Goal: Information Seeking & Learning: Get advice/opinions

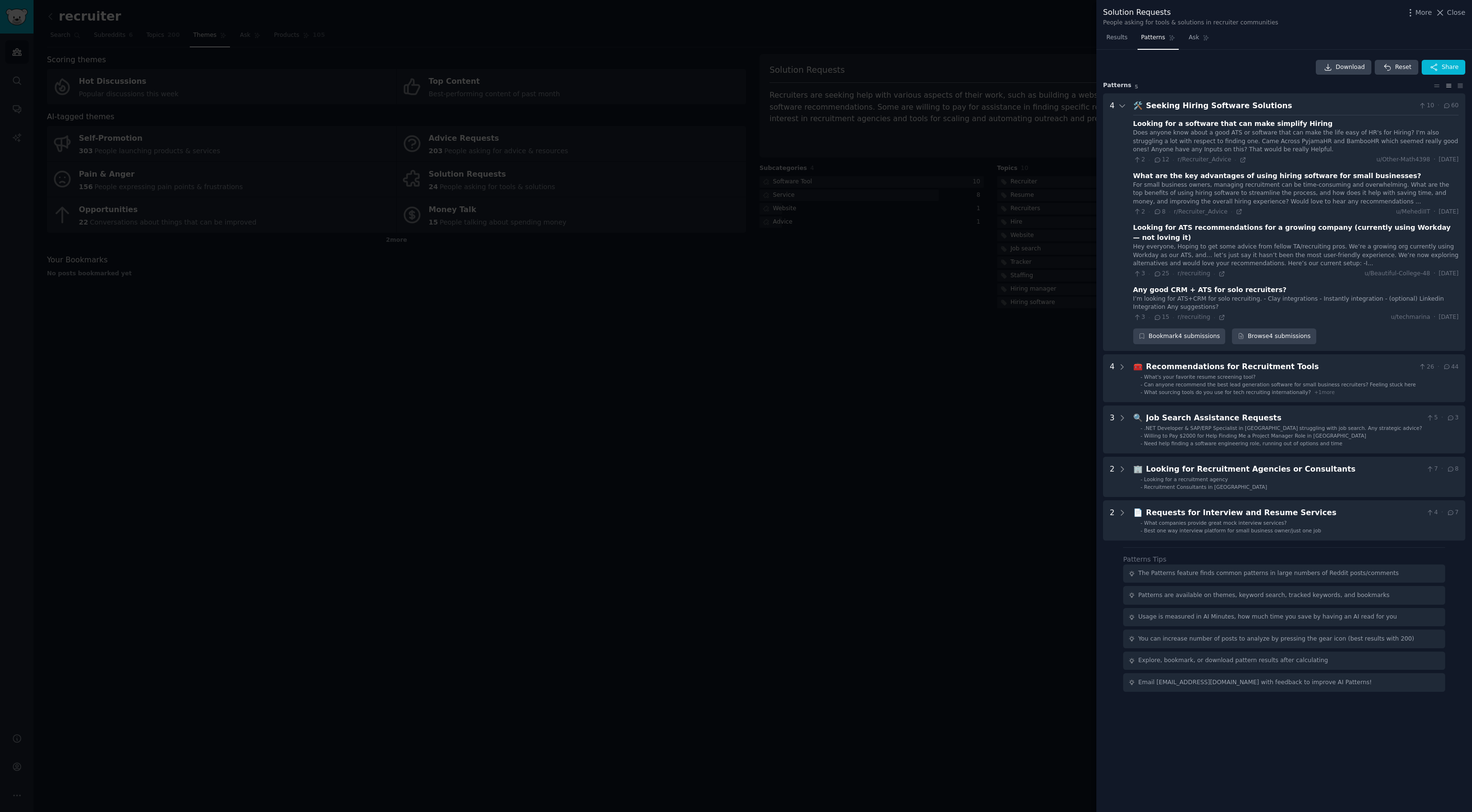
click at [927, 376] on div at bounding box center [736, 406] width 1472 height 812
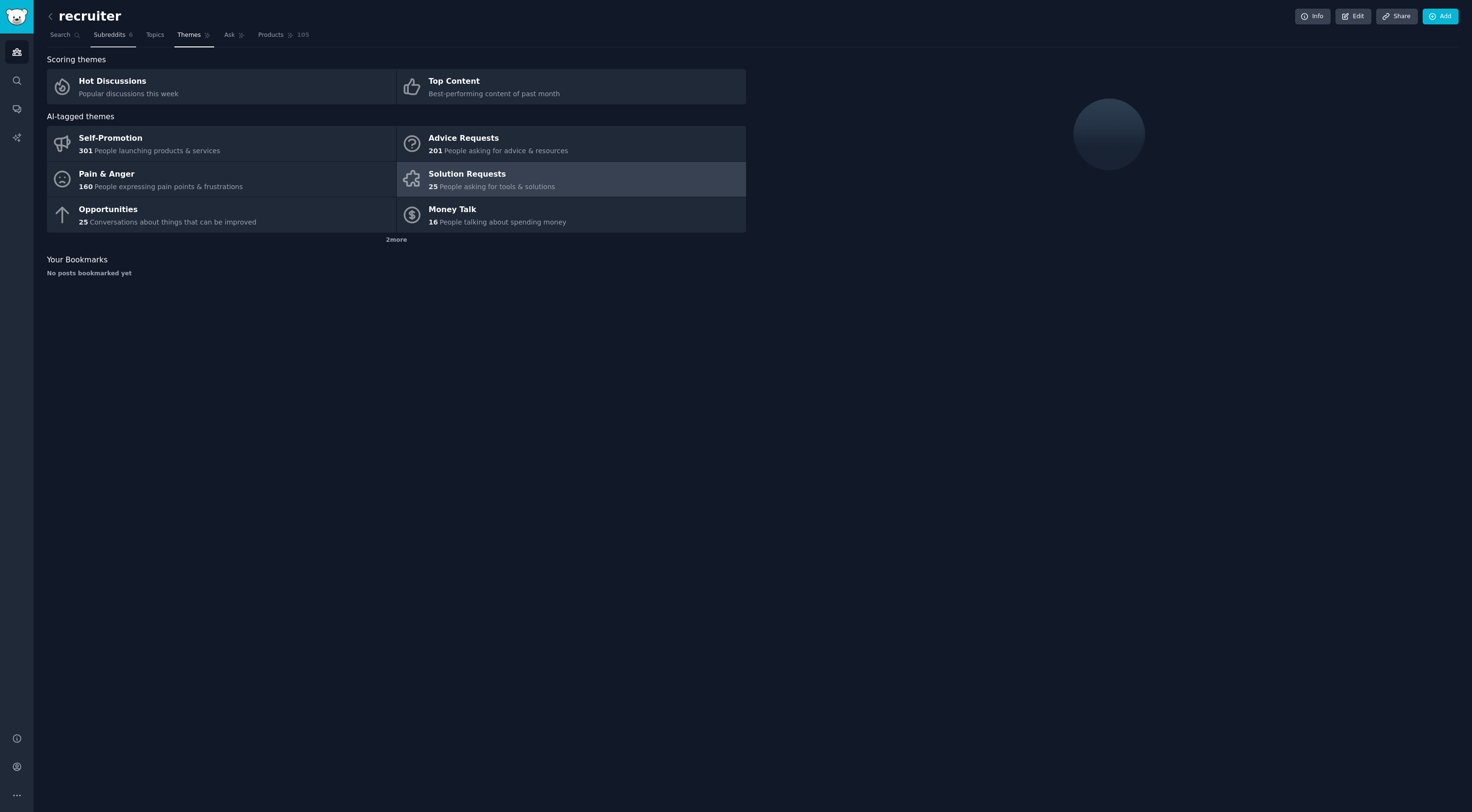
click at [107, 44] on link "Subreddits 6" at bounding box center [113, 37] width 46 height 19
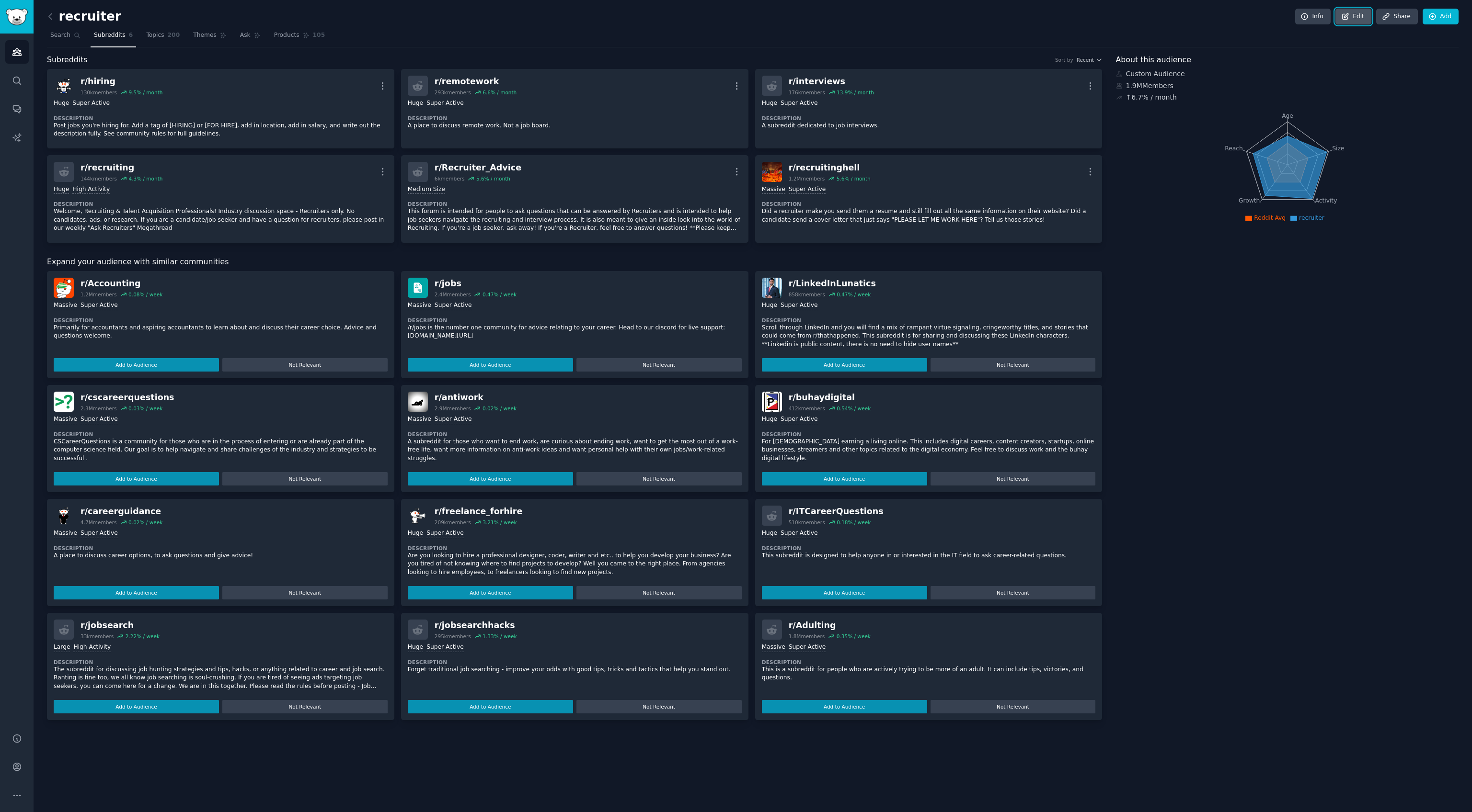
click at [1360, 19] on link "Edit" at bounding box center [1353, 16] width 36 height 16
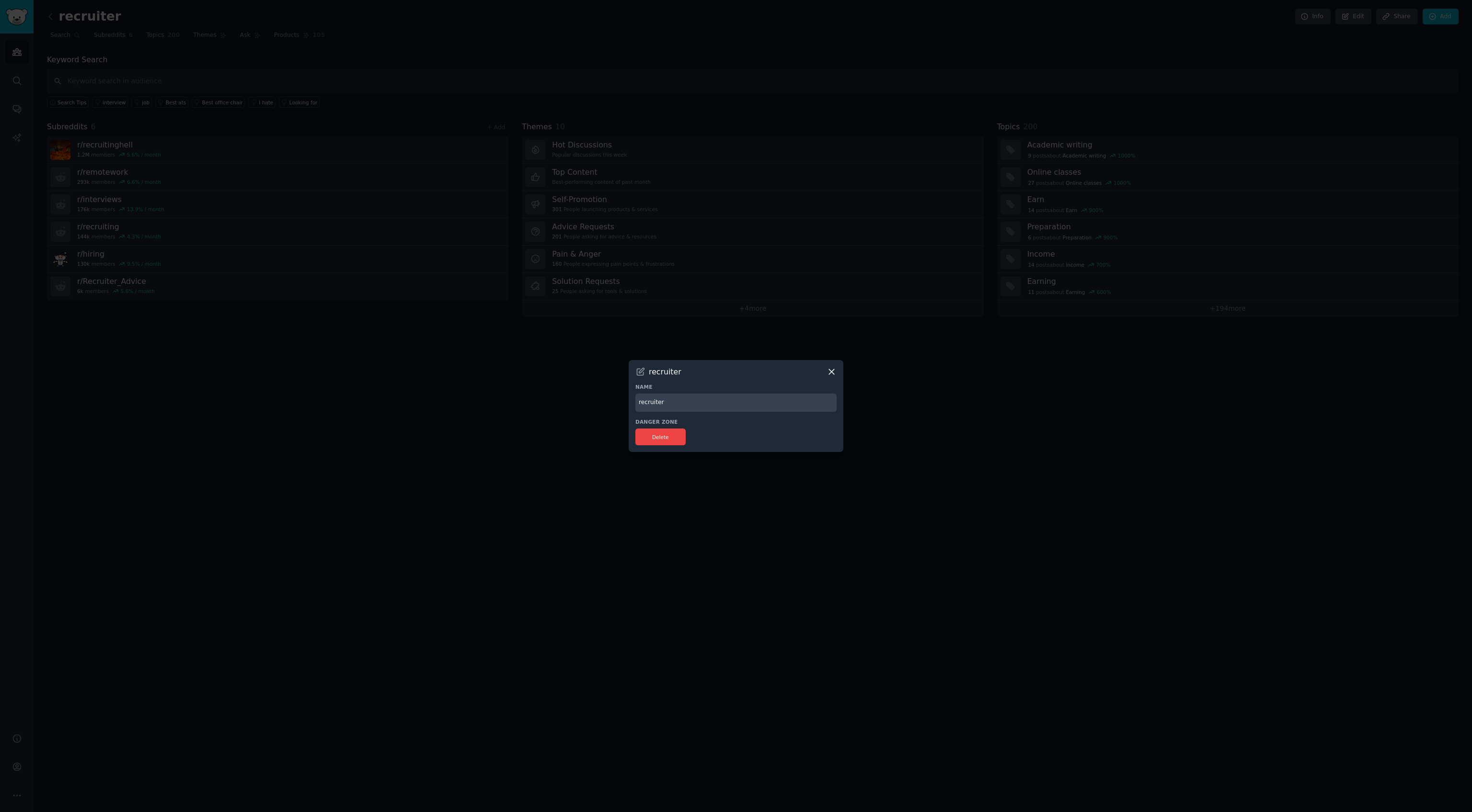
click at [1019, 400] on div at bounding box center [736, 406] width 1472 height 812
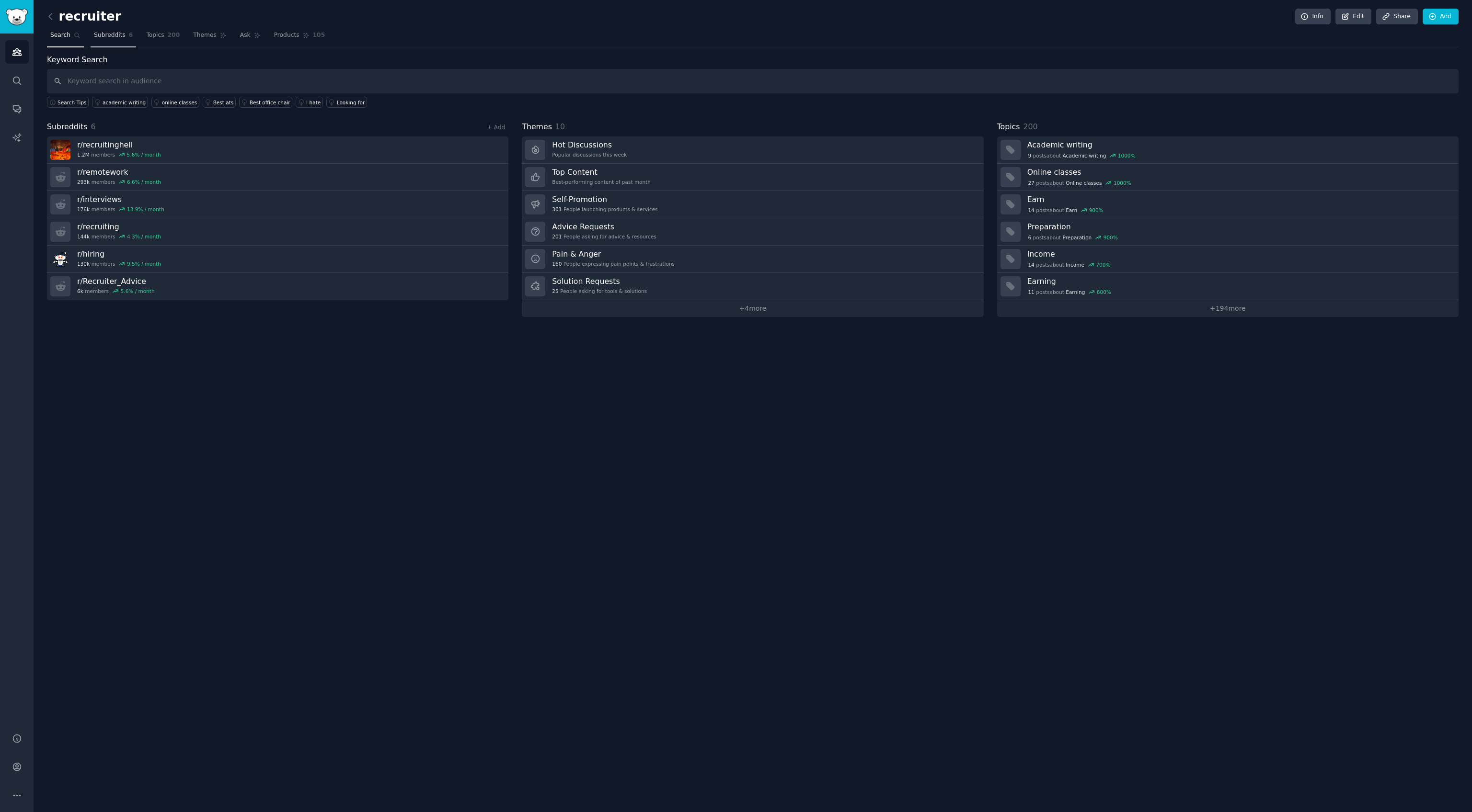
click at [105, 30] on link "Subreddits 6" at bounding box center [113, 37] width 46 height 19
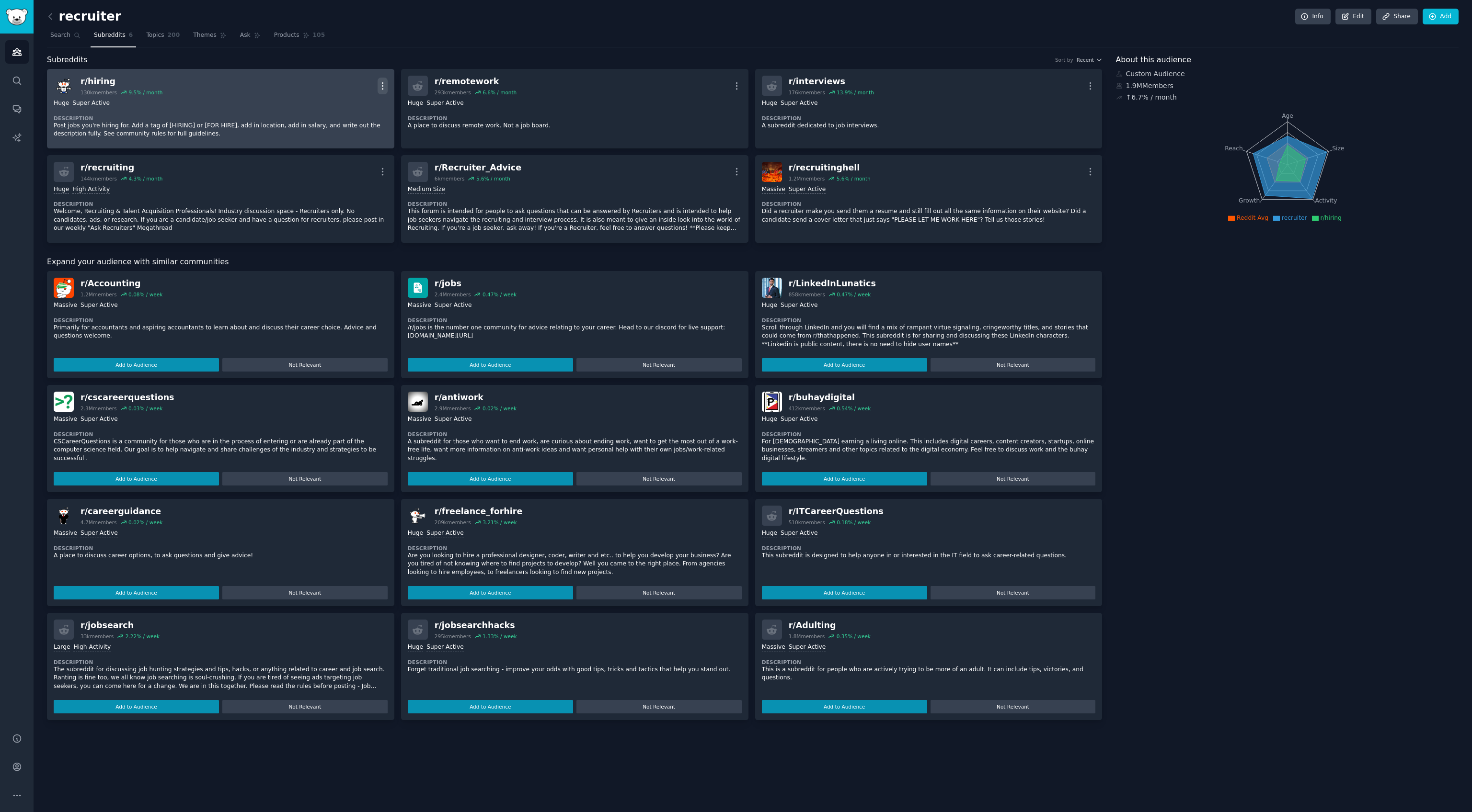
click at [383, 86] on icon "button" at bounding box center [383, 86] width 10 height 10
click at [355, 124] on div "Delete" at bounding box center [344, 122] width 57 height 20
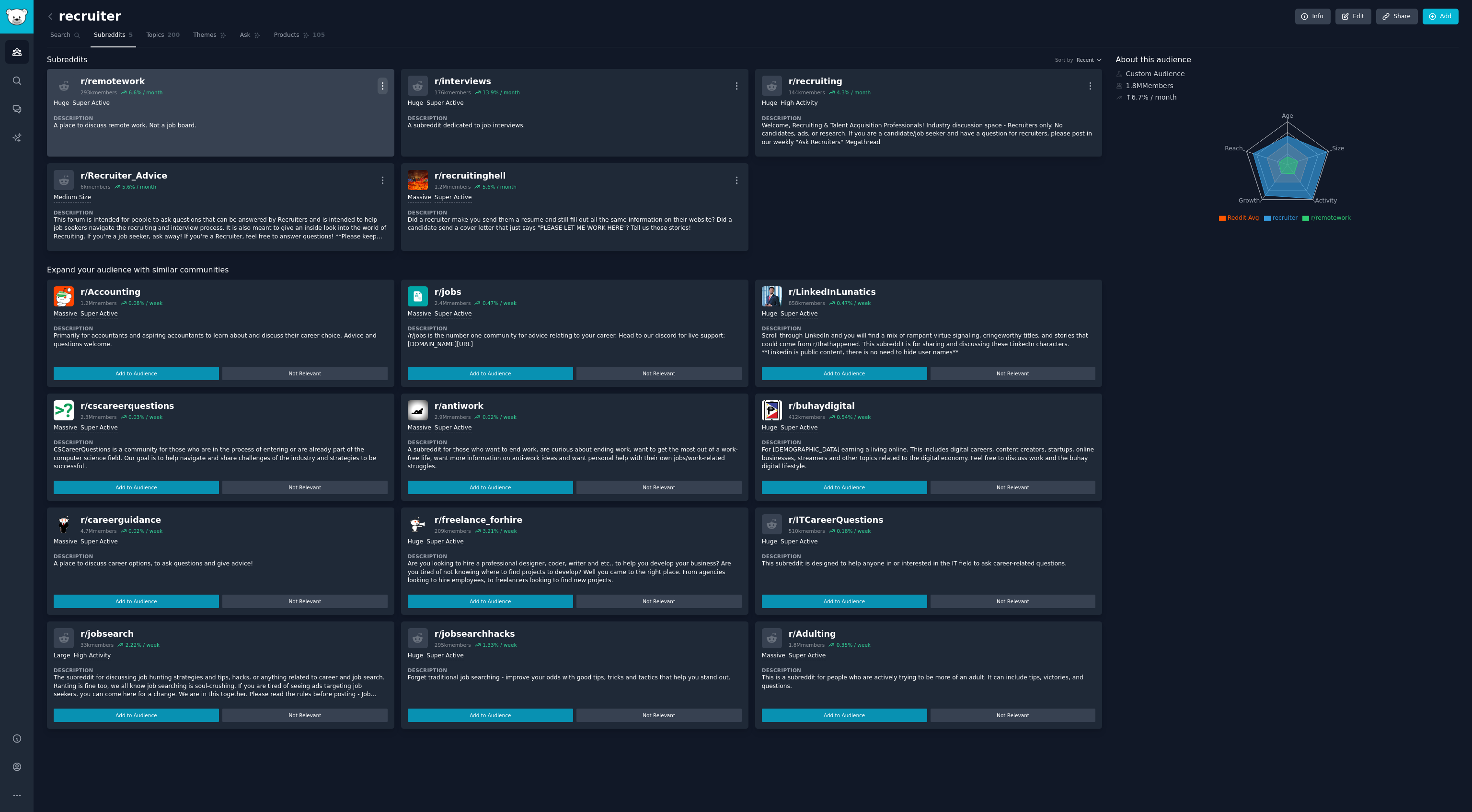
click at [383, 83] on icon "button" at bounding box center [382, 86] width 1 height 7
click at [352, 123] on p "Delete" at bounding box center [345, 123] width 22 height 10
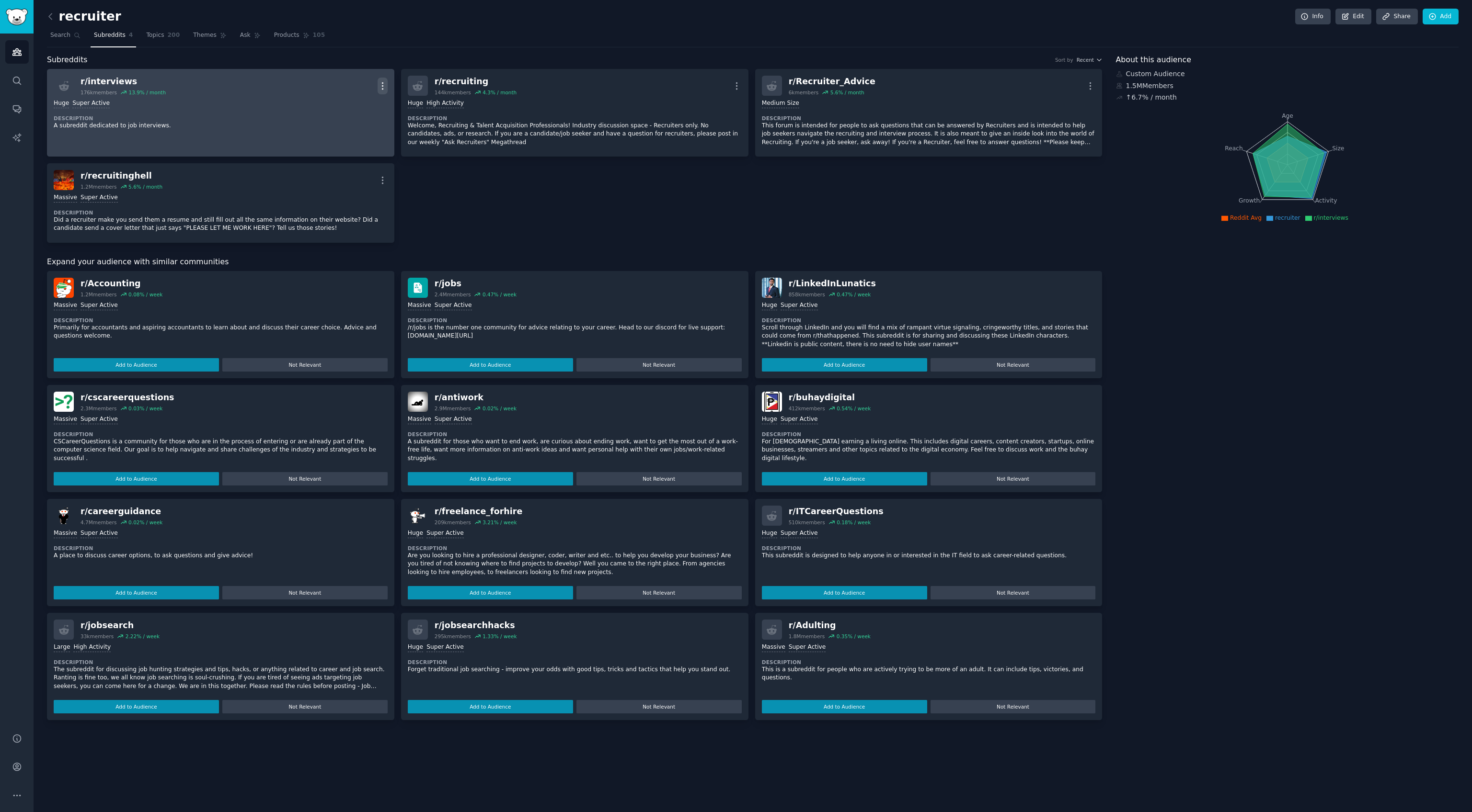
click at [382, 84] on icon "button" at bounding box center [383, 86] width 10 height 10
click at [346, 122] on p "Delete" at bounding box center [345, 123] width 22 height 10
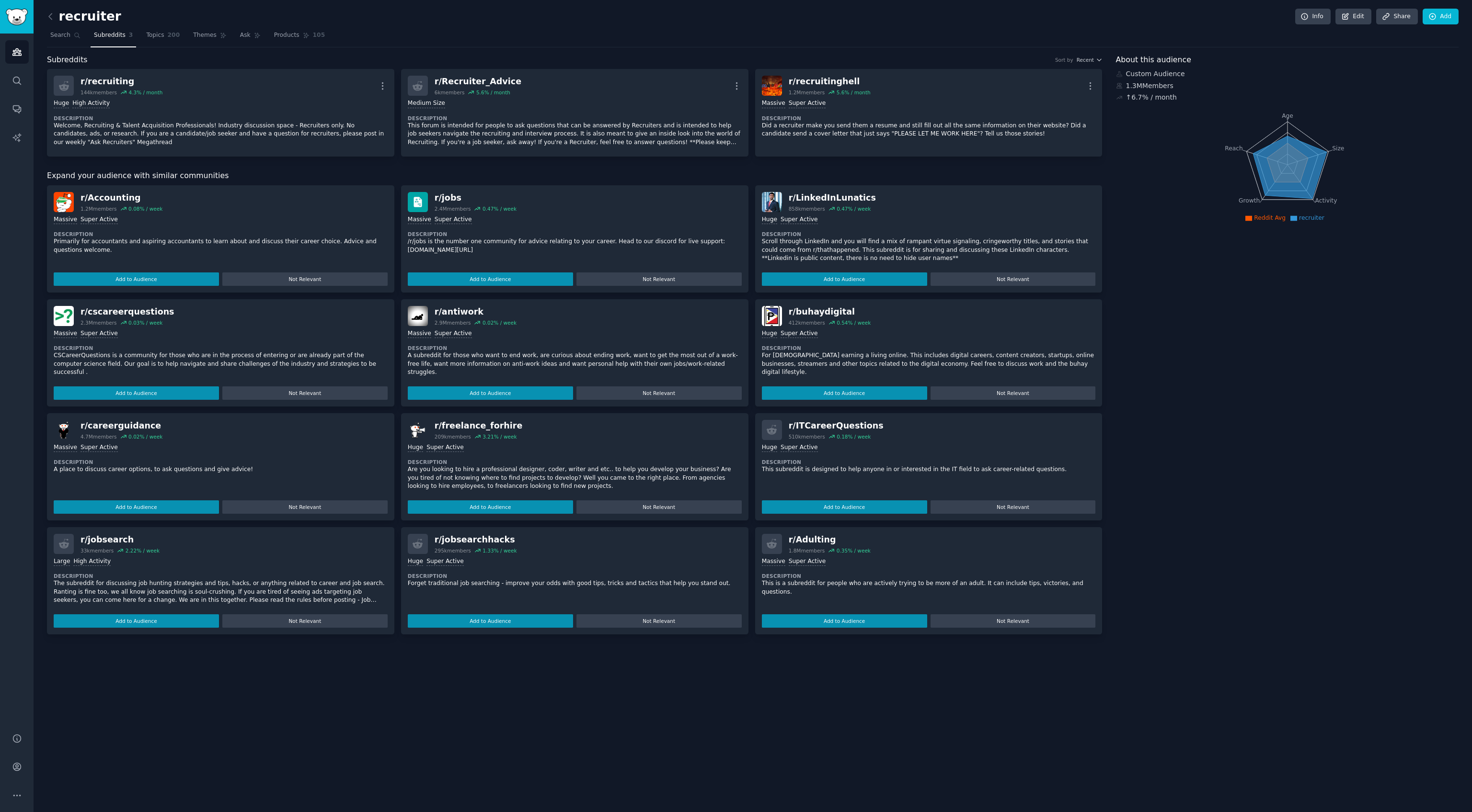
click at [1173, 402] on div "About this audience Custom Audience 1.3M Members ↑ 6.7 % / month Age Size Activ…" at bounding box center [1287, 344] width 343 height 581
click at [60, 34] on span "Search" at bounding box center [61, 35] width 20 height 8
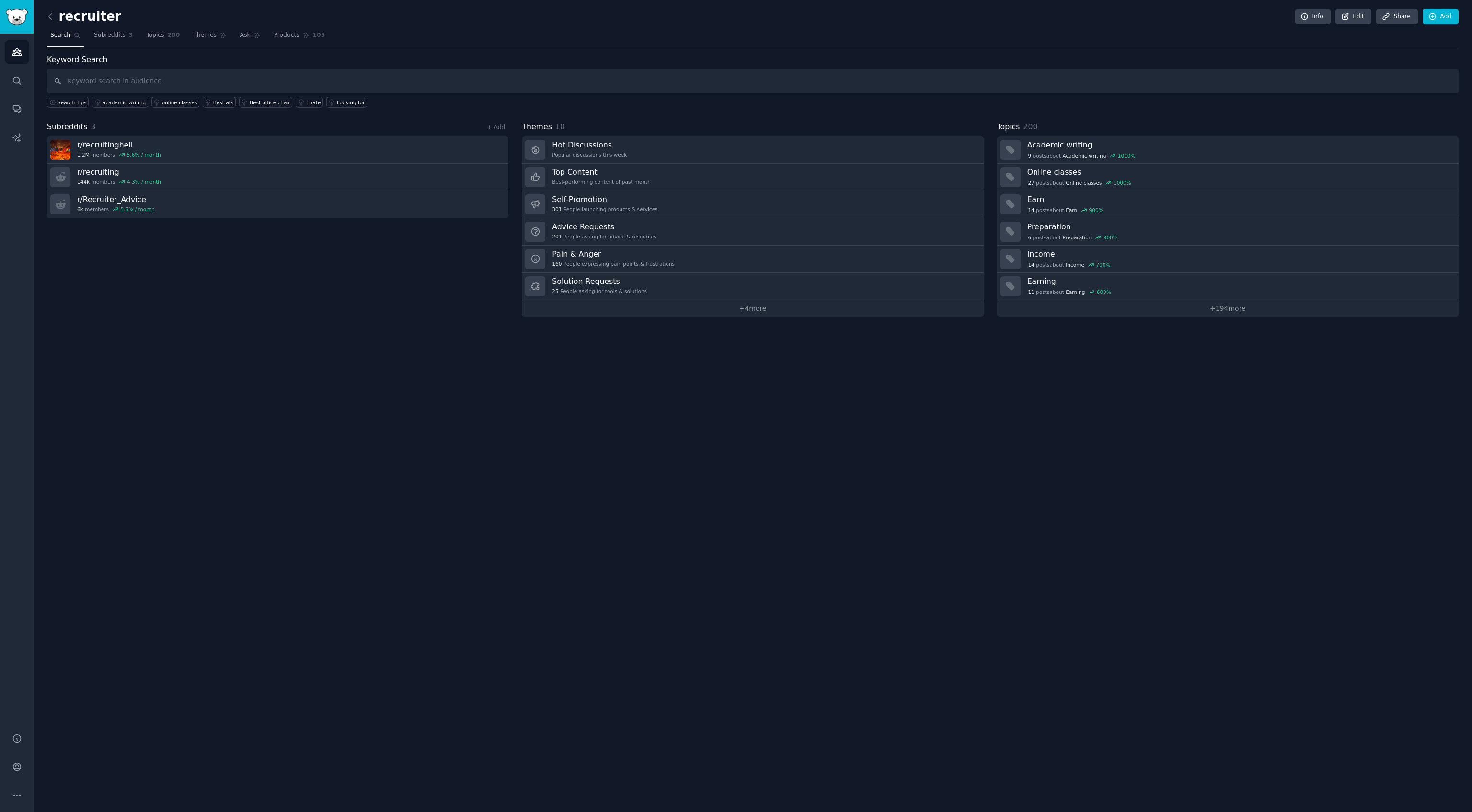
click at [183, 35] on nav "Search Subreddits 3 Topics 200 Themes Ask Products 105" at bounding box center [752, 37] width 1411 height 19
click at [168, 35] on span "200" at bounding box center [174, 35] width 13 height 8
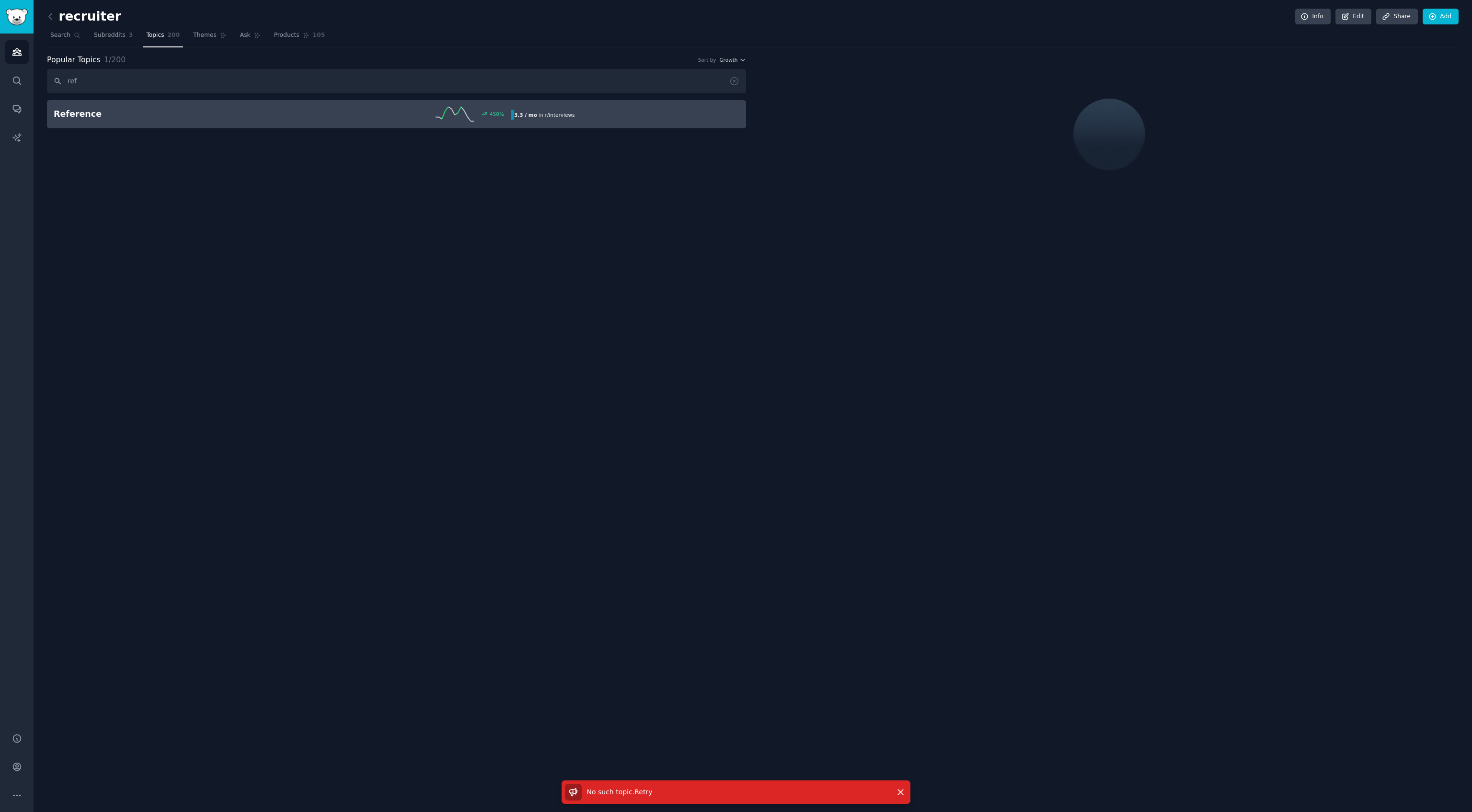
type input "ref"
click at [128, 109] on h2 "Reference" at bounding box center [168, 114] width 229 height 12
click at [125, 111] on h2 "Reference" at bounding box center [168, 114] width 229 height 12
click at [638, 794] on span "Retry" at bounding box center [643, 792] width 18 height 8
click at [334, 122] on link "Reference 450 % 3.3 / mo in r/ interviews" at bounding box center [397, 114] width 699 height 28
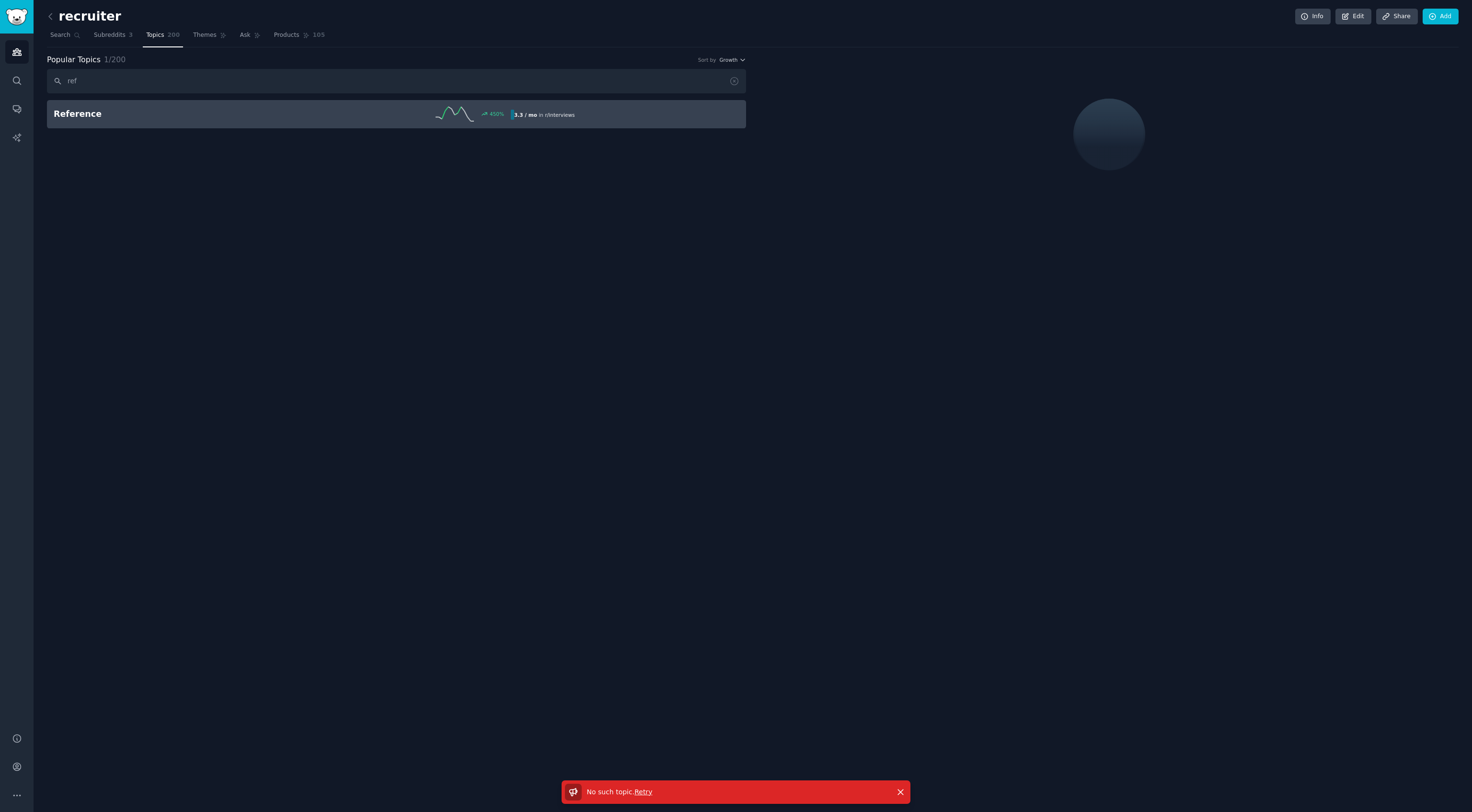
click at [358, 288] on div "recruiter Info Edit Share Add Search Subreddits 3 Topics 200 Themes Ask Product…" at bounding box center [752, 406] width 1438 height 812
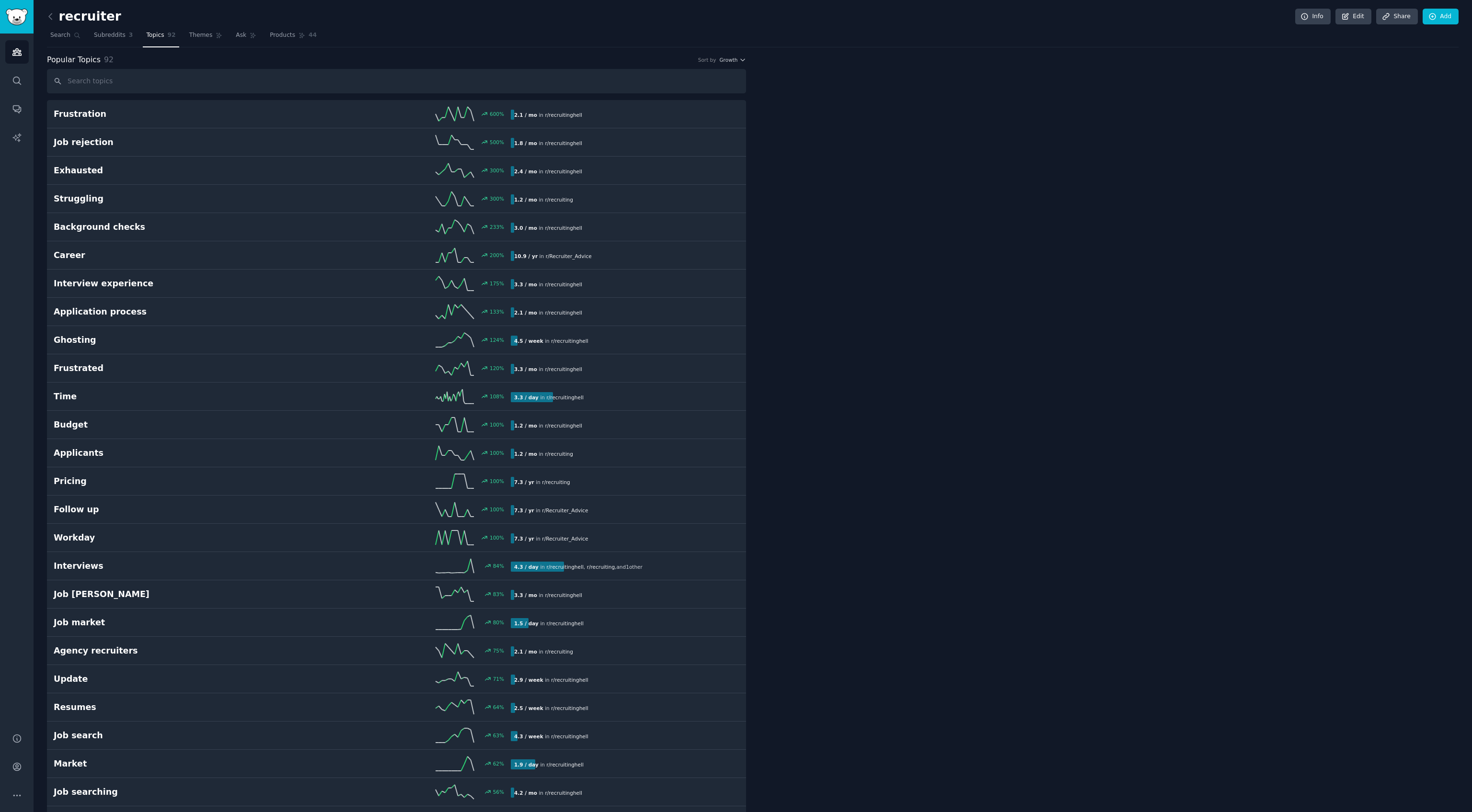
click at [454, 77] on input "text" at bounding box center [397, 81] width 699 height 24
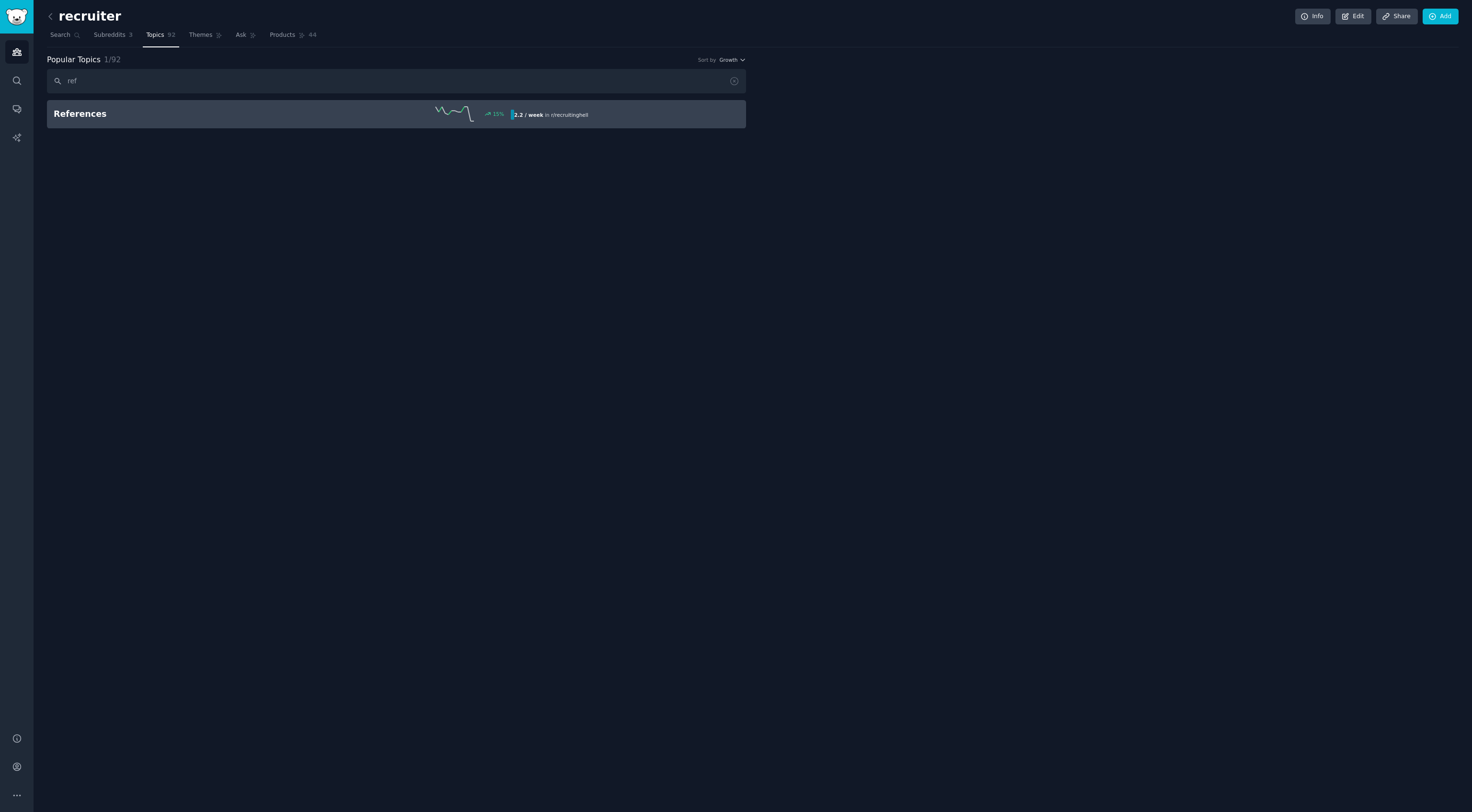
click at [99, 126] on link "References 15 % 2.2 / week in r/ recruitinghell" at bounding box center [397, 114] width 699 height 28
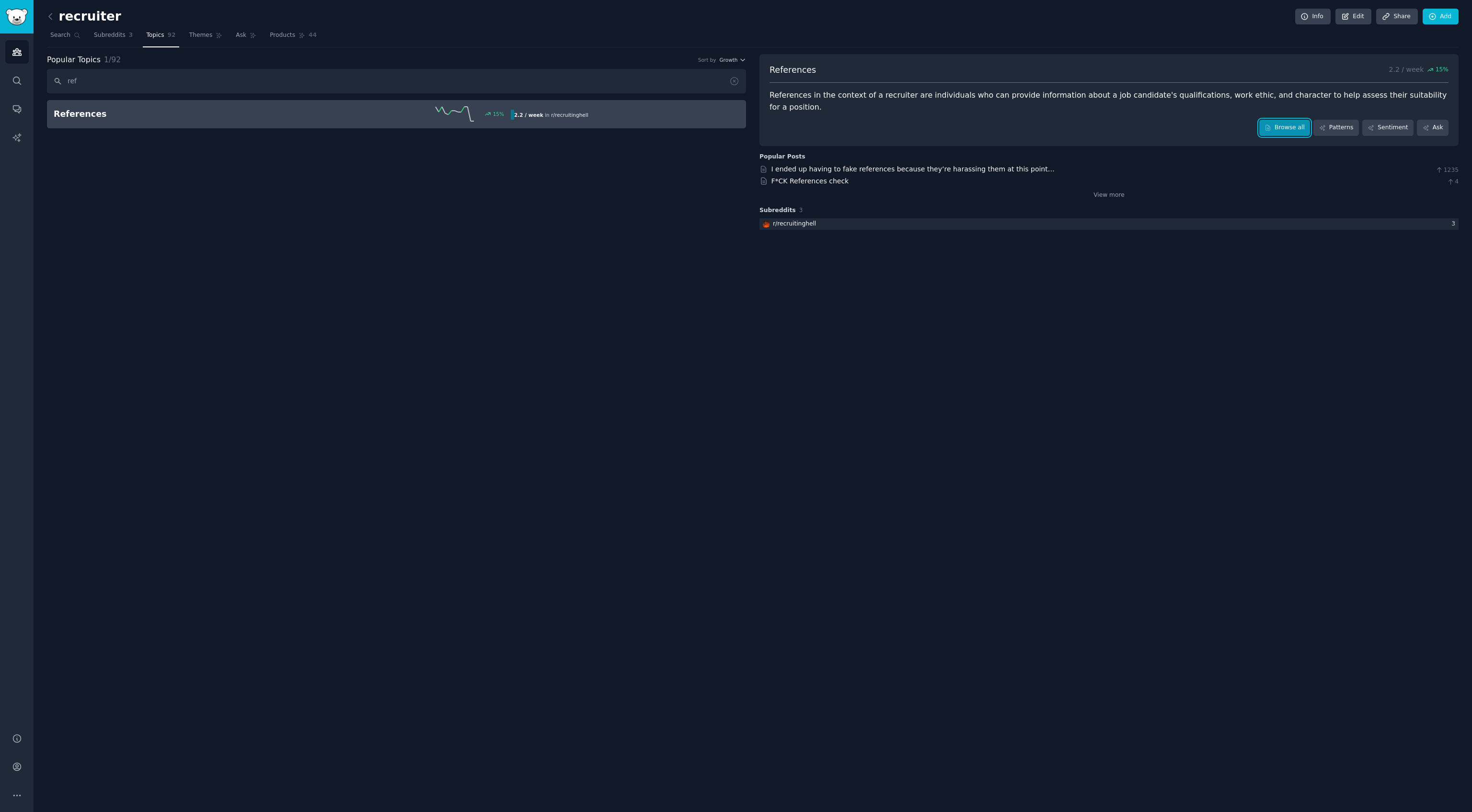
click at [1271, 125] on icon at bounding box center [1268, 128] width 7 height 7
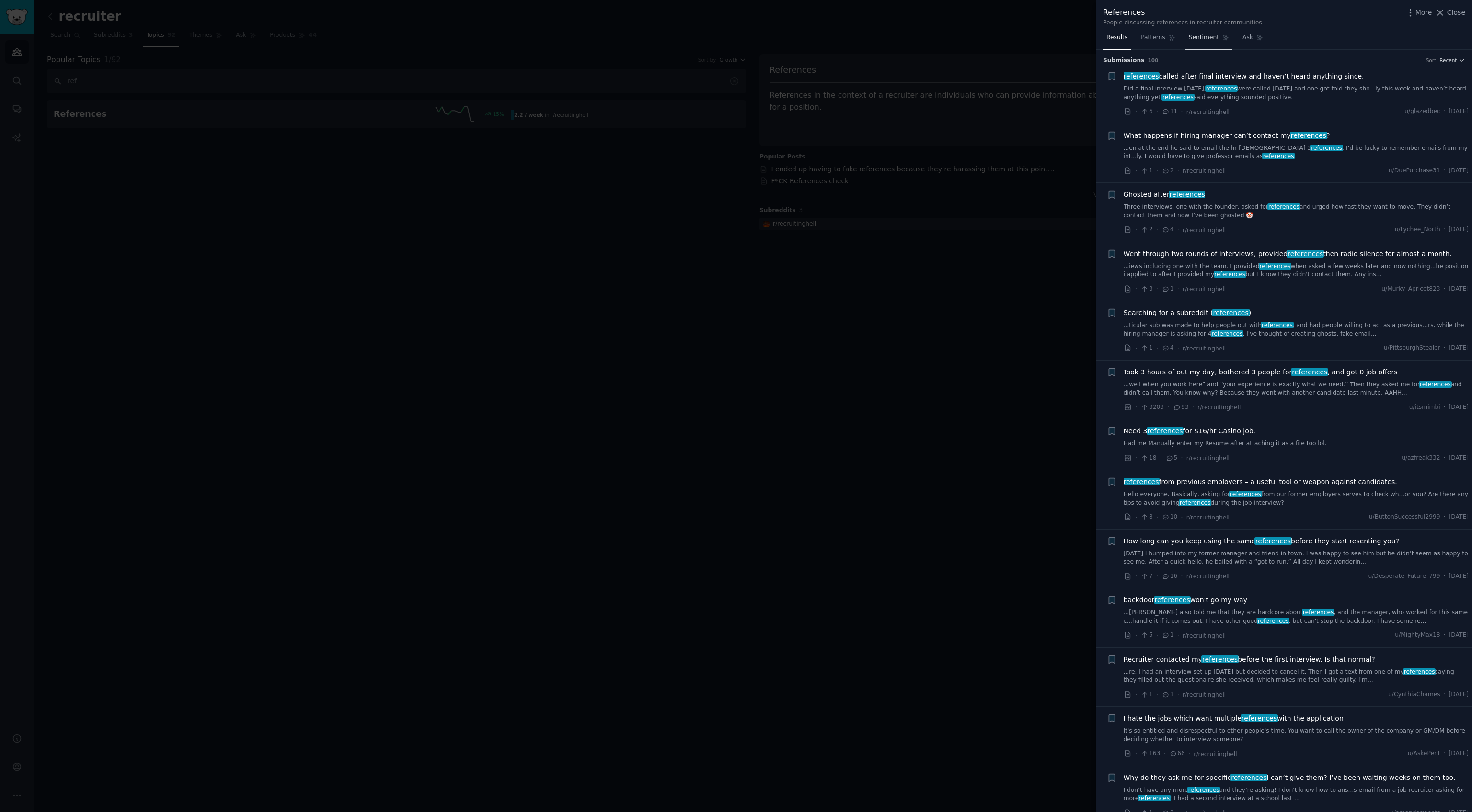
click at [1203, 37] on span "Sentiment" at bounding box center [1204, 38] width 30 height 8
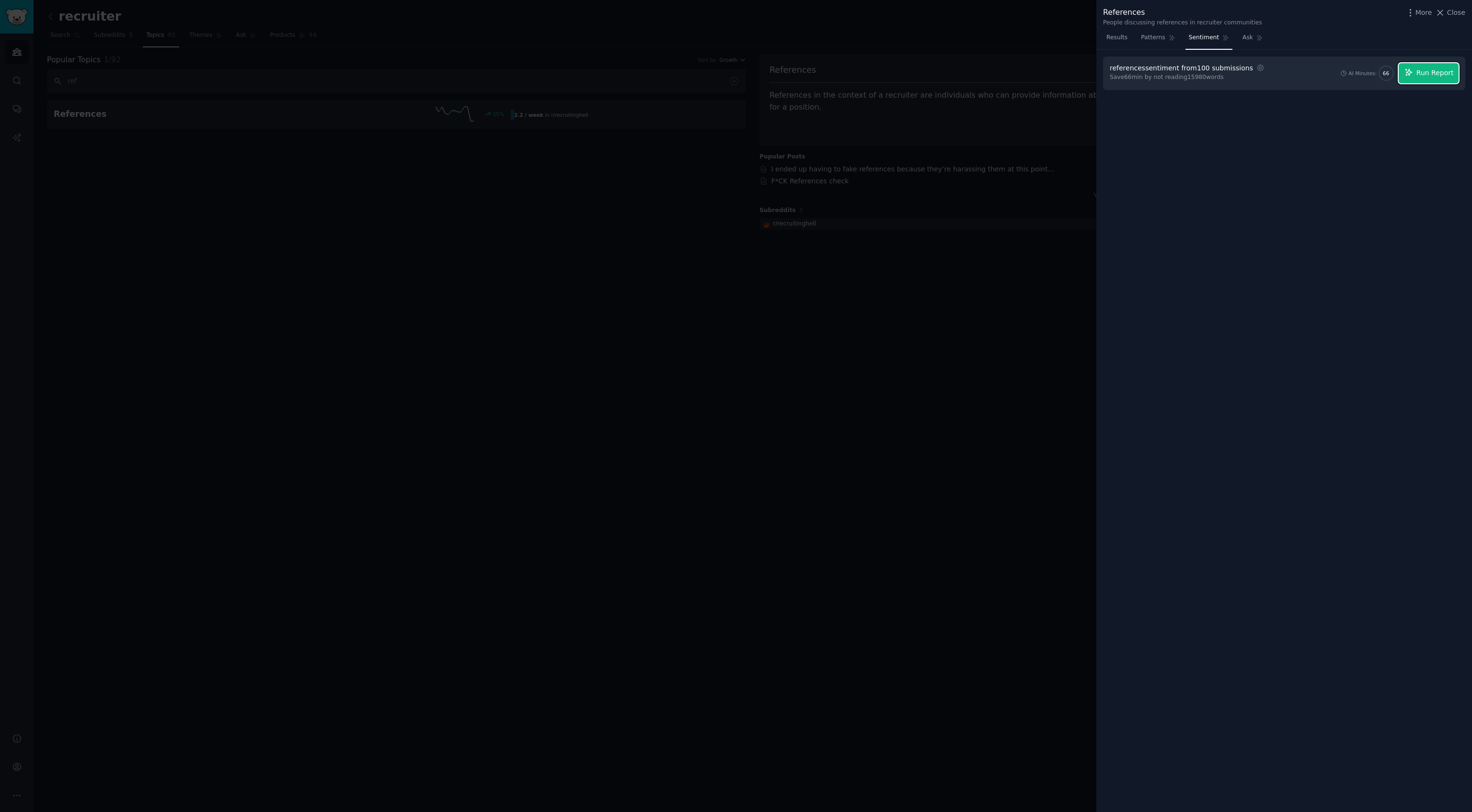
click at [1405, 76] on button "Run Report" at bounding box center [1428, 73] width 60 height 20
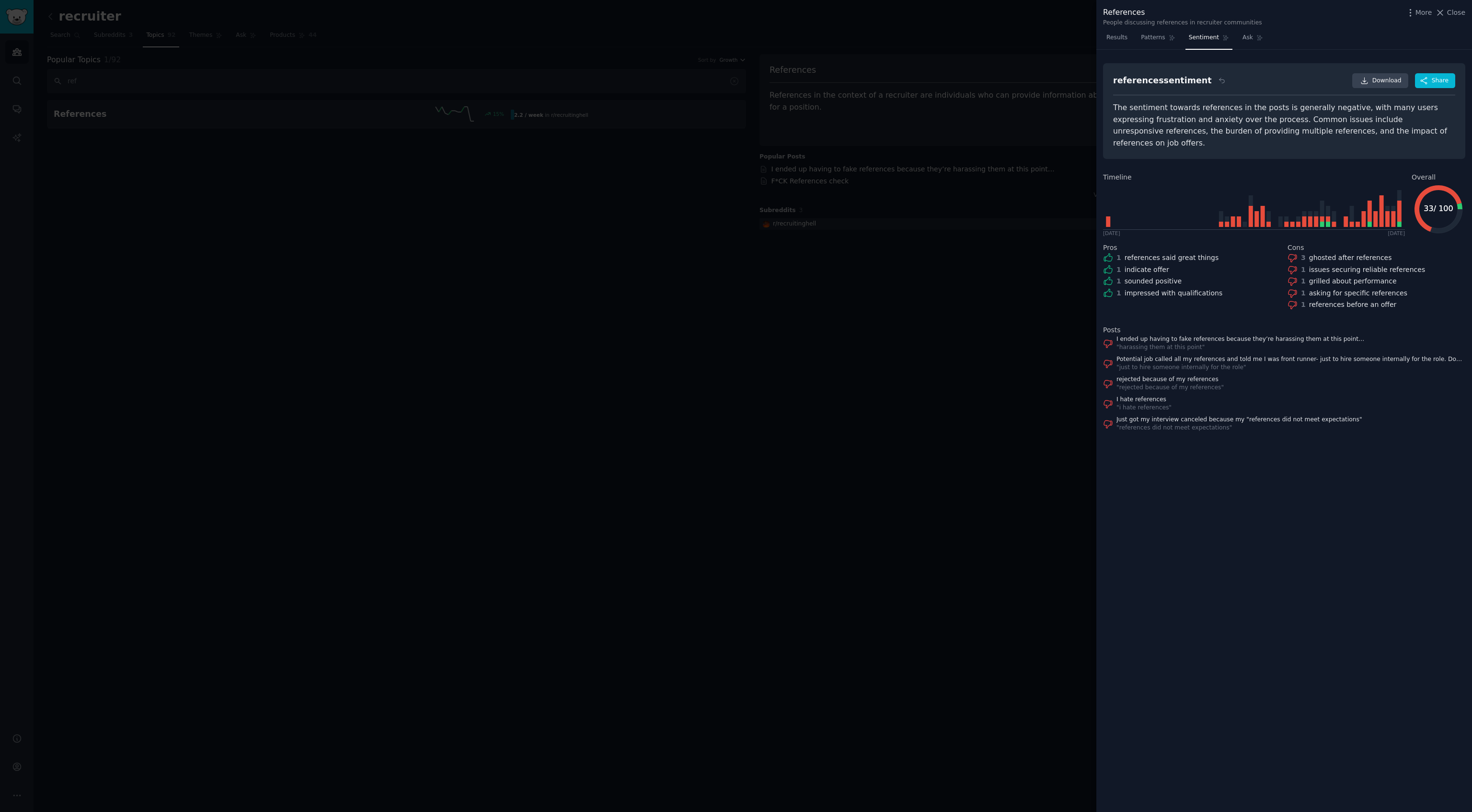
click at [1150, 108] on div "The sentiment towards references in the posts is generally negative, with many …" at bounding box center [1284, 126] width 342 height 47
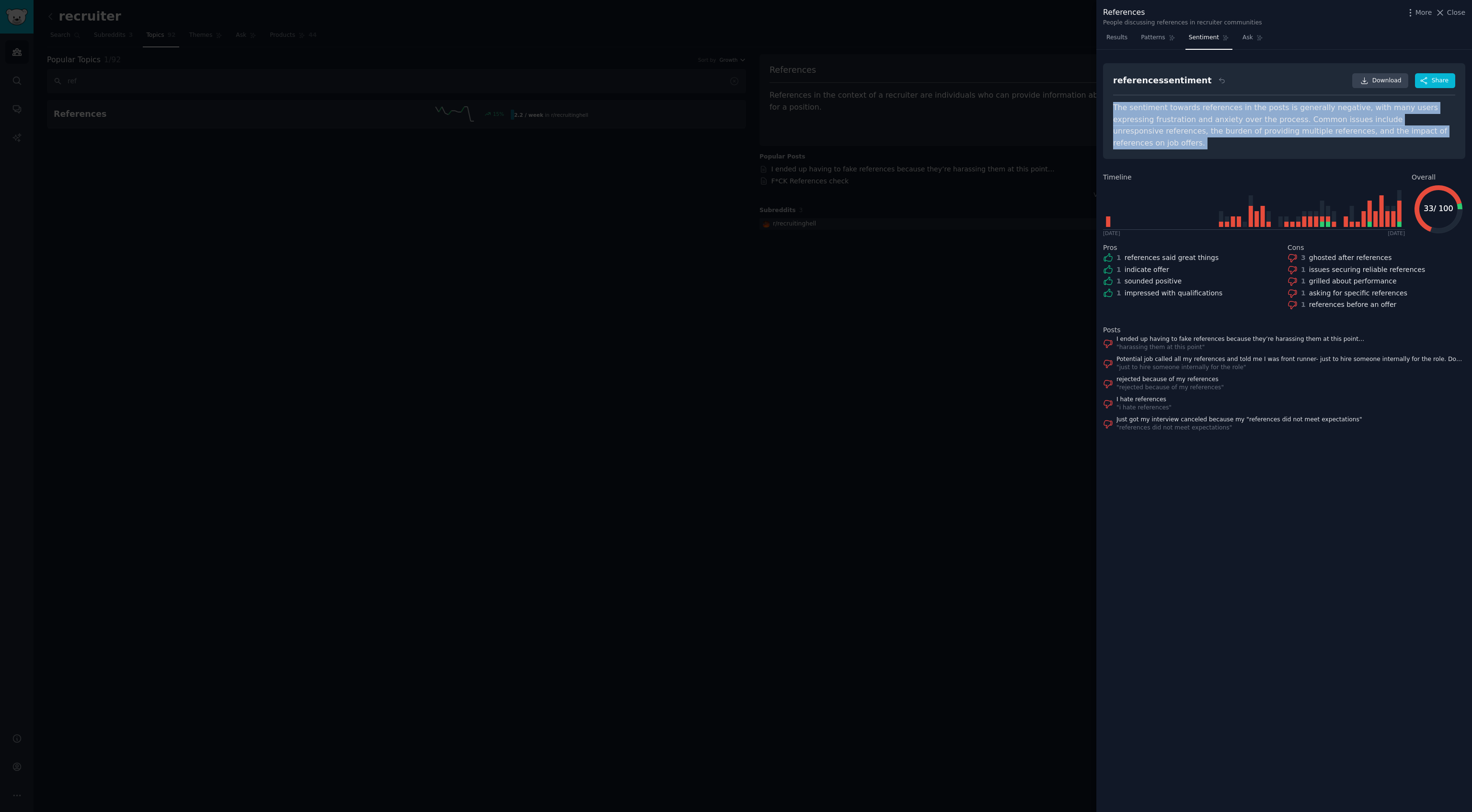
click at [1150, 108] on div "The sentiment towards references in the posts is generally negative, with many …" at bounding box center [1284, 126] width 342 height 47
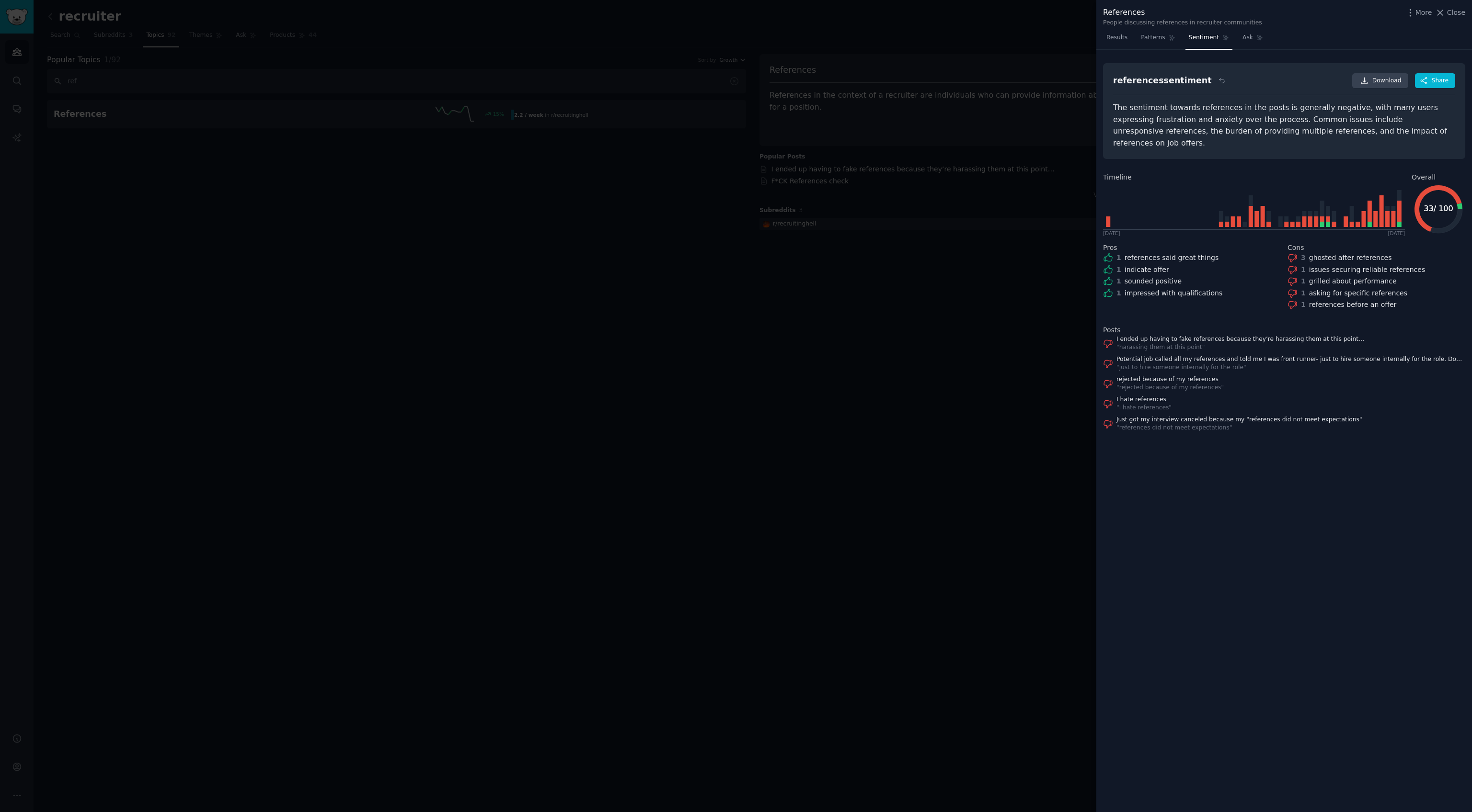
click at [1150, 108] on div "The sentiment towards references in the posts is generally negative, with many …" at bounding box center [1284, 126] width 342 height 47
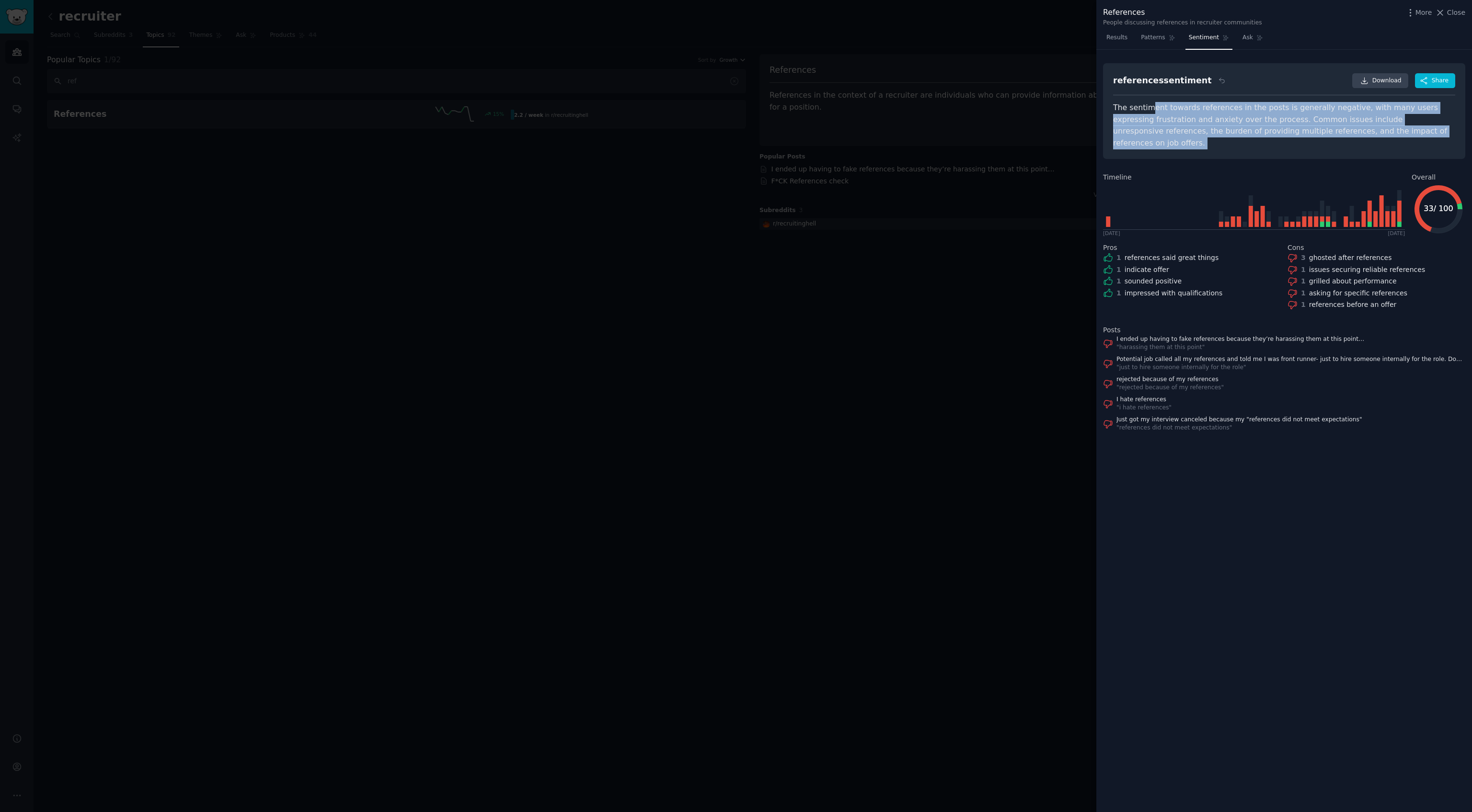
click at [1149, 109] on div "The sentiment towards references in the posts is generally negative, with many …" at bounding box center [1284, 126] width 342 height 47
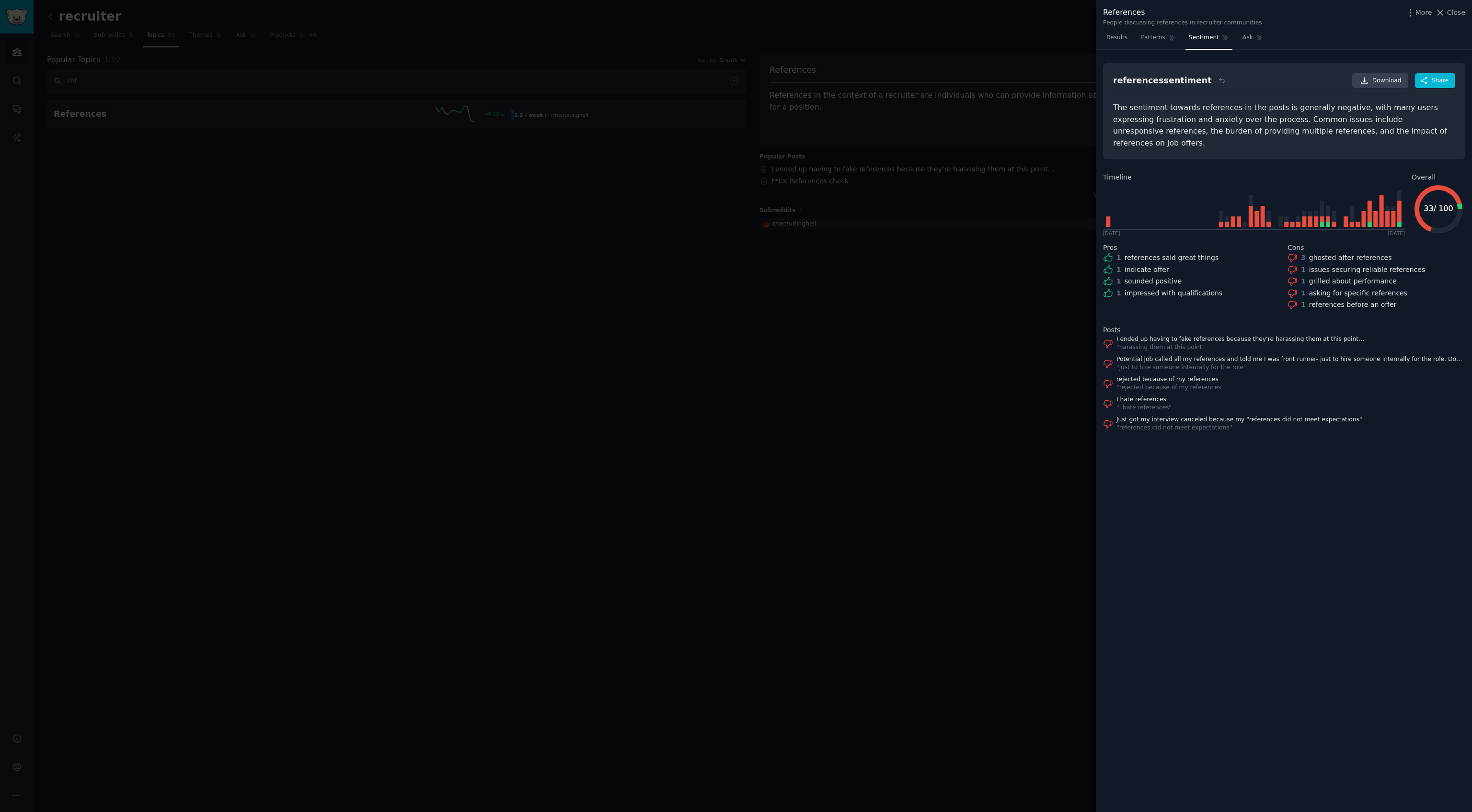
click at [1147, 109] on div "The sentiment towards references in the posts is generally negative, with many …" at bounding box center [1284, 126] width 342 height 47
click at [1385, 108] on div "The sentiment towards references in the posts is generally negative, with many …" at bounding box center [1284, 126] width 342 height 47
click at [1356, 80] on link "Download" at bounding box center [1380, 81] width 56 height 15
click at [1122, 35] on span "Results" at bounding box center [1116, 38] width 21 height 8
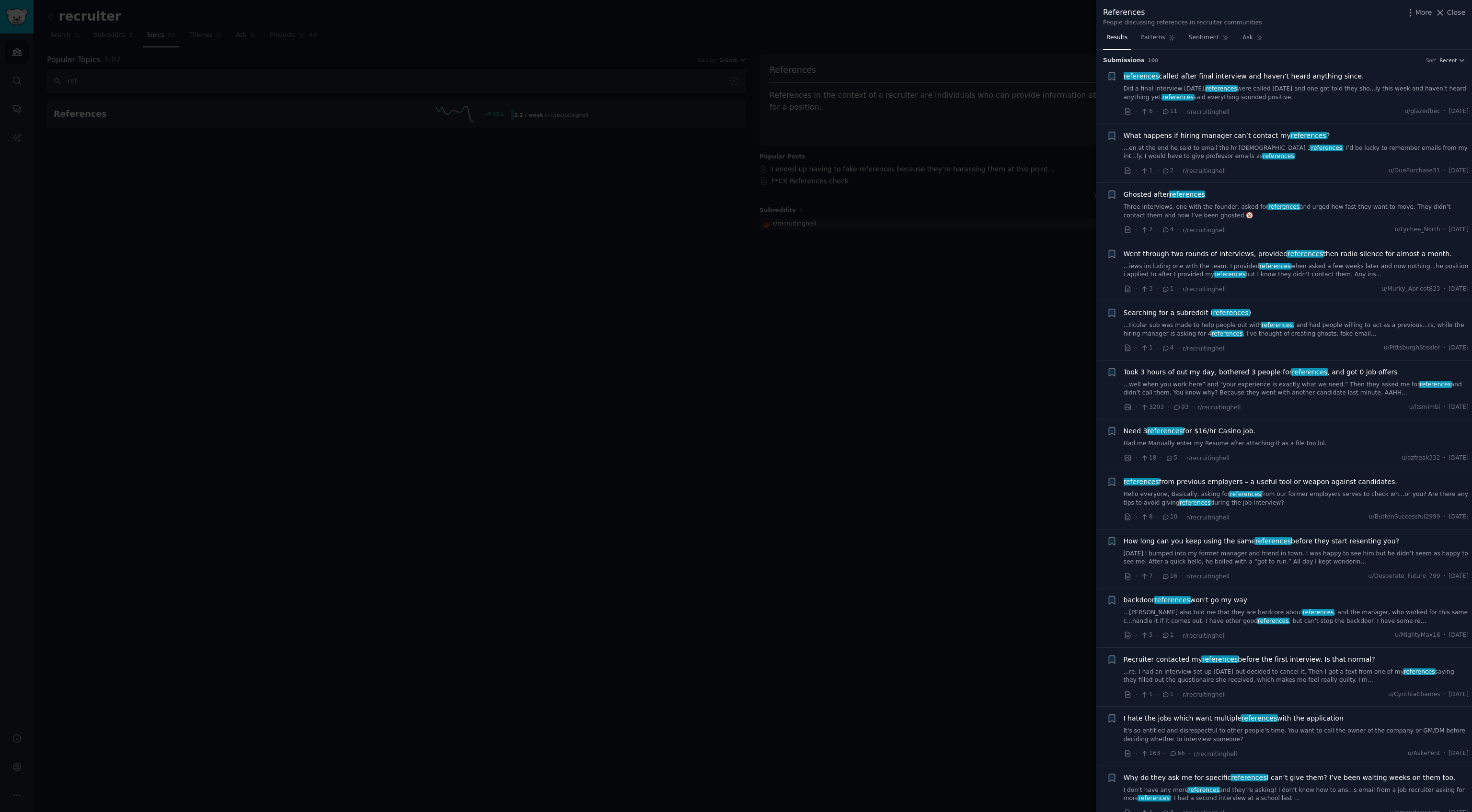
click at [1123, 37] on span "Results" at bounding box center [1116, 38] width 21 height 8
click at [1207, 41] on span "Sentiment" at bounding box center [1204, 38] width 30 height 8
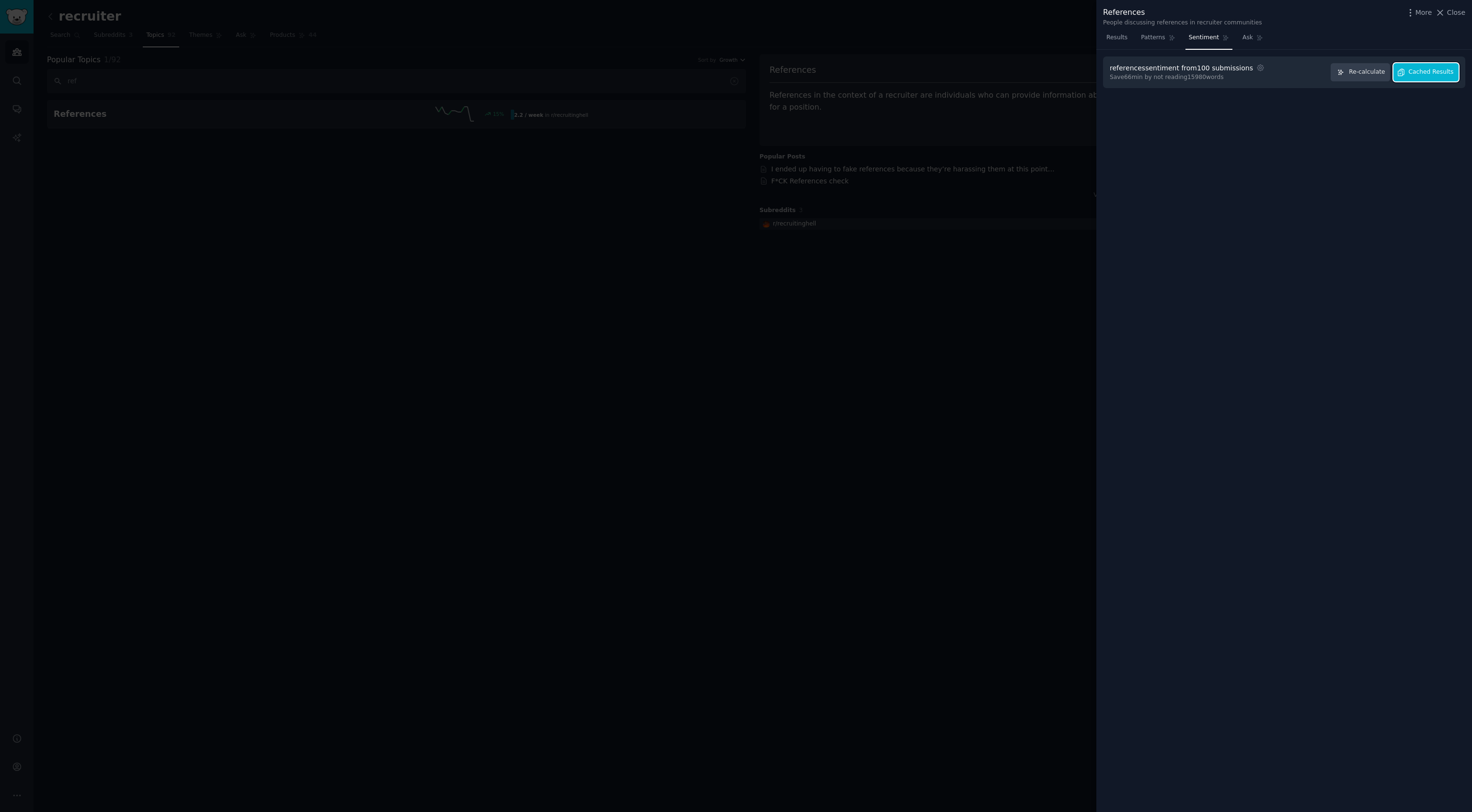
click at [1415, 69] on span "Cached Results" at bounding box center [1431, 73] width 45 height 8
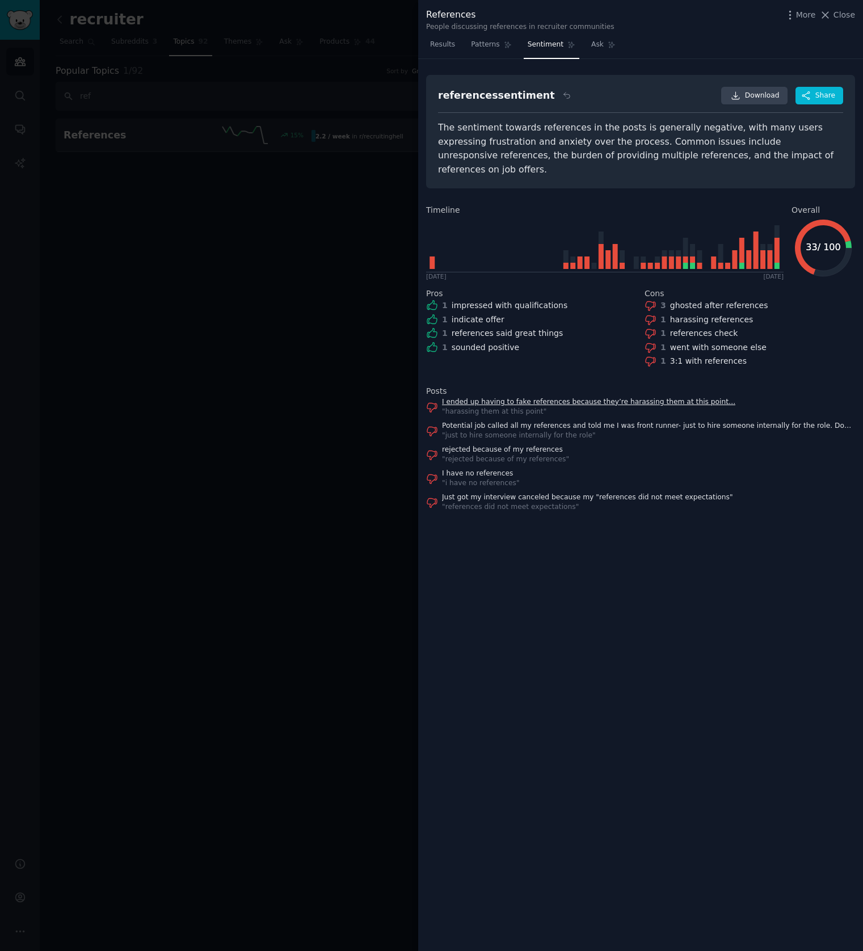
click at [553, 397] on link "I ended up having to fake references because they’re harassing them at this poi…" at bounding box center [588, 402] width 293 height 10
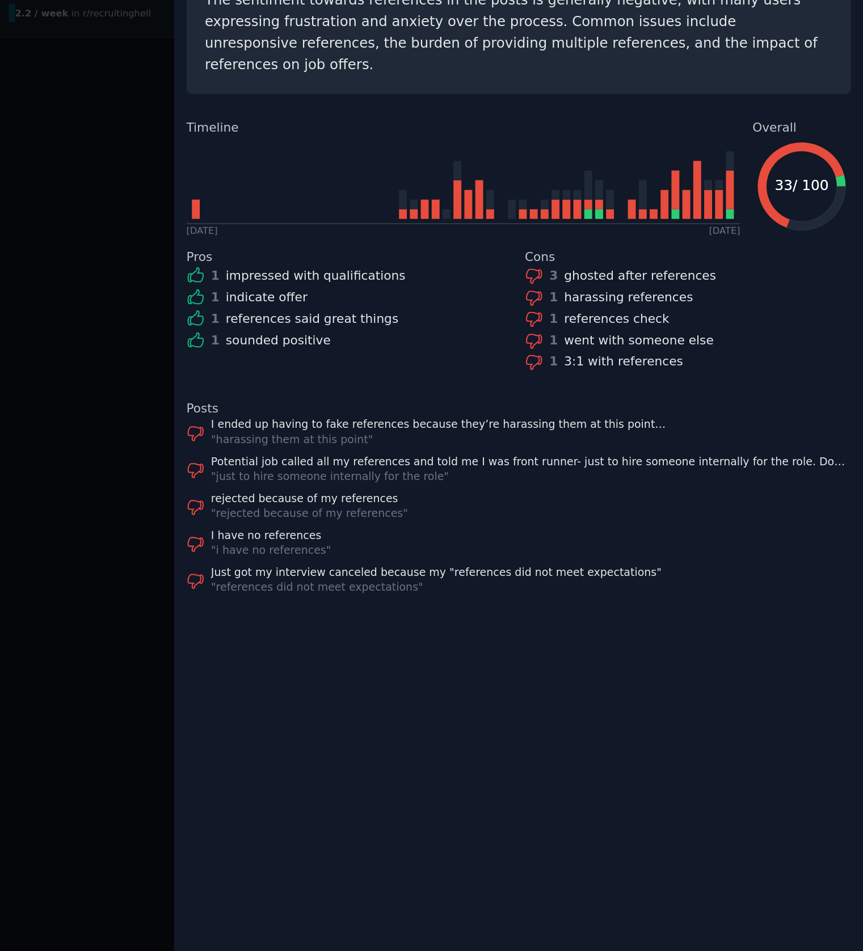
click at [574, 648] on div "references sentiment Download Share The sentiment towards references in the pos…" at bounding box center [640, 505] width 445 height 892
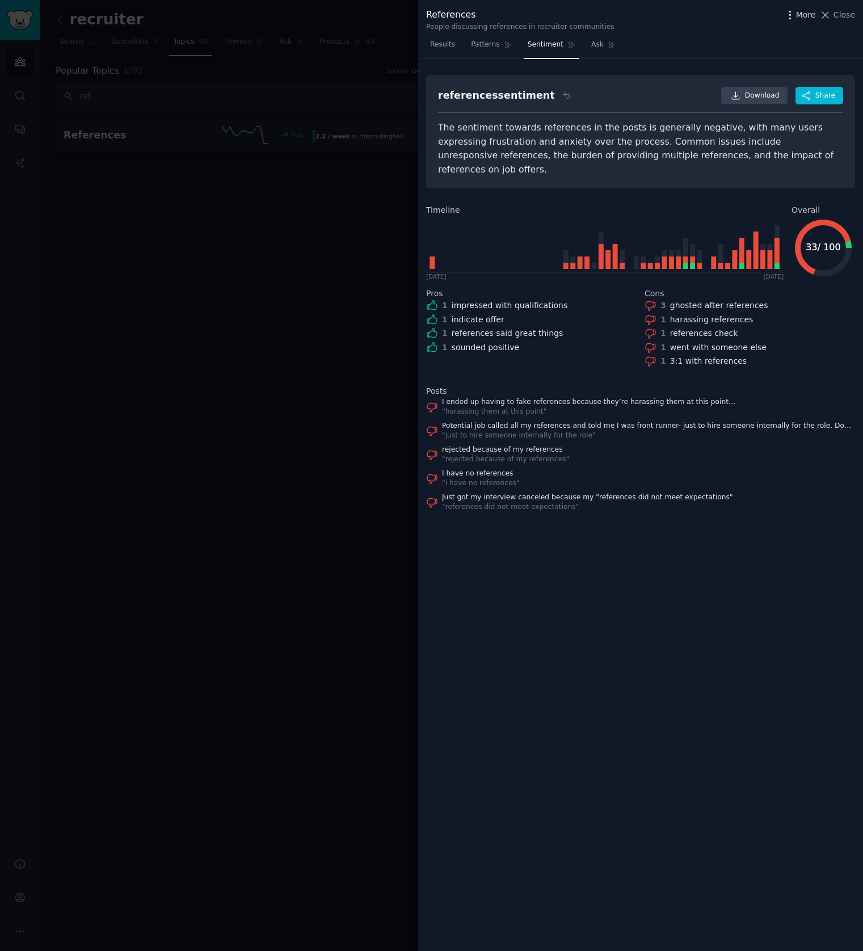
click at [786, 20] on icon "button" at bounding box center [790, 15] width 12 height 12
click at [719, 637] on div "references sentiment Download Share The sentiment towards references in the pos…" at bounding box center [640, 505] width 445 height 892
click at [823, 100] on span "Share" at bounding box center [825, 96] width 20 height 10
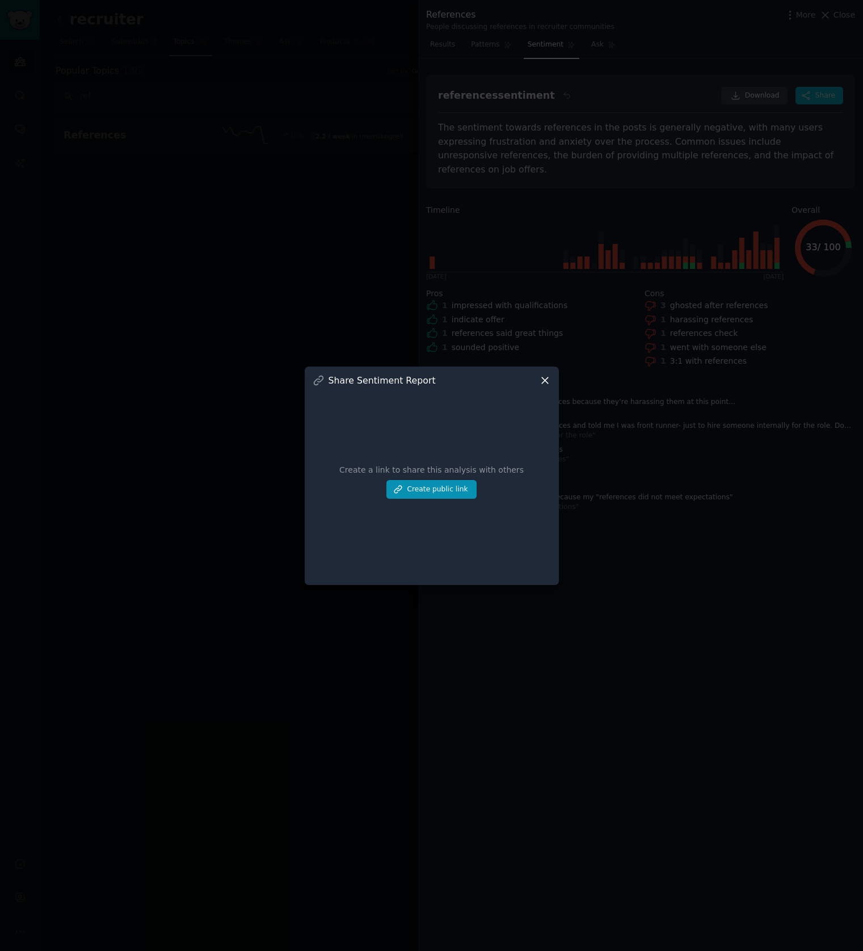
click at [537, 379] on div "Share Sentiment Report" at bounding box center [432, 380] width 238 height 12
click at [544, 384] on icon at bounding box center [545, 380] width 12 height 12
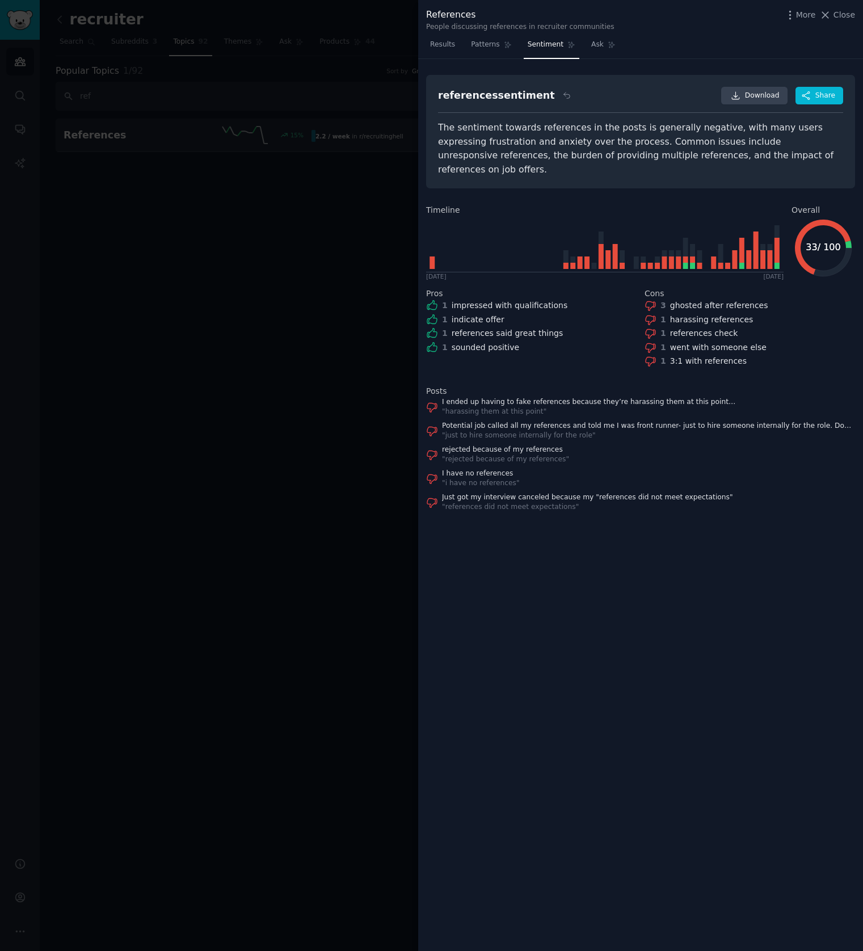
click at [290, 388] on div at bounding box center [431, 475] width 863 height 951
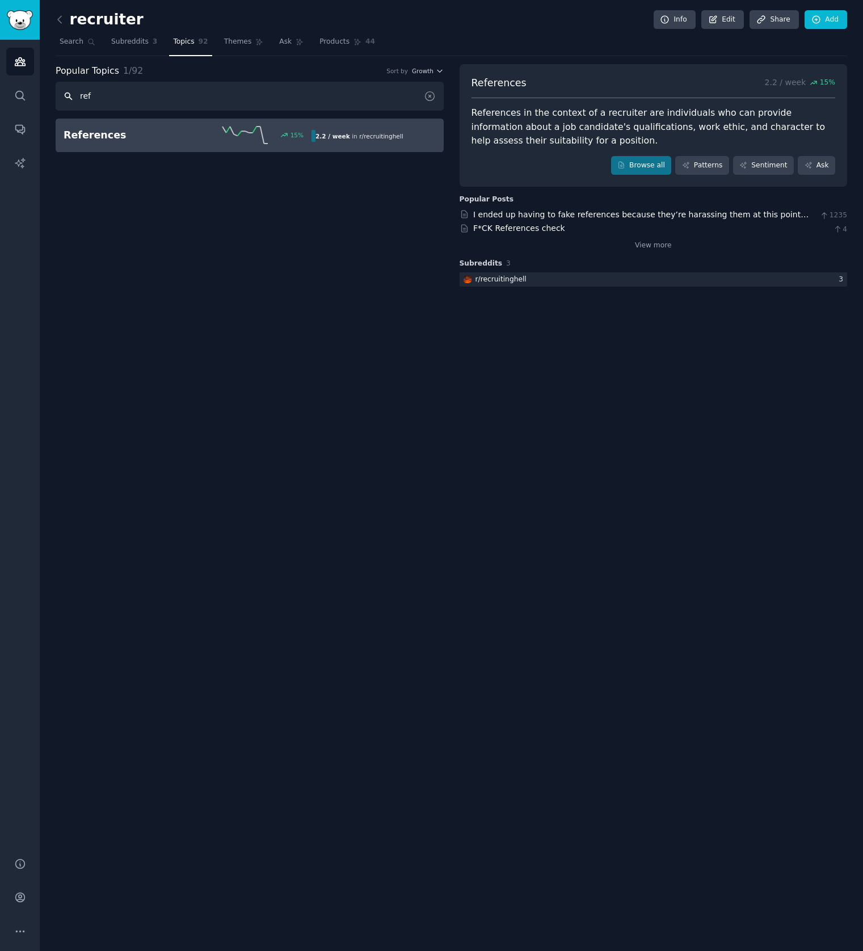
click at [103, 92] on input "ref" at bounding box center [250, 96] width 388 height 29
click at [138, 89] on input "refe" at bounding box center [250, 96] width 388 height 29
paste input "rral"
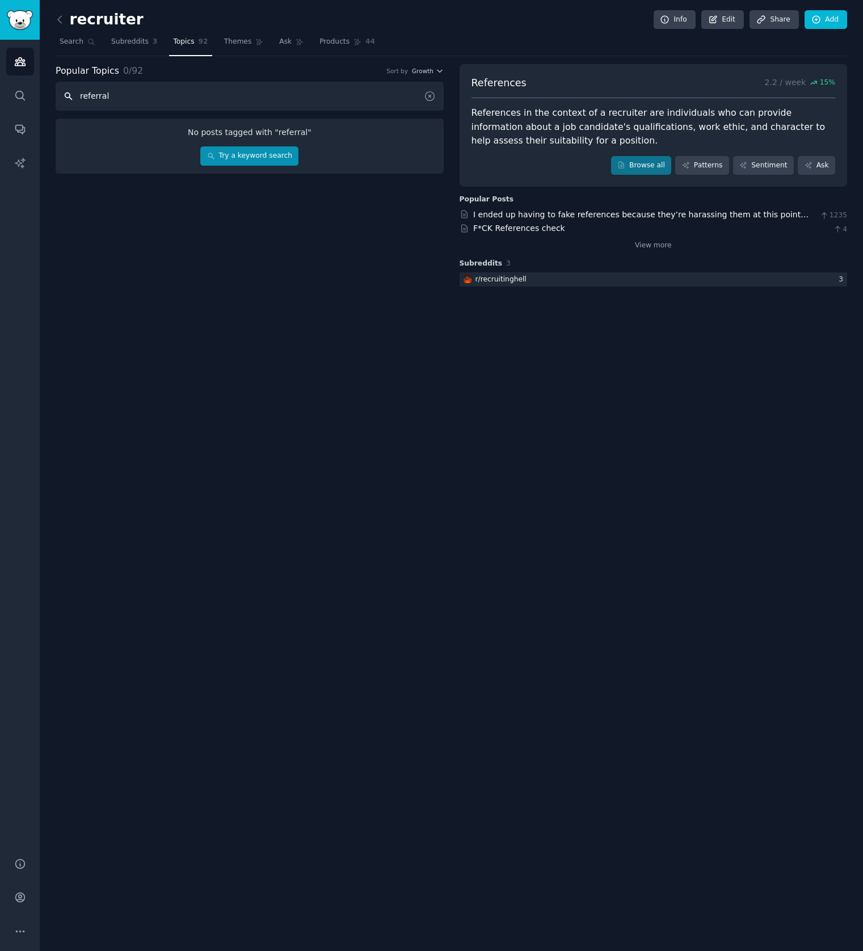
type input "referral"
click at [285, 153] on link "Try a keyword search" at bounding box center [249, 155] width 98 height 19
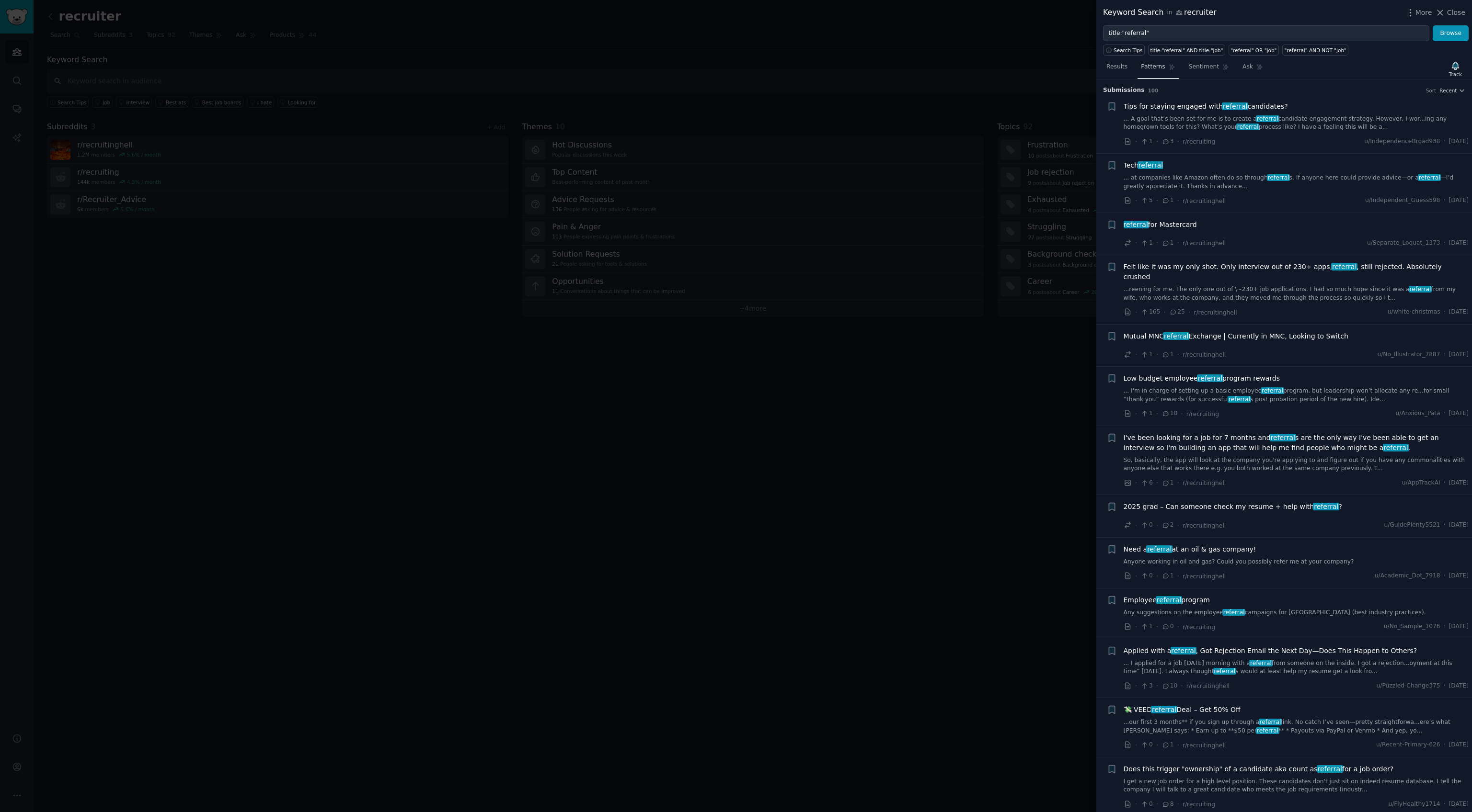
click at [1162, 59] on link "Patterns" at bounding box center [1158, 68] width 41 height 19
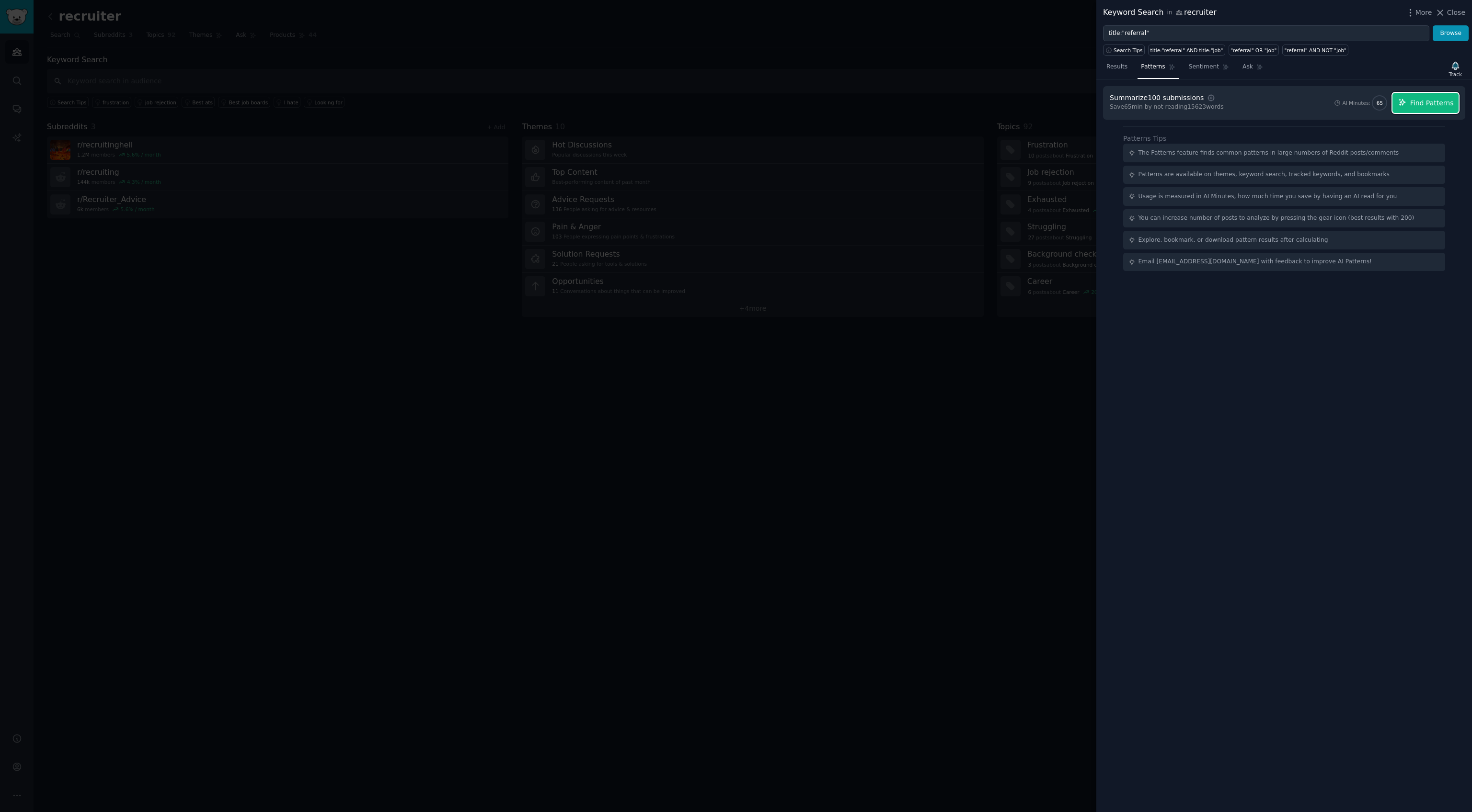
click at [1421, 104] on span "Find Patterns" at bounding box center [1432, 103] width 44 height 10
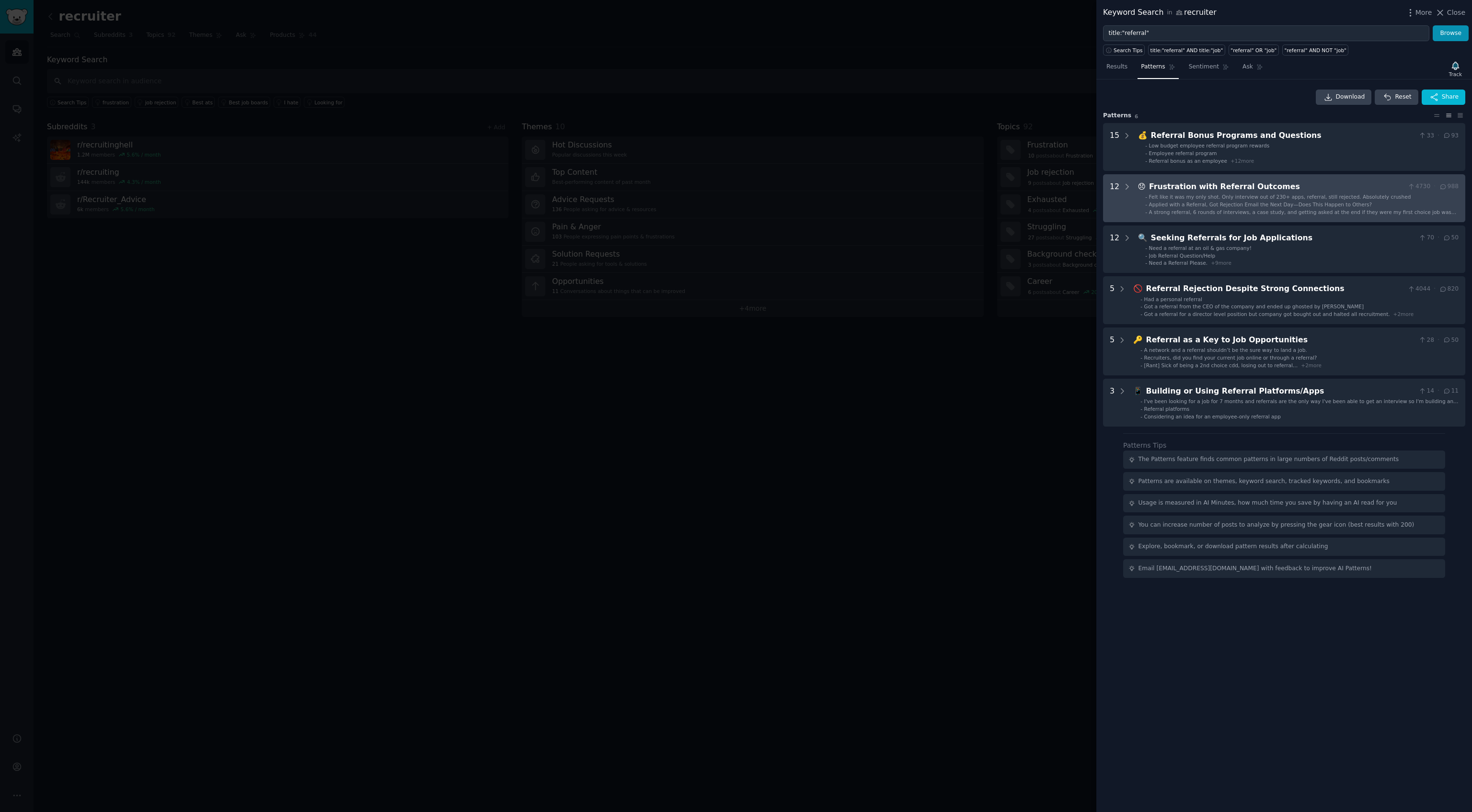
click at [1149, 193] on div "😞 Frustration with Referral Outcomes 4730 · 988 - Felt like it was my only shot…" at bounding box center [1298, 198] width 321 height 35
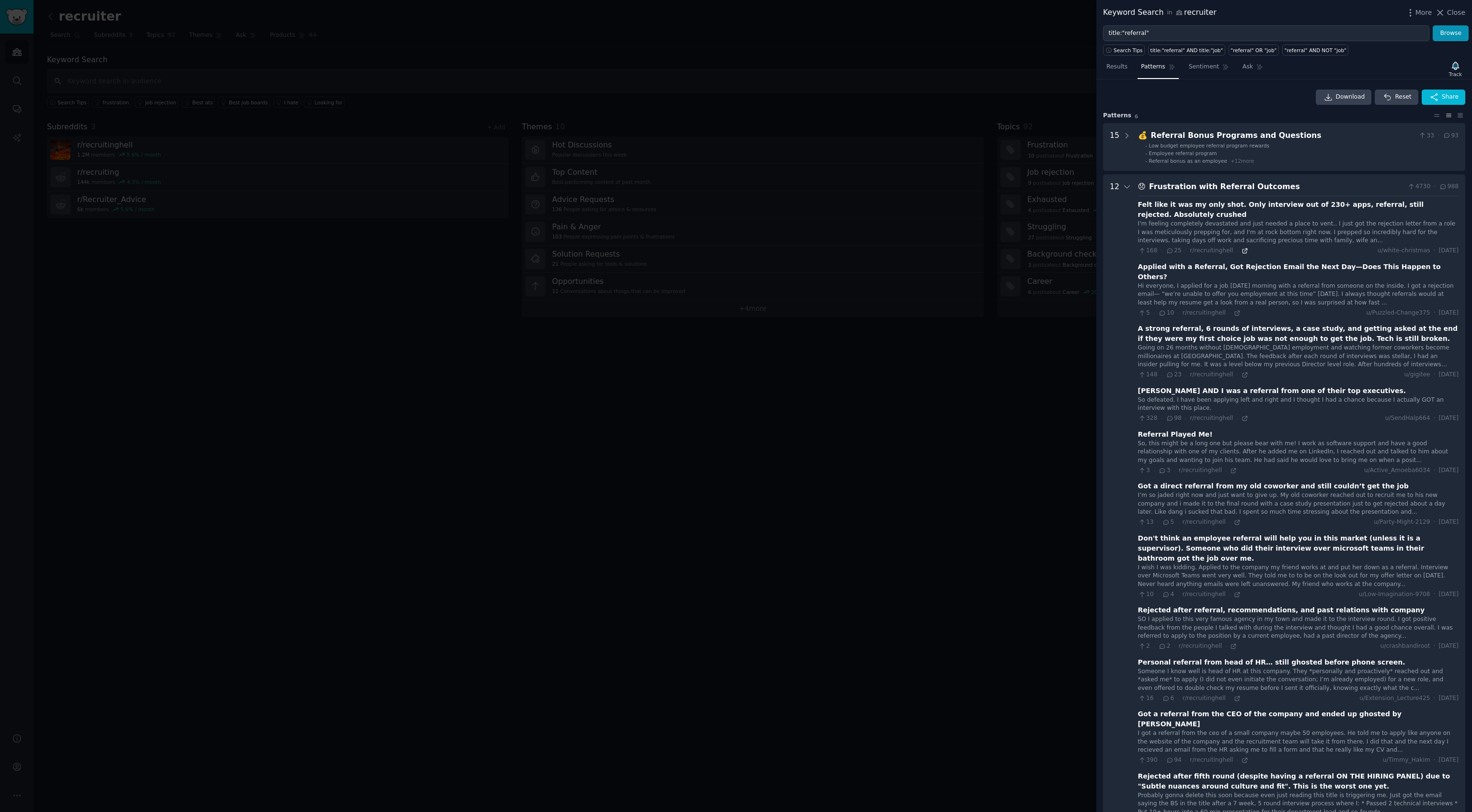
click at [1241, 252] on icon at bounding box center [1245, 251] width 7 height 7
click at [1242, 372] on icon at bounding box center [1244, 374] width 4 height 4
drag, startPoint x: 1226, startPoint y: 495, endPoint x: 1168, endPoint y: 490, distance: 58.2
click at [1168, 491] on div "I’m so jaded right now and just want to give up. My old coworker reached out to…" at bounding box center [1298, 504] width 321 height 25
click at [1233, 518] on div "13 · 5 · r/recruitinghell ·" at bounding box center [1189, 522] width 103 height 8
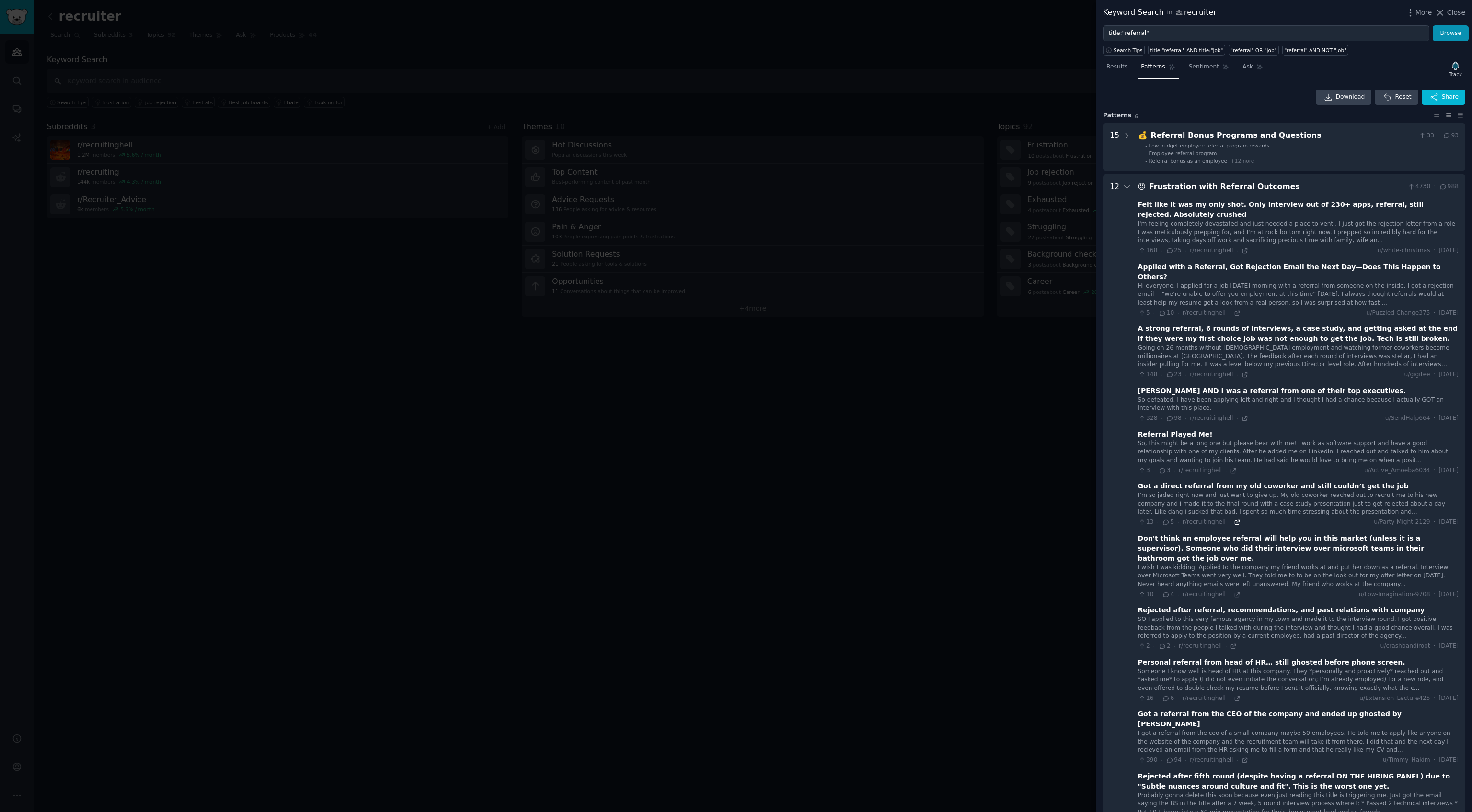
click at [1234, 519] on icon at bounding box center [1237, 522] width 7 height 7
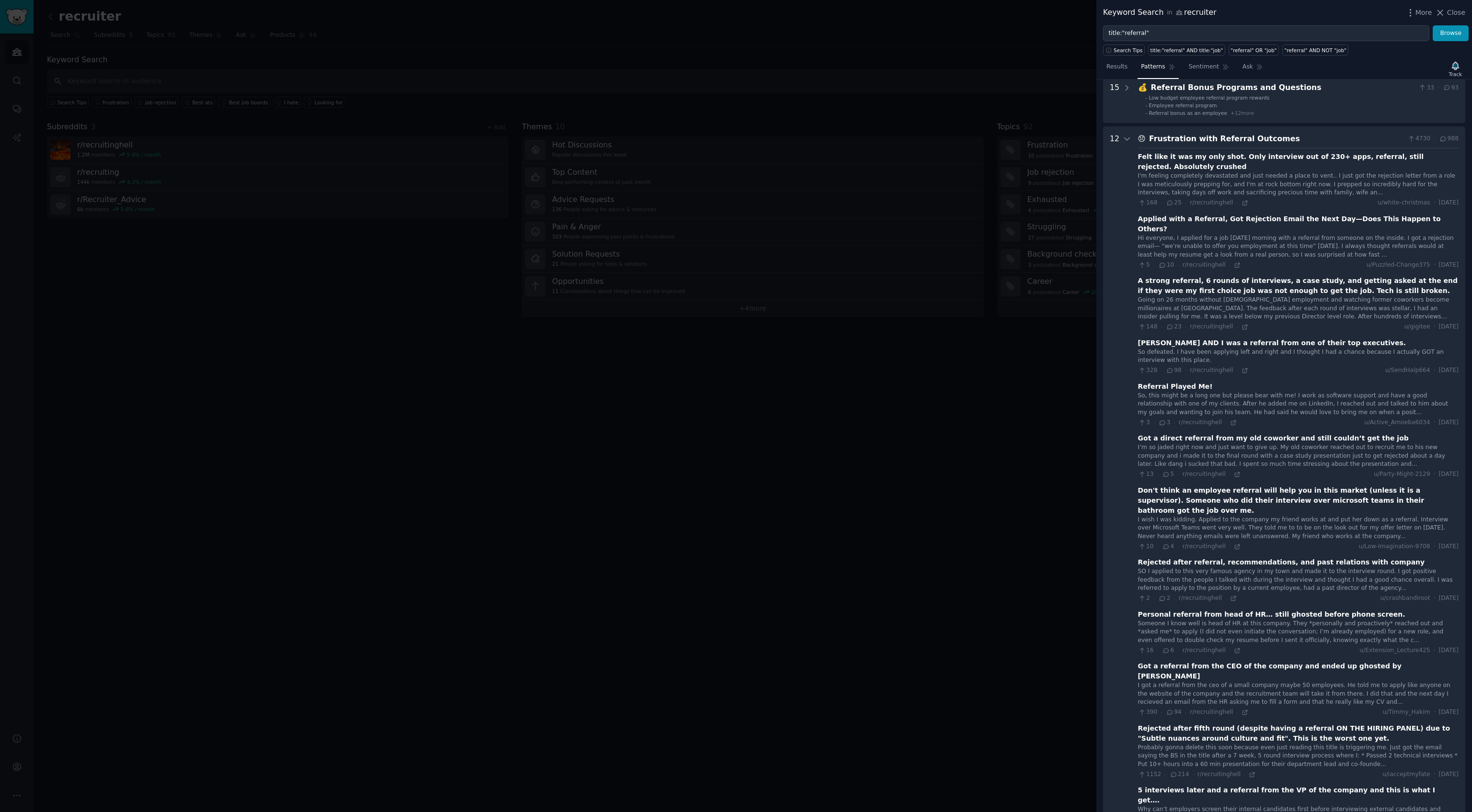
scroll to position [49, 0]
click at [1242, 708] on icon at bounding box center [1245, 712] width 7 height 7
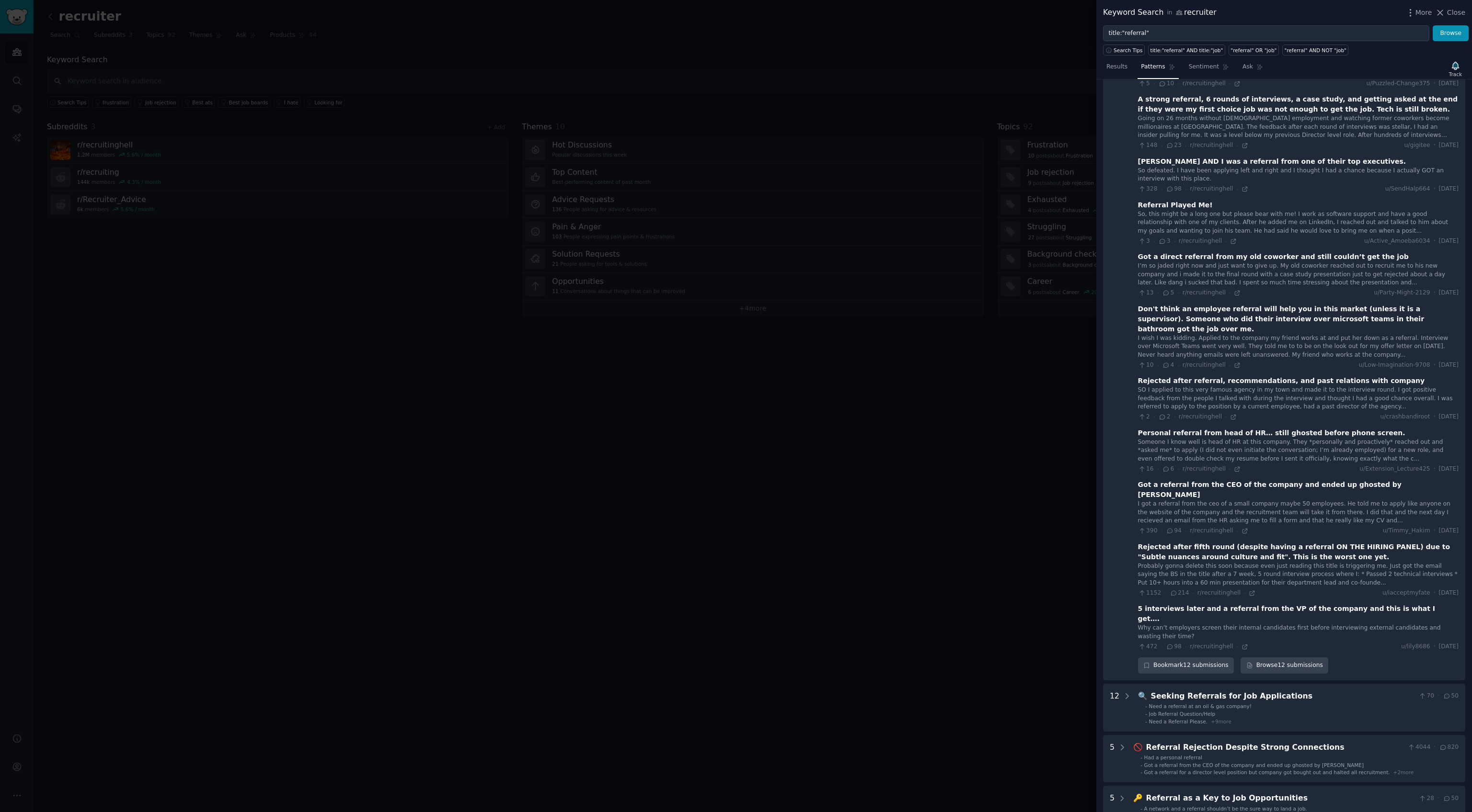
scroll to position [230, 0]
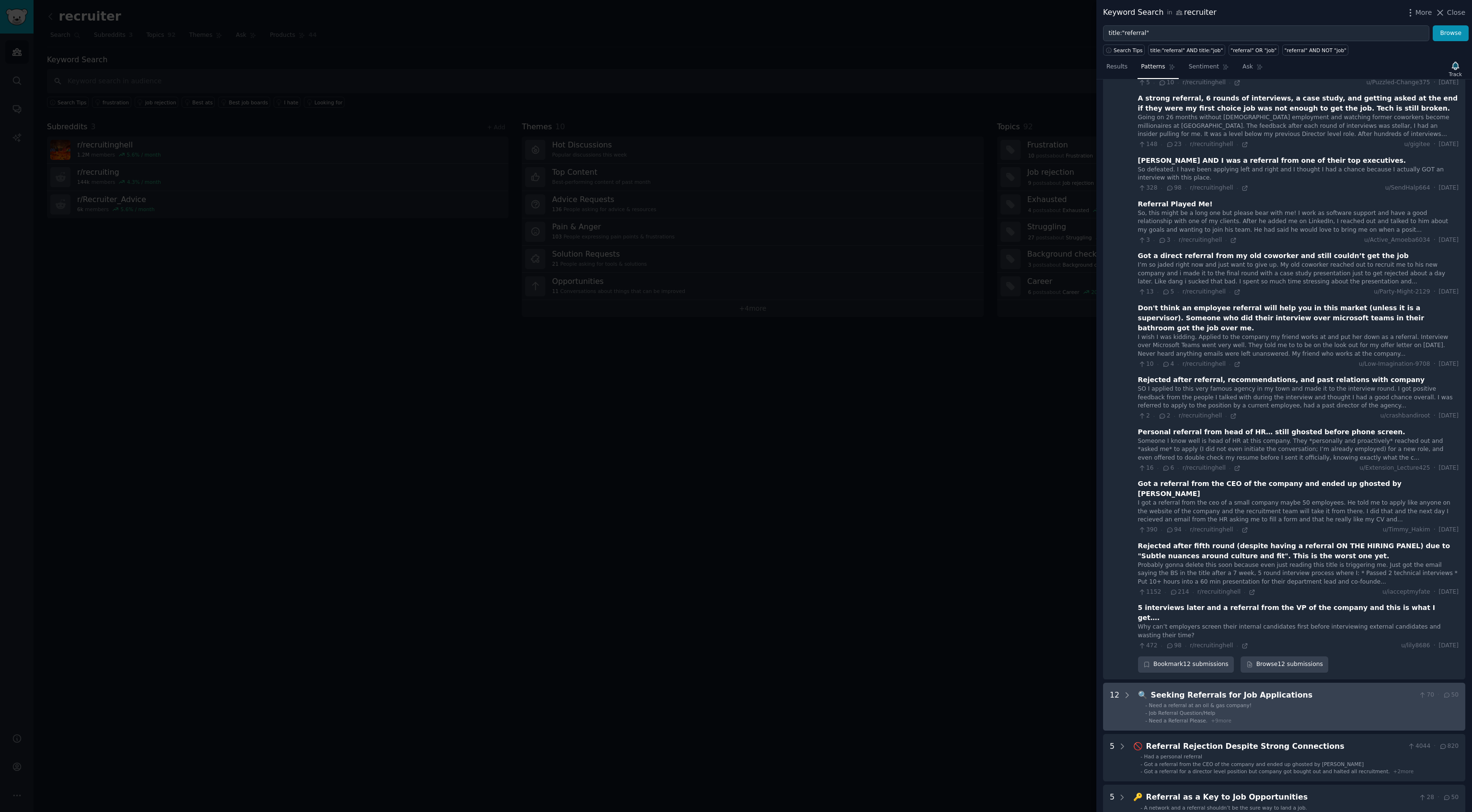
click at [1255, 710] on li "- Job Referral Question/Help" at bounding box center [1301, 713] width 313 height 7
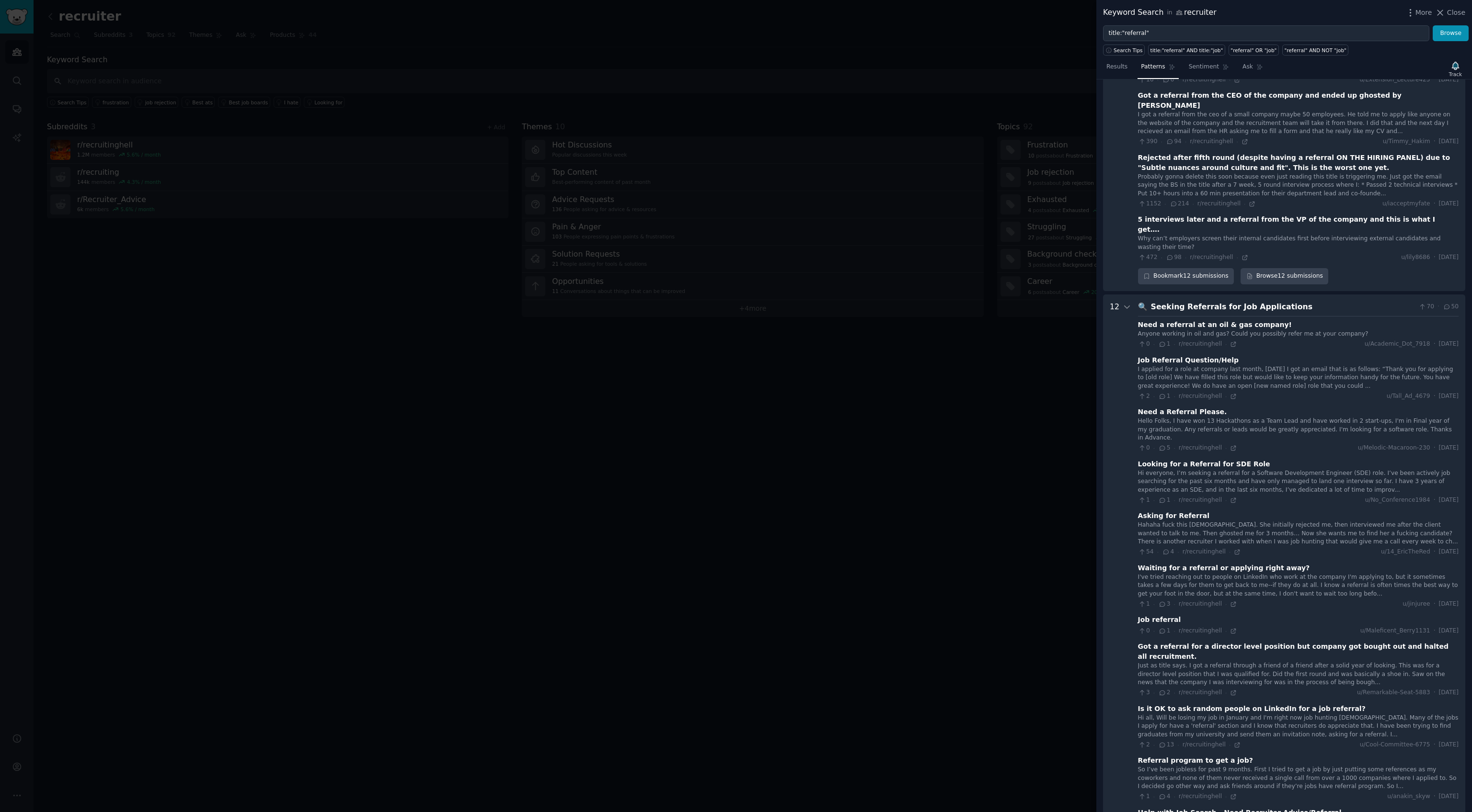
scroll to position [620, 0]
click at [1186, 364] on div "I applied for a role at company last month, yesterday I got an email that is as…" at bounding box center [1298, 376] width 321 height 25
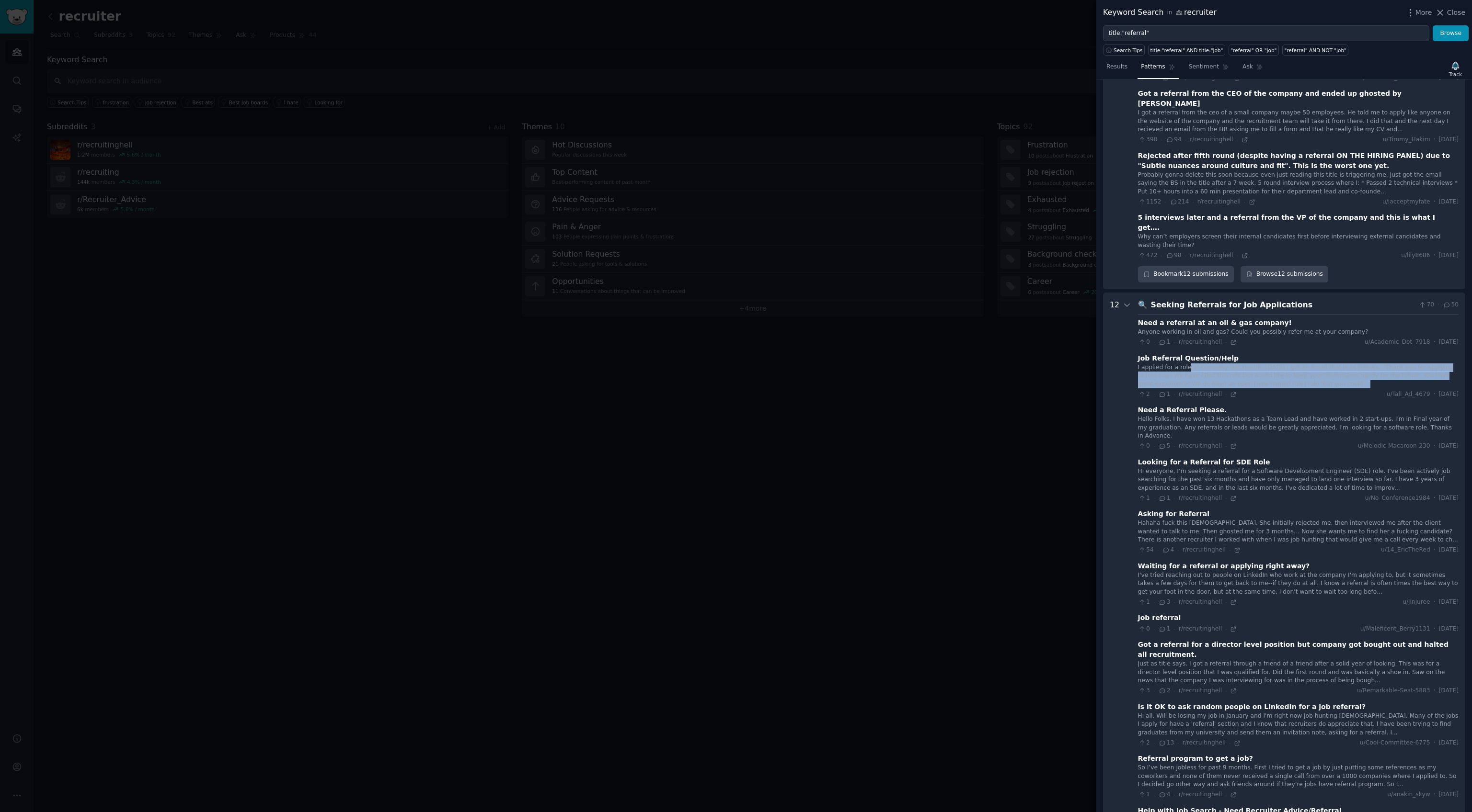
drag, startPoint x: 1186, startPoint y: 332, endPoint x: 1217, endPoint y: 325, distance: 31.8
click at [1217, 364] on div "I applied for a role at company last month, yesterday I got an email that is as…" at bounding box center [1298, 376] width 321 height 25
click at [1139, 415] on div "Hello Folks, I have won 13 Hackathons as a Team Lead and have worked in 2 start…" at bounding box center [1298, 428] width 321 height 25
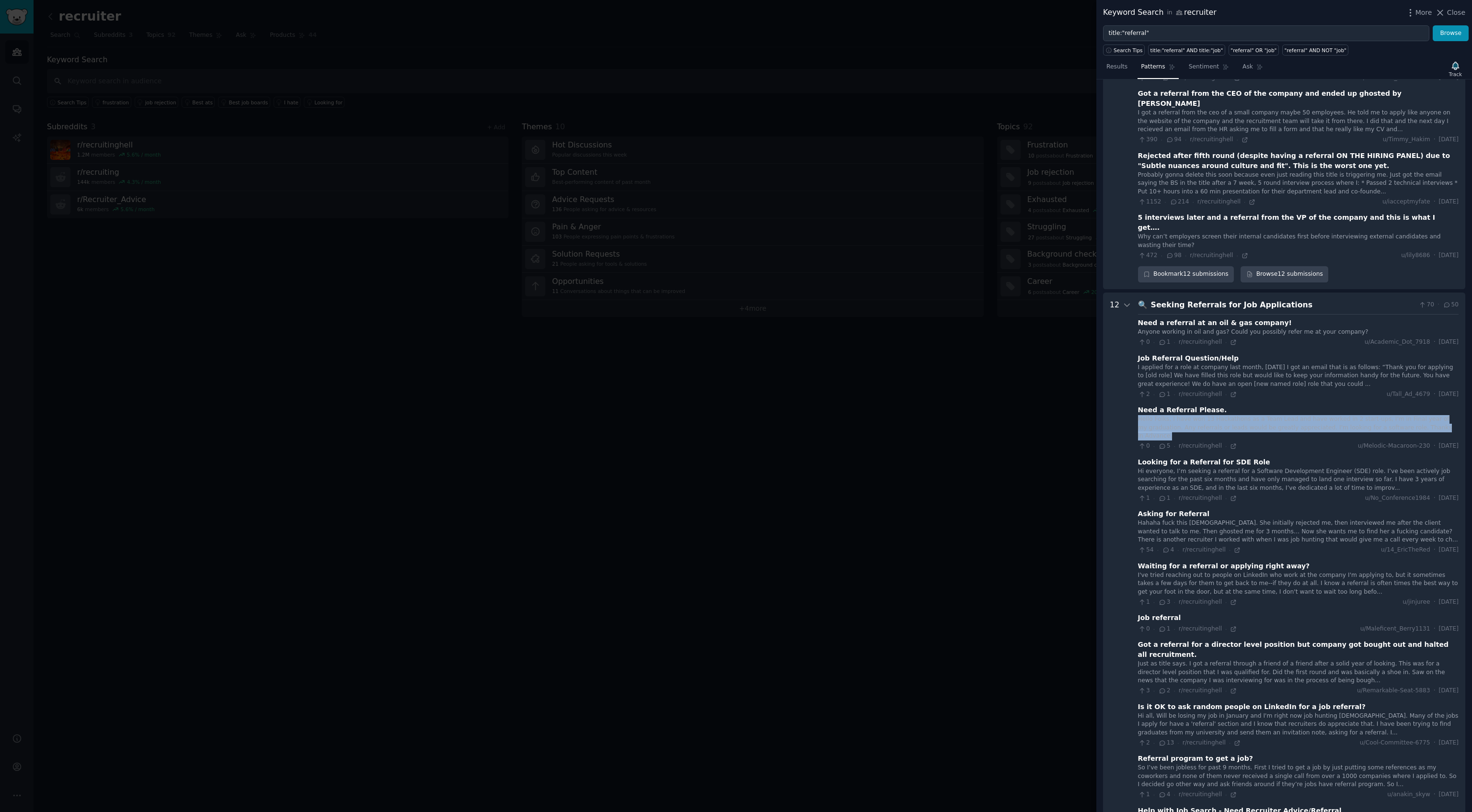
click at [1139, 415] on div "Hello Folks, I have won 13 Hackathons as a Team Lead and have worked in 2 start…" at bounding box center [1298, 428] width 321 height 25
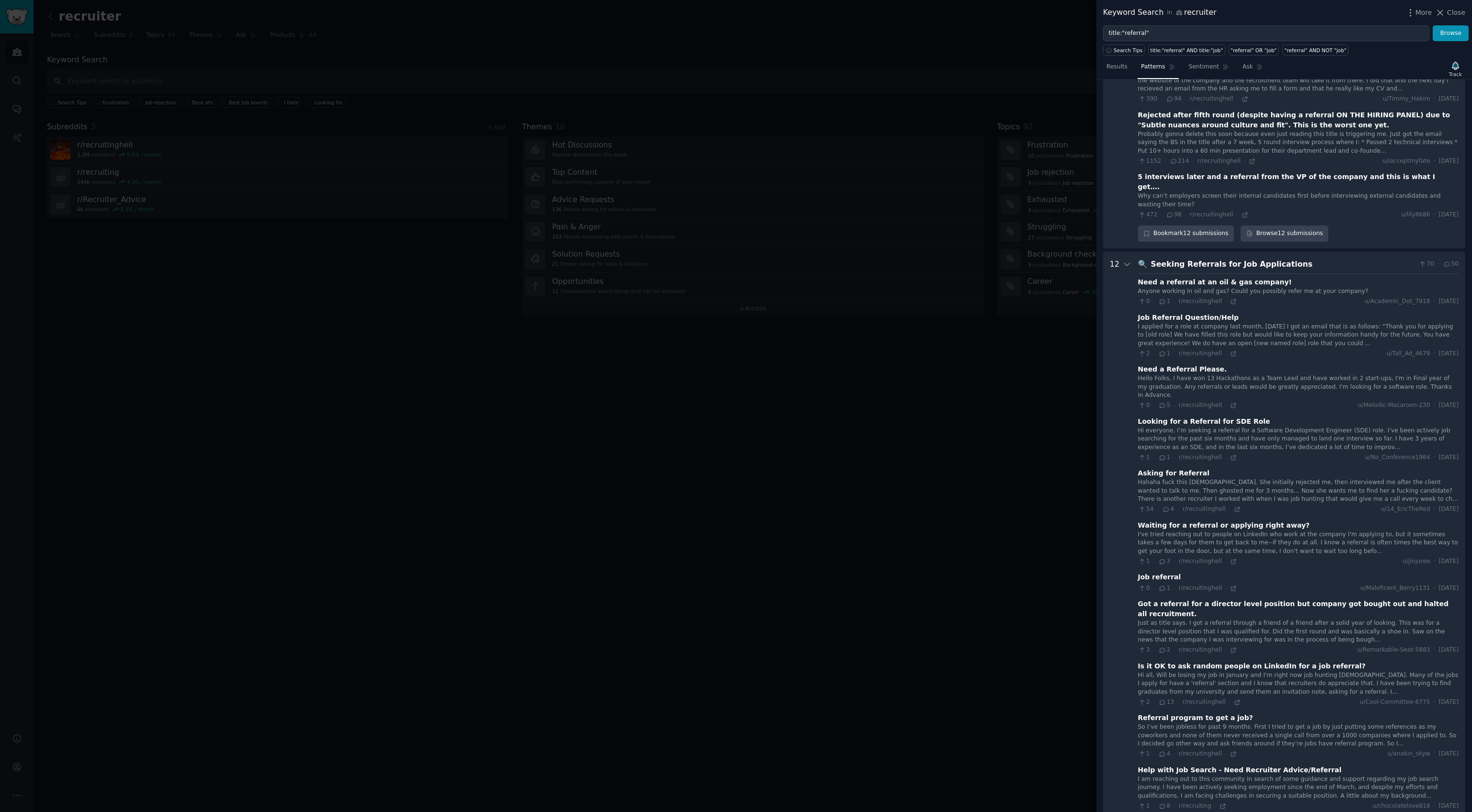
scroll to position [663, 0]
click at [1230, 556] on icon at bounding box center [1233, 560] width 7 height 7
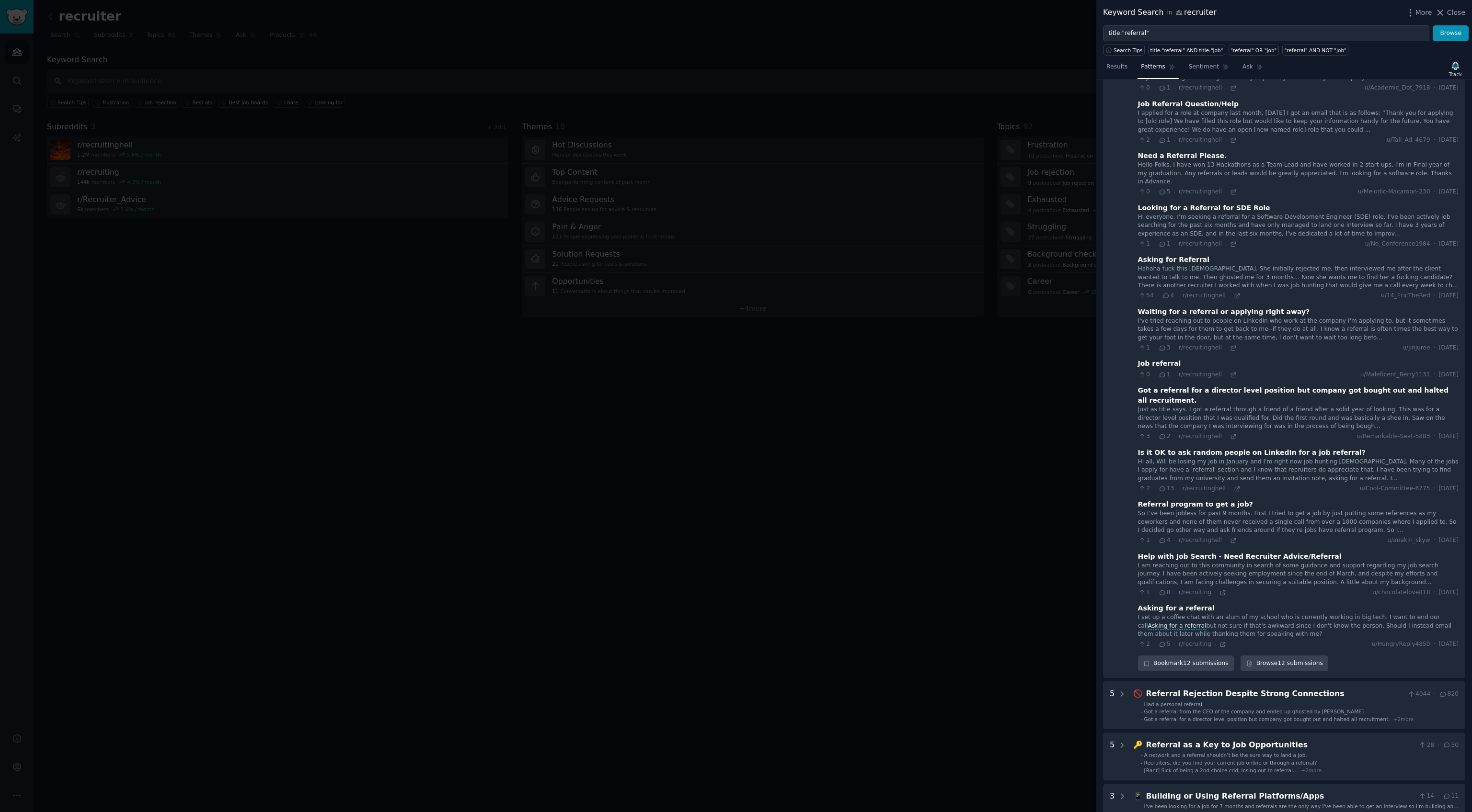
scroll to position [877, 0]
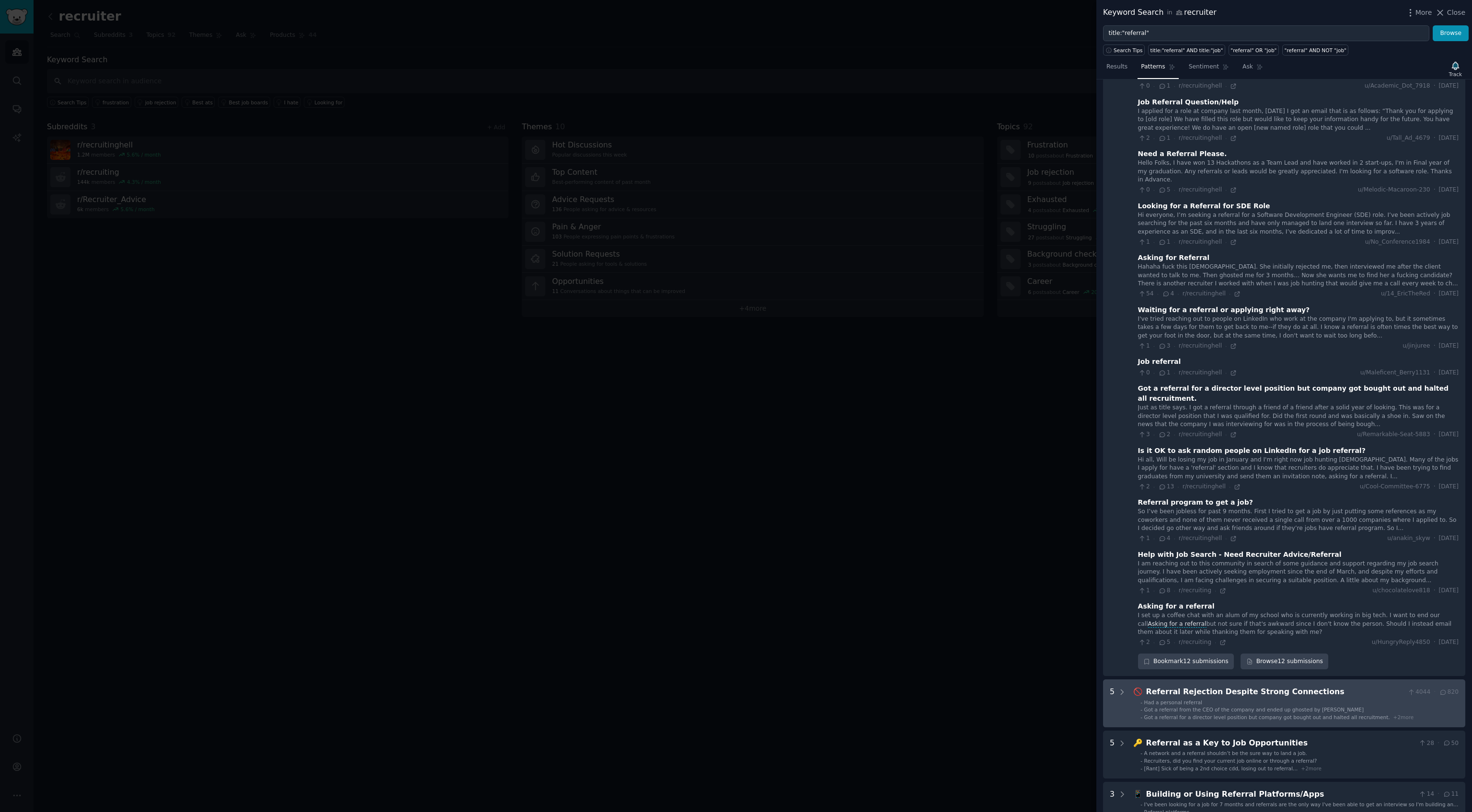
click at [1285, 686] on div "Referral Rejection Despite Strong Connections" at bounding box center [1274, 692] width 258 height 12
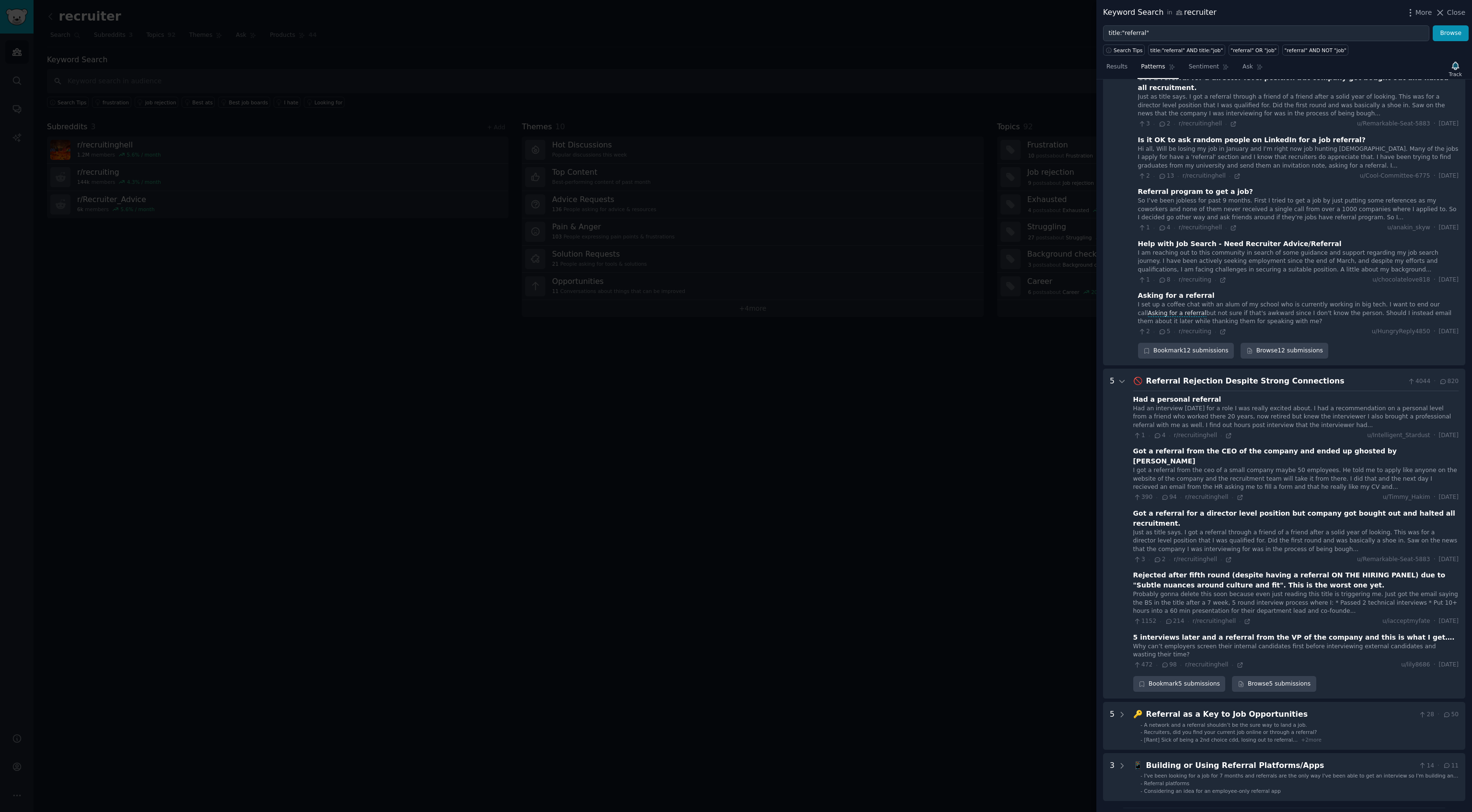
scroll to position [1259, 0]
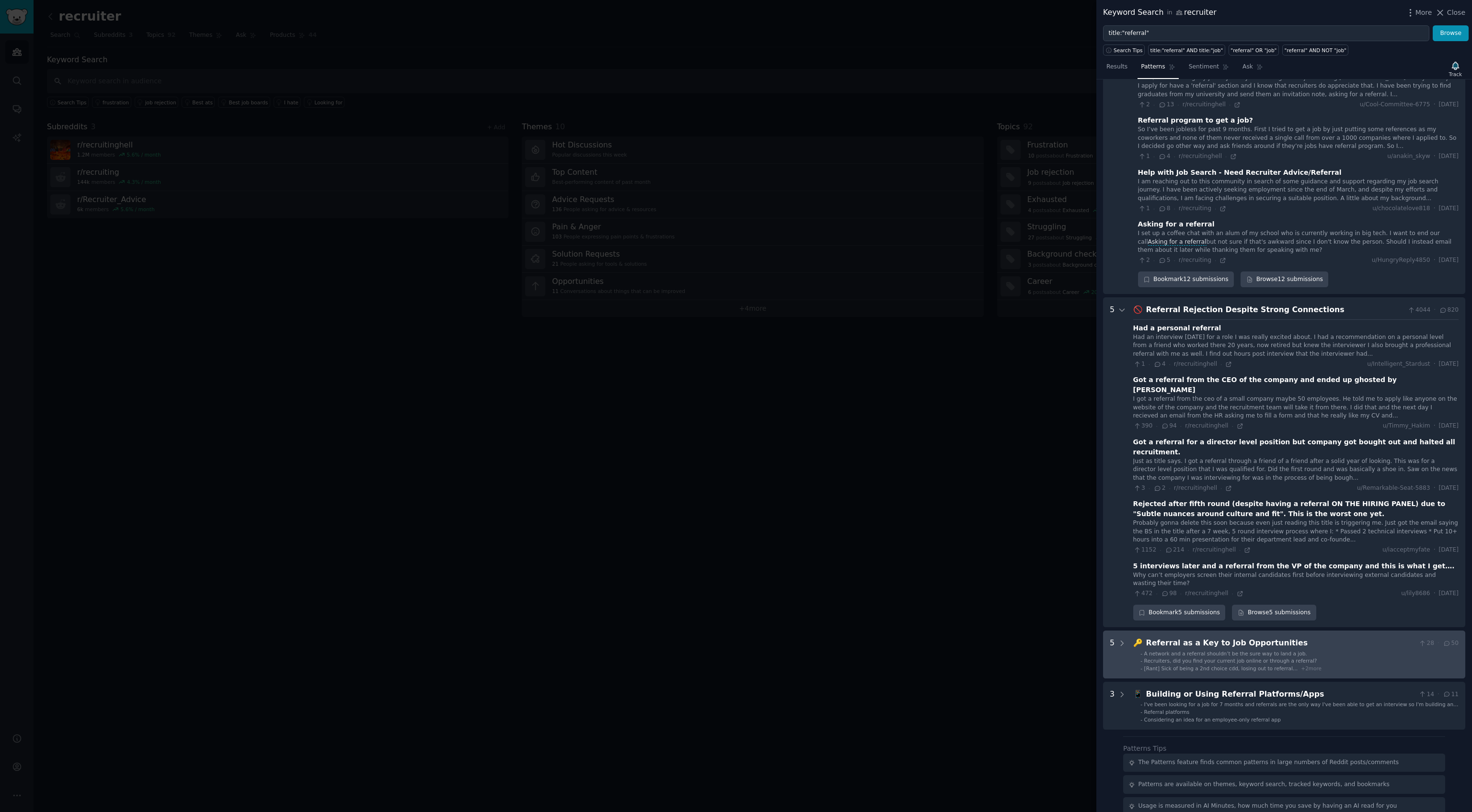
click at [1271, 666] on span "[Rant] Sick of being a 2nd choice cdd, losing out to referral…" at bounding box center [1221, 669] width 154 height 6
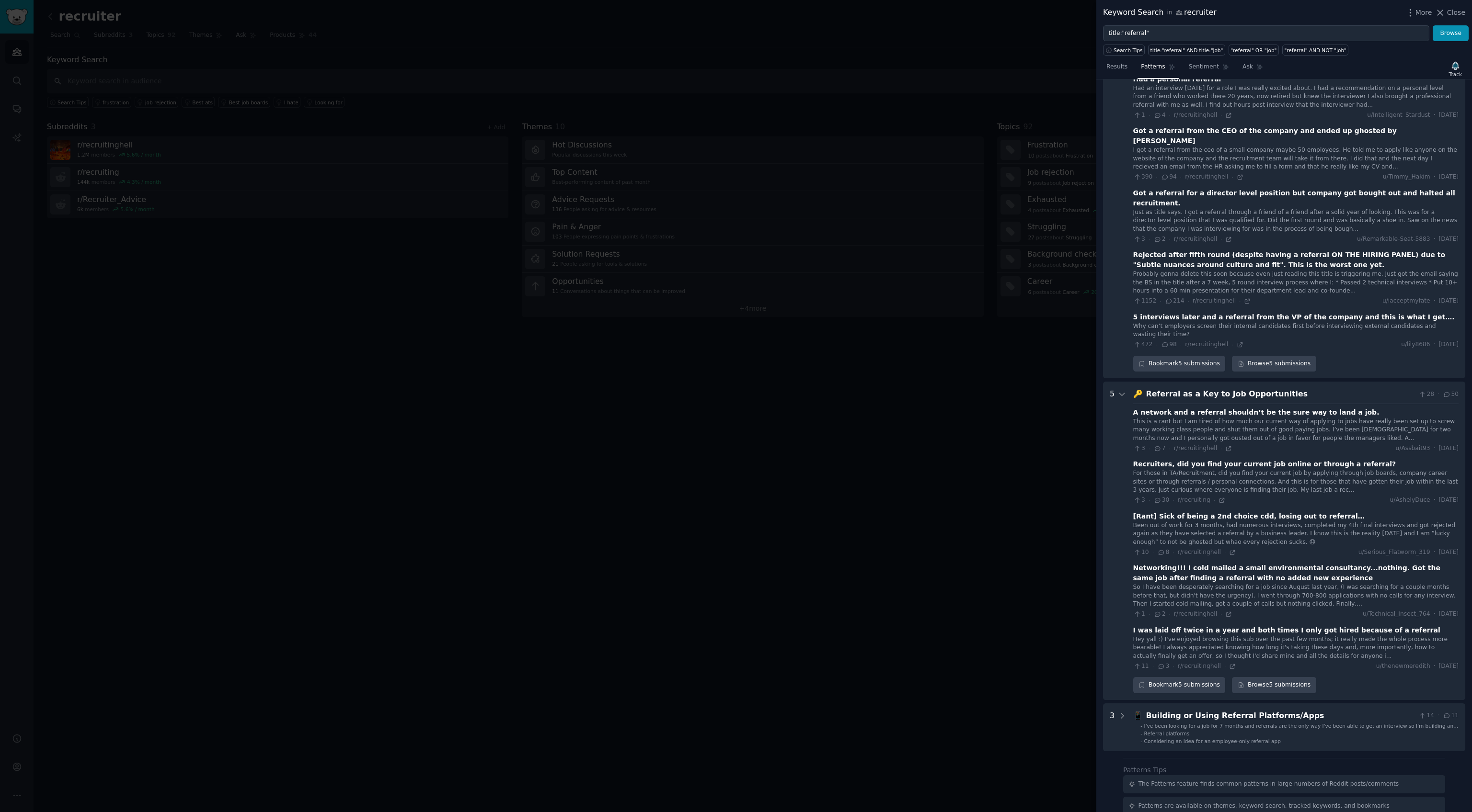
scroll to position [1529, 0]
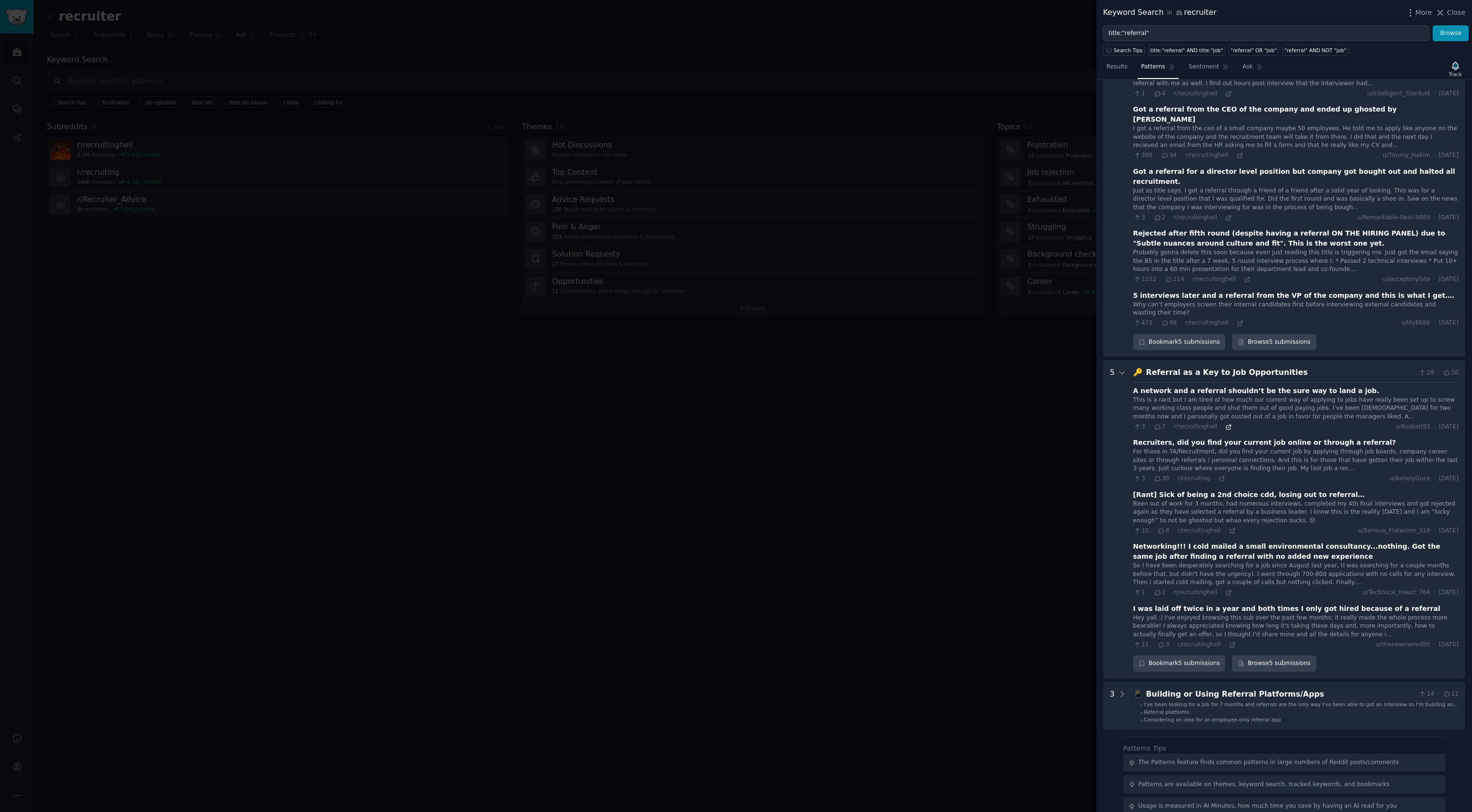
click at [1225, 424] on icon at bounding box center [1229, 427] width 7 height 7
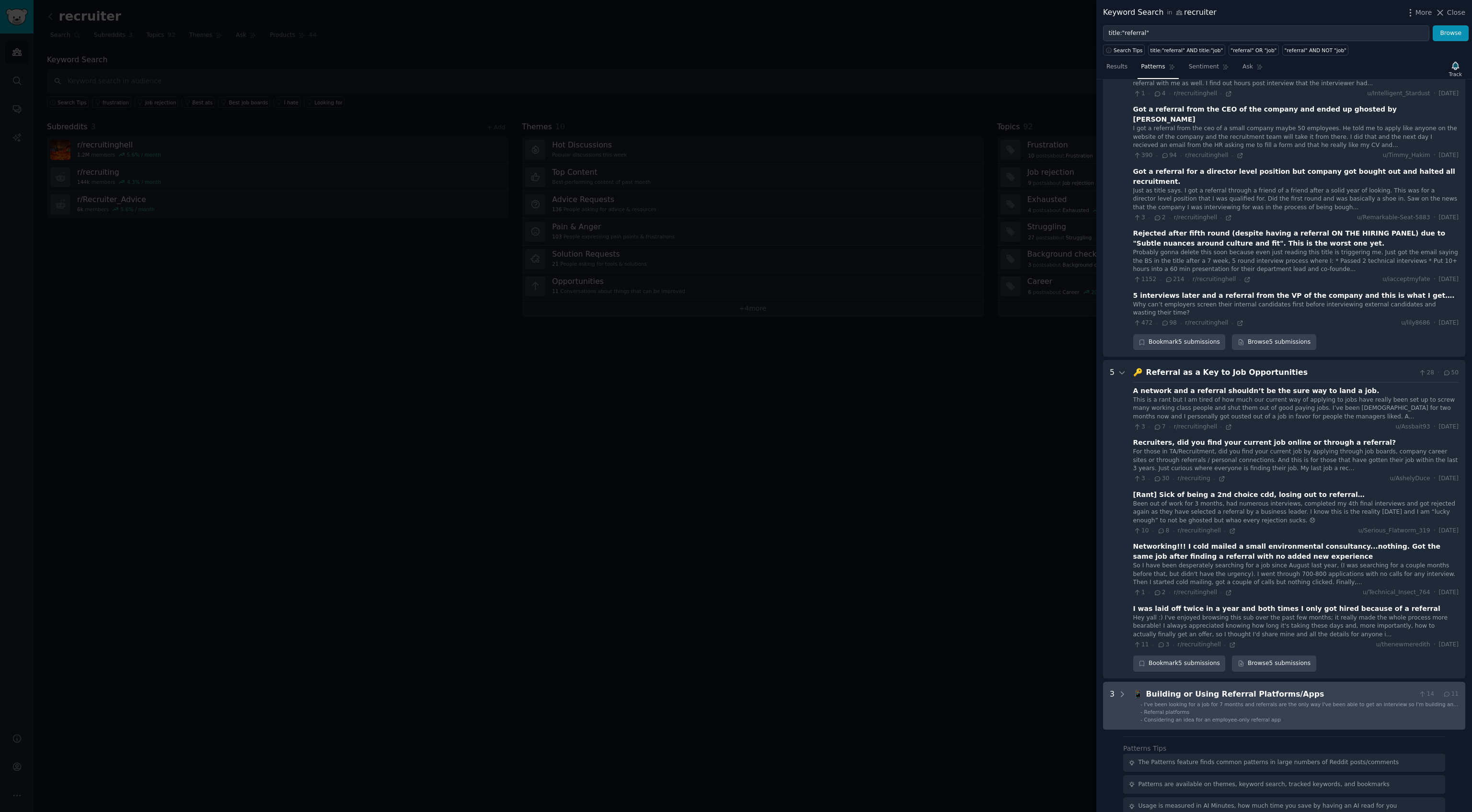
click at [1228, 717] on span "Considering an idea for an employee-only referral app" at bounding box center [1213, 719] width 137 height 6
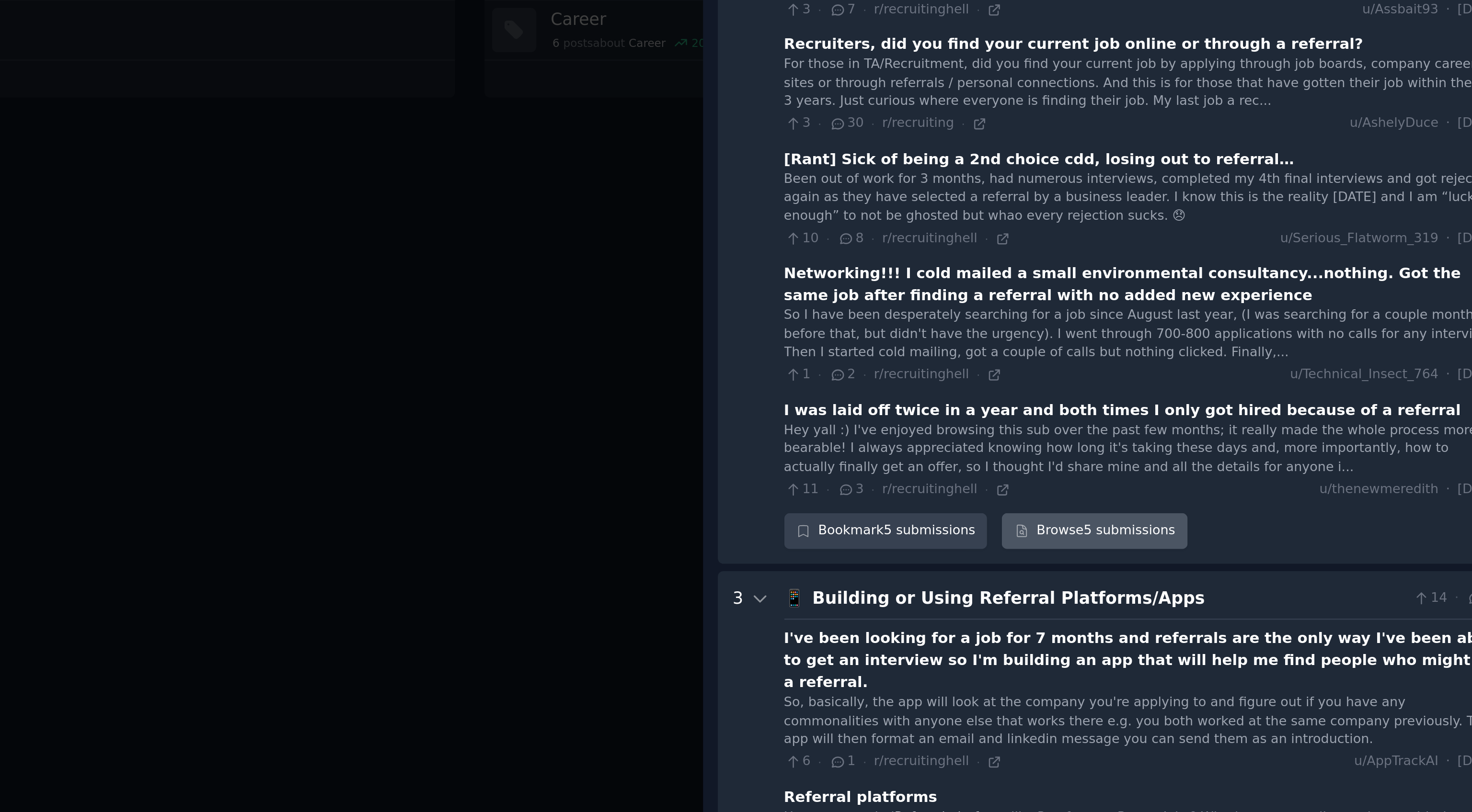
scroll to position [0, 0]
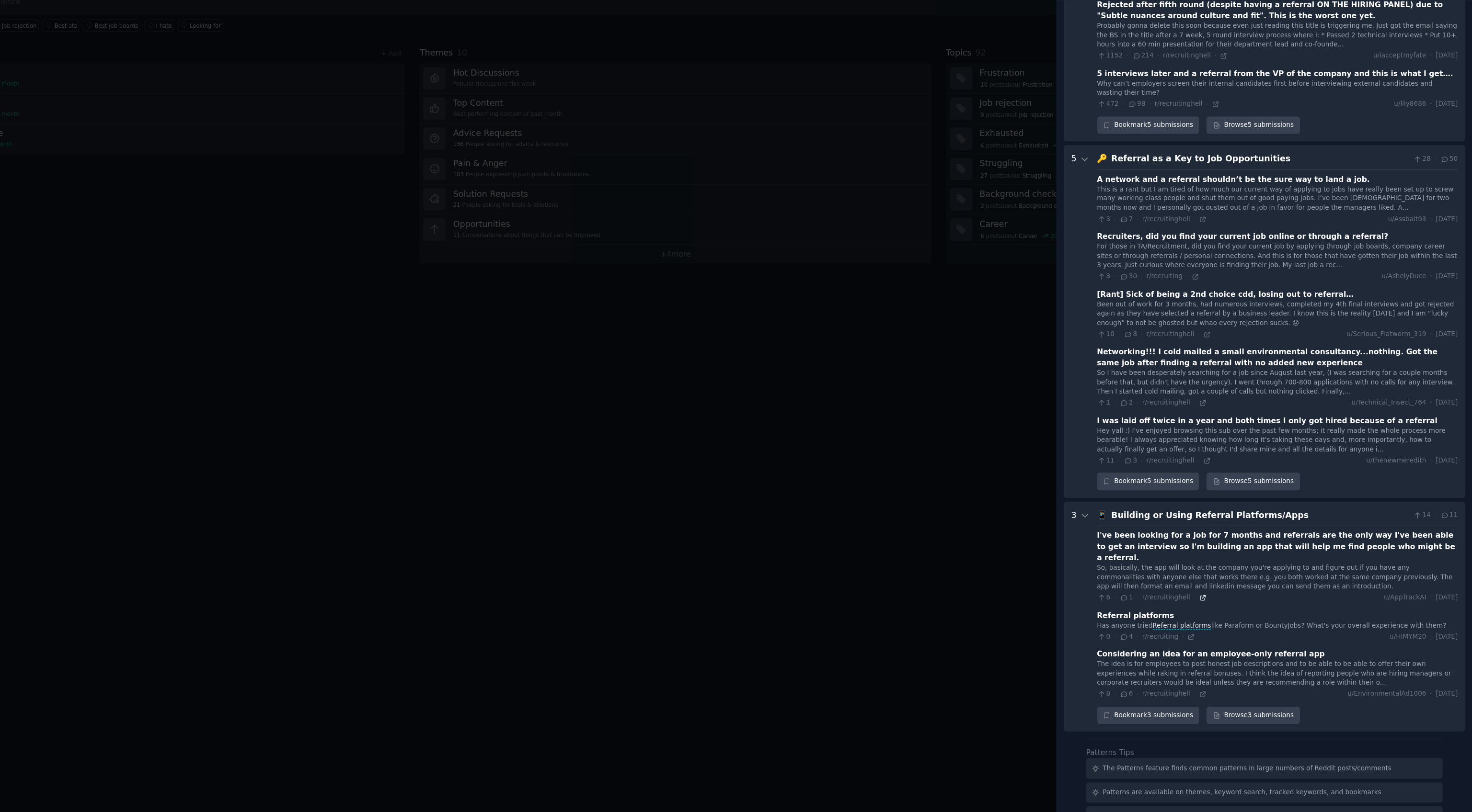
click at [1226, 616] on icon at bounding box center [1228, 618] width 4 height 4
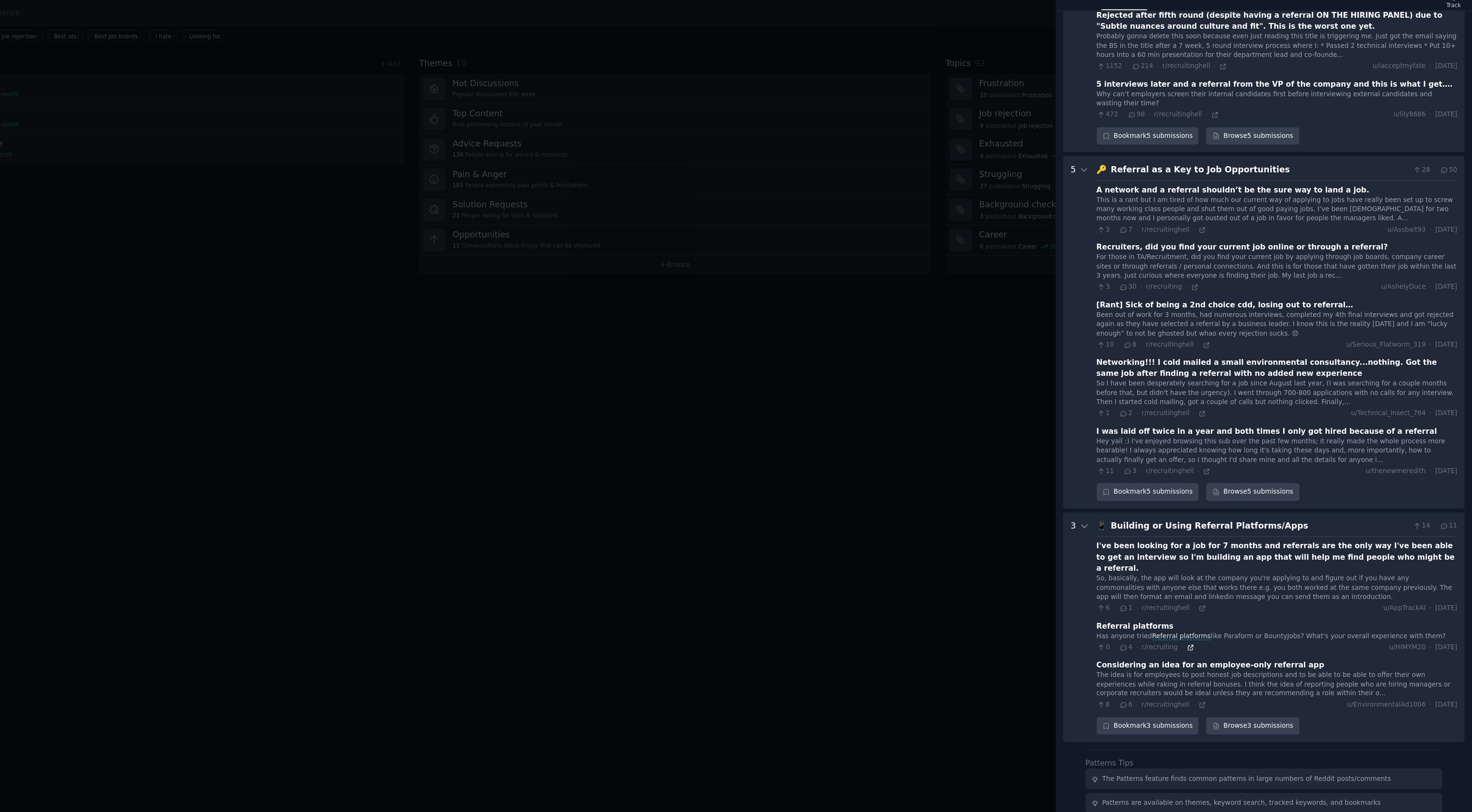
click at [1216, 652] on icon at bounding box center [1218, 653] width 4 height 4
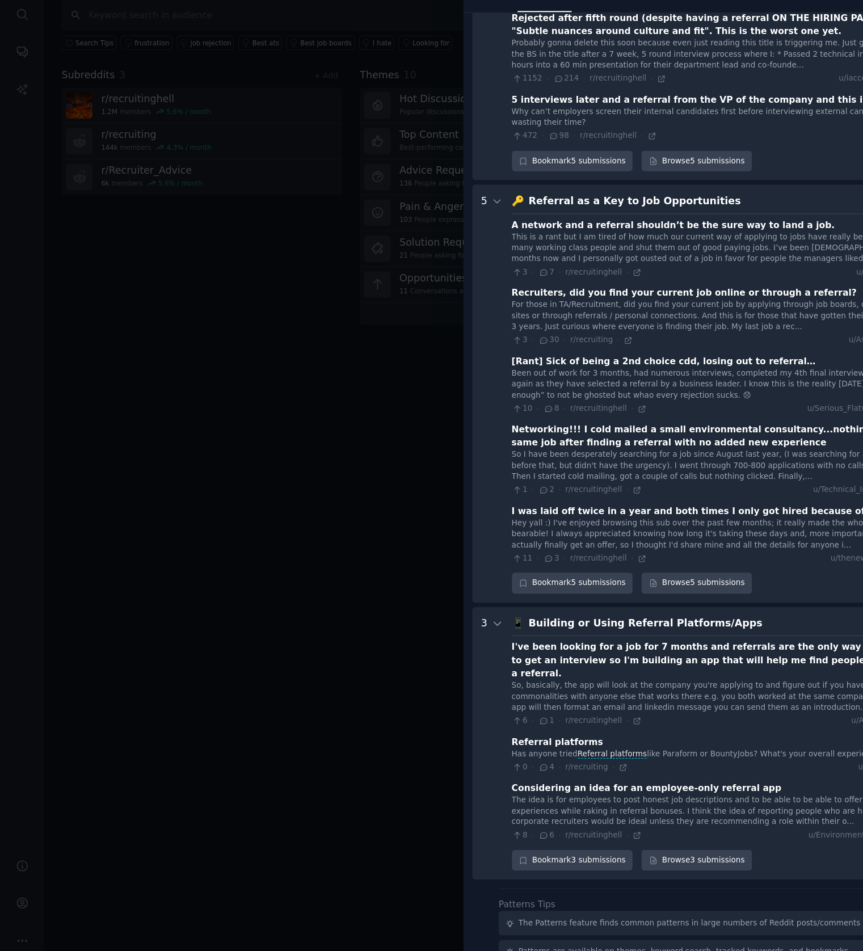
click at [246, 427] on div at bounding box center [431, 475] width 863 height 951
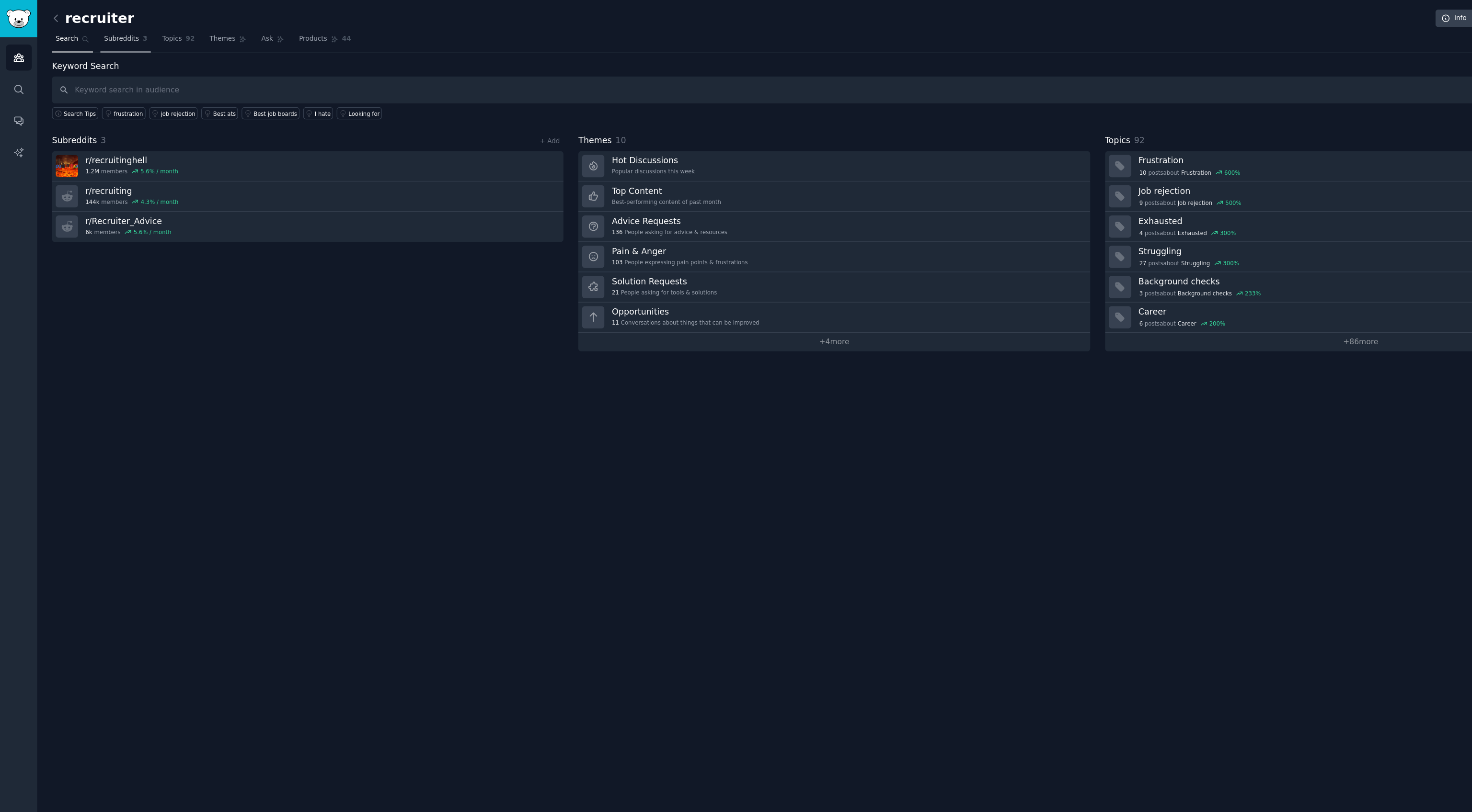
click at [107, 41] on link "Subreddits 3" at bounding box center [113, 37] width 46 height 19
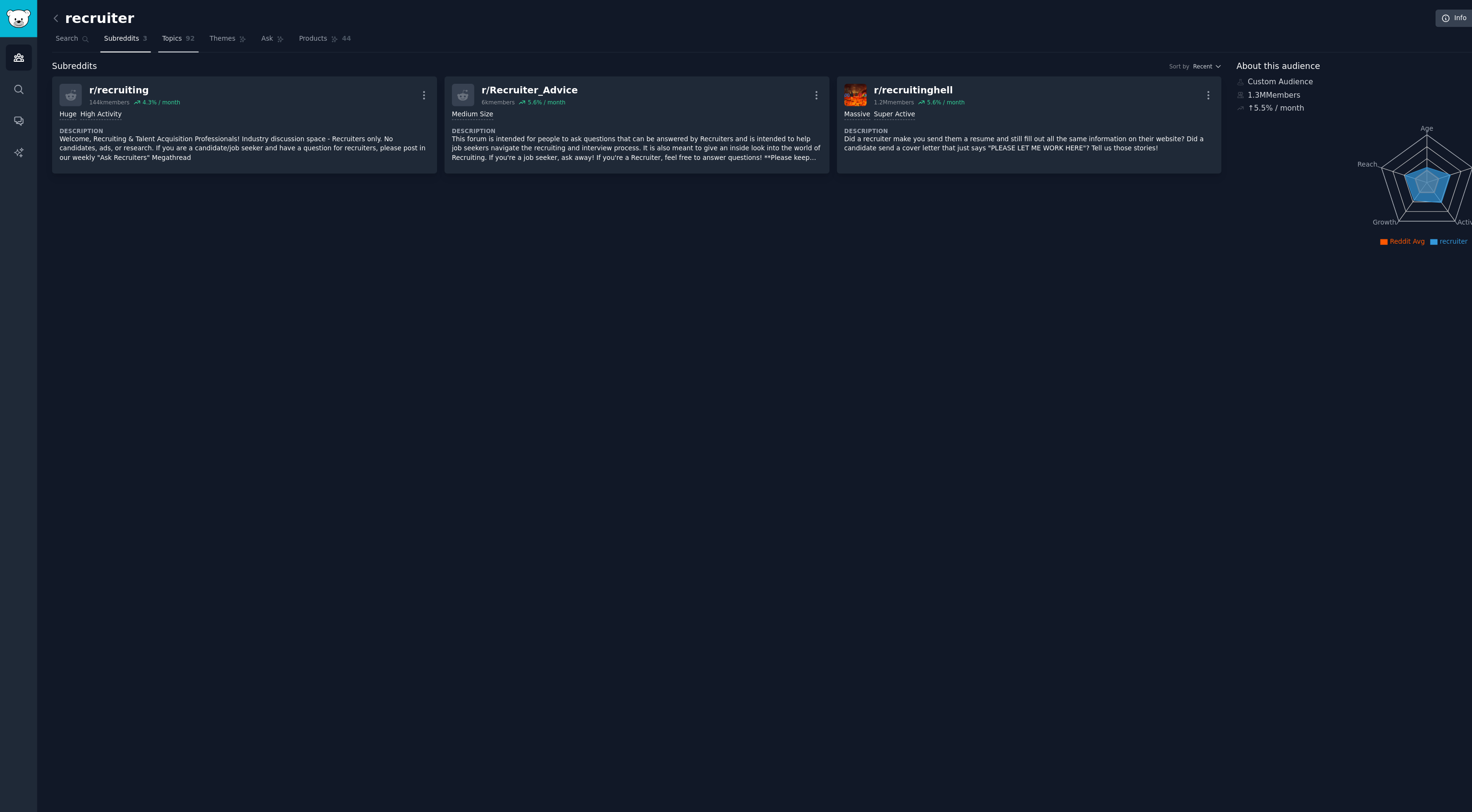
click at [162, 40] on link "Topics 92" at bounding box center [160, 37] width 36 height 19
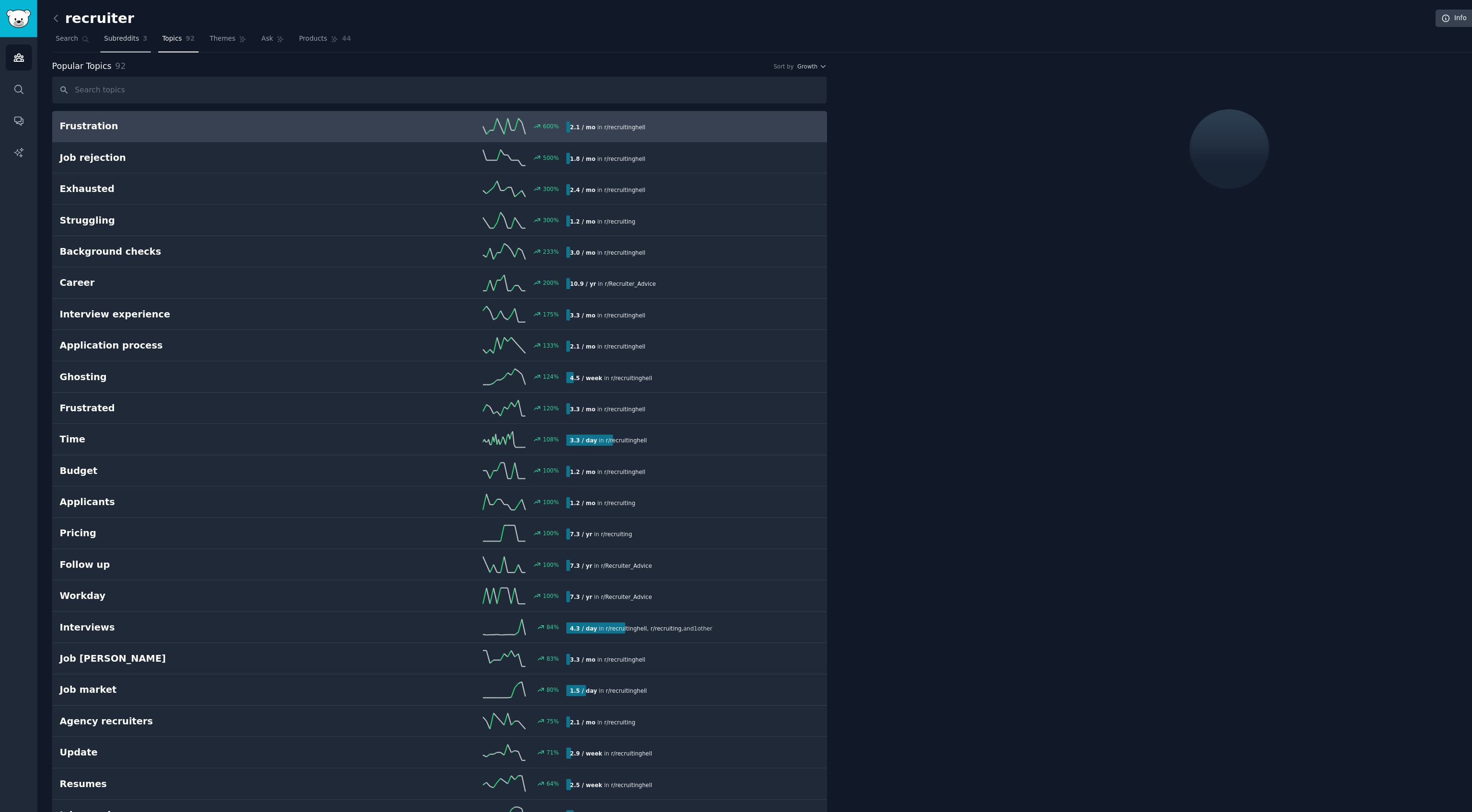
click at [124, 37] on link "Subreddits 3" at bounding box center [113, 37] width 46 height 19
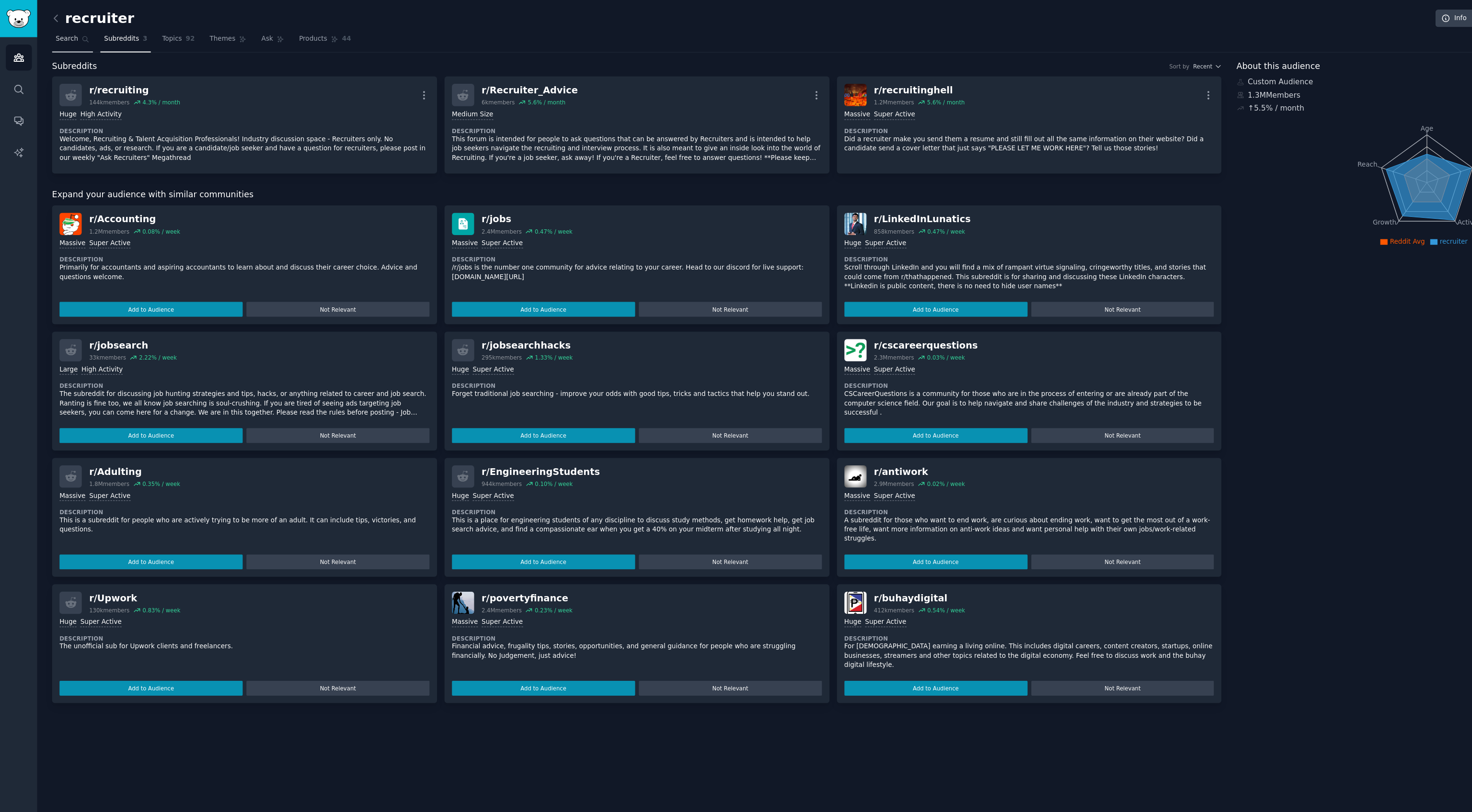
click at [67, 38] on span "Search" at bounding box center [61, 35] width 20 height 8
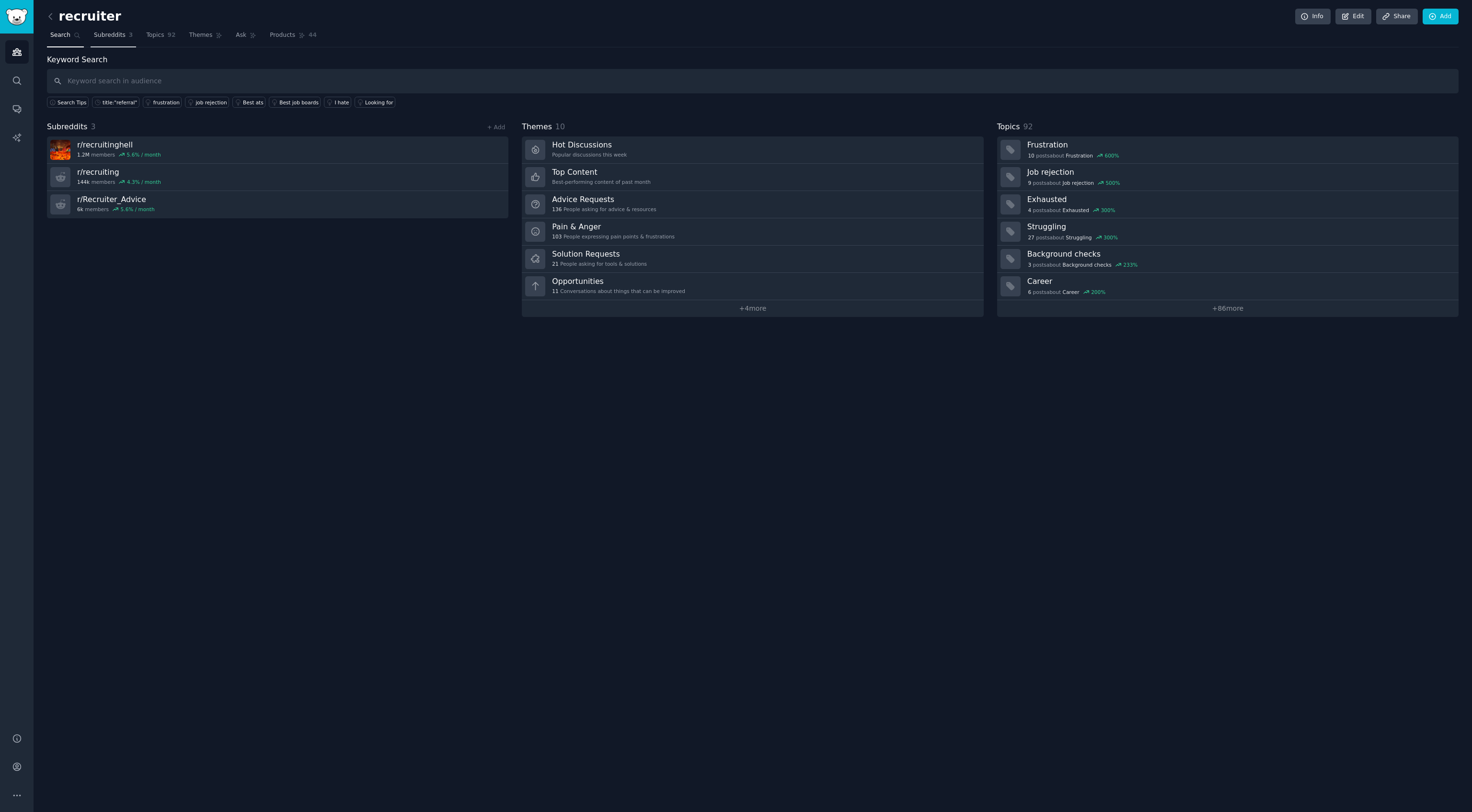
click at [113, 37] on span "Subreddits" at bounding box center [109, 35] width 31 height 8
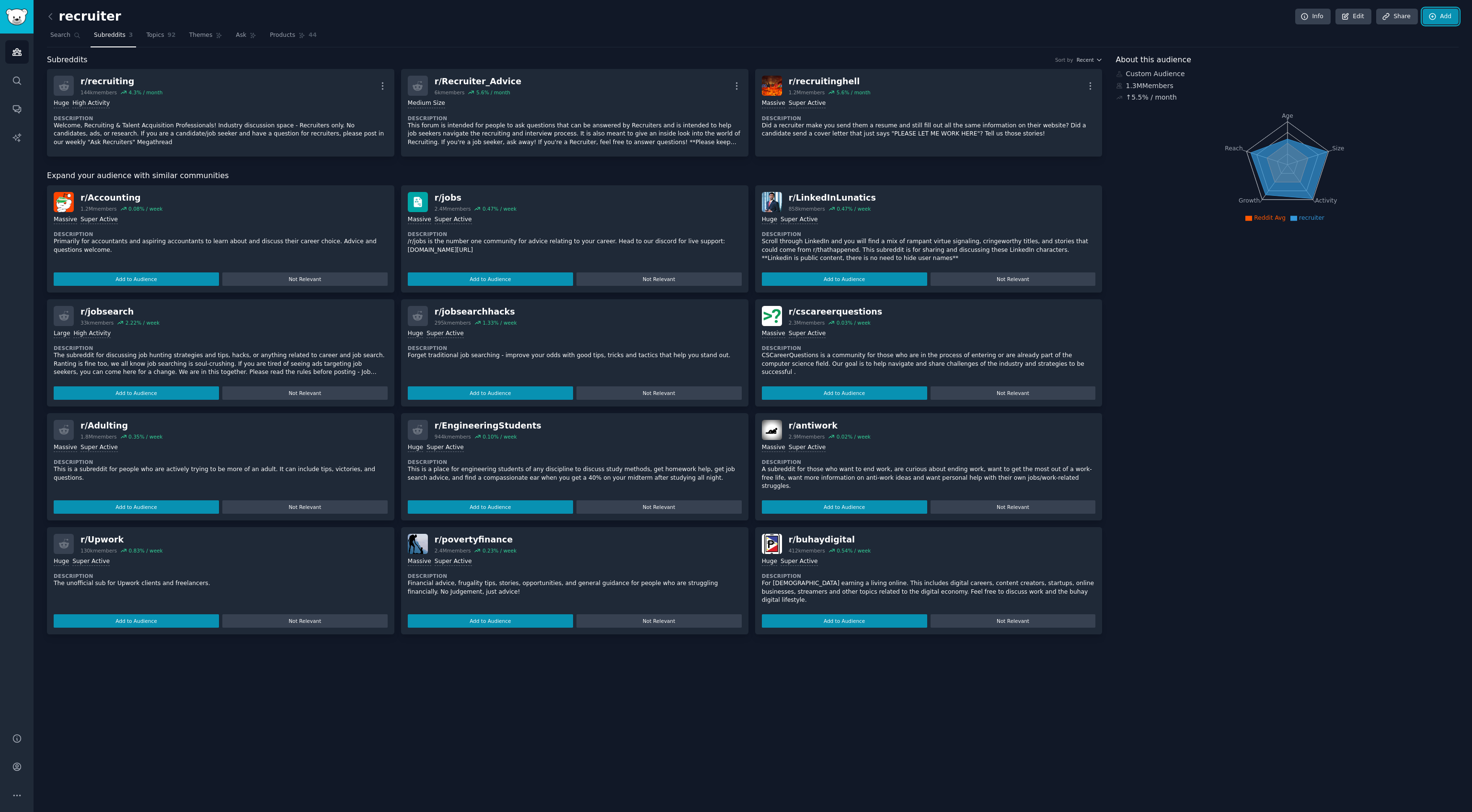
click at [1426, 16] on link "Add" at bounding box center [1440, 16] width 36 height 16
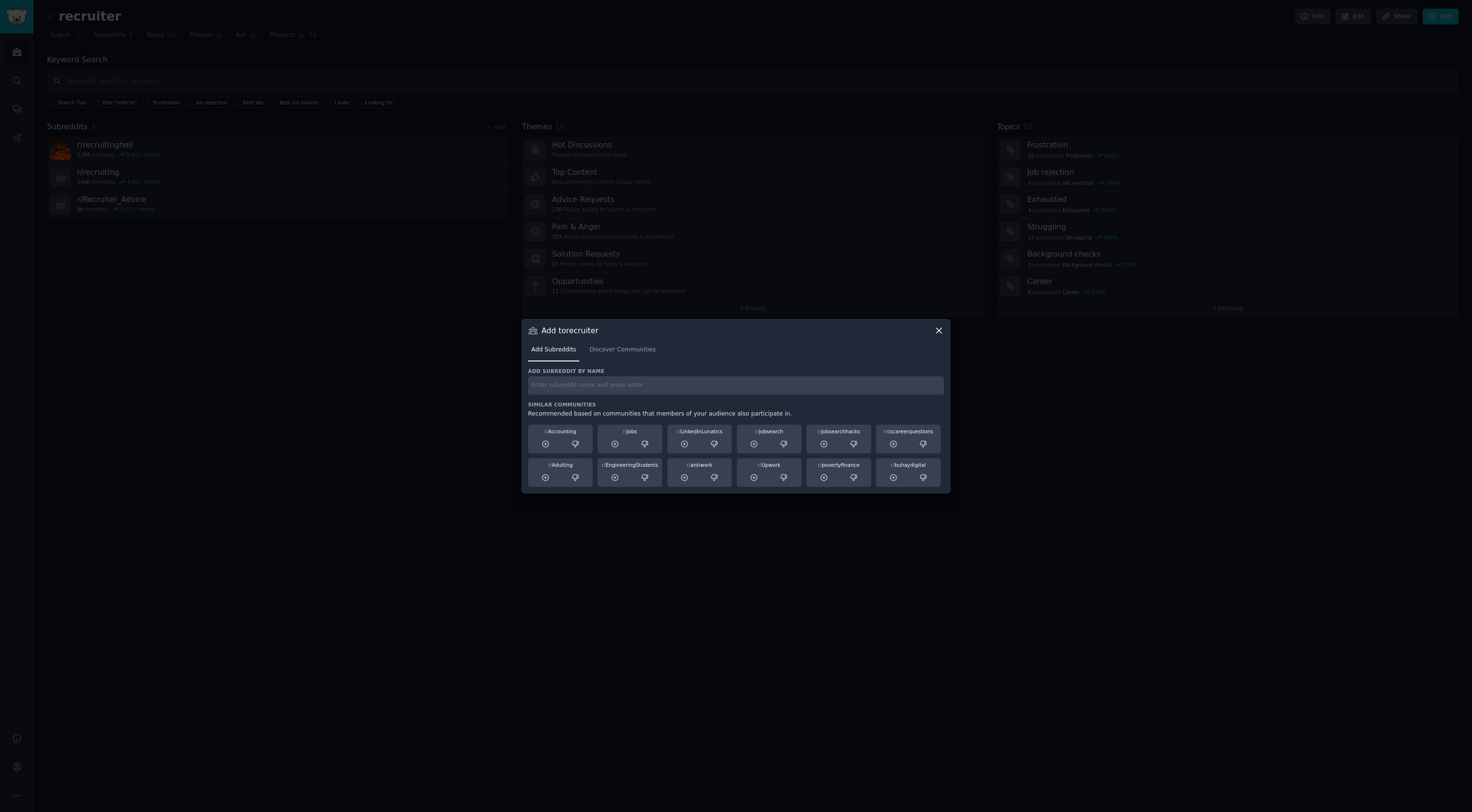
click at [599, 392] on input "text" at bounding box center [736, 386] width 416 height 19
paste input "r/recruiting"
type input "r/recruiting"
paste input "r/humanresources:"
type input "r/humanresources"
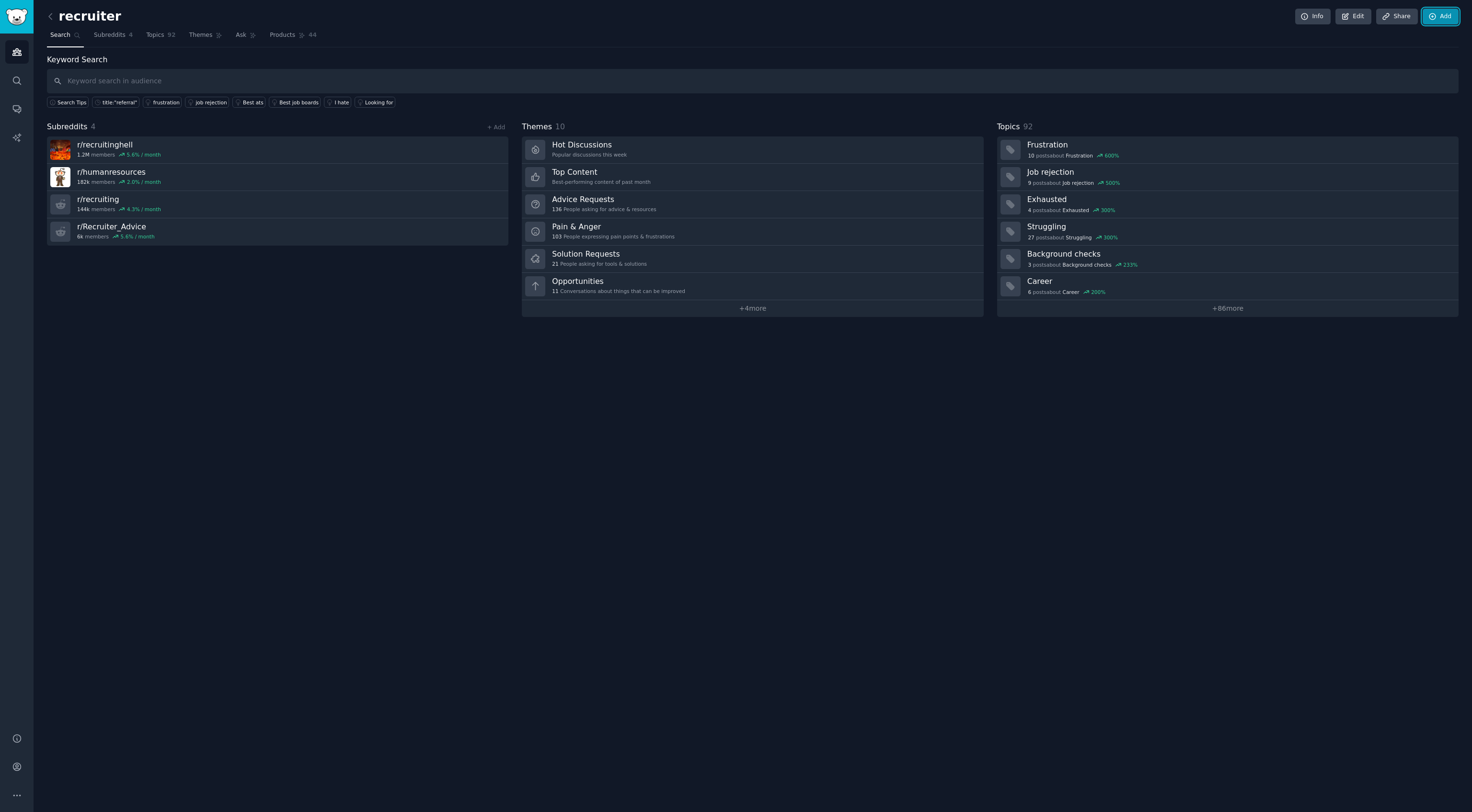
click at [1431, 23] on link "Add" at bounding box center [1440, 16] width 36 height 16
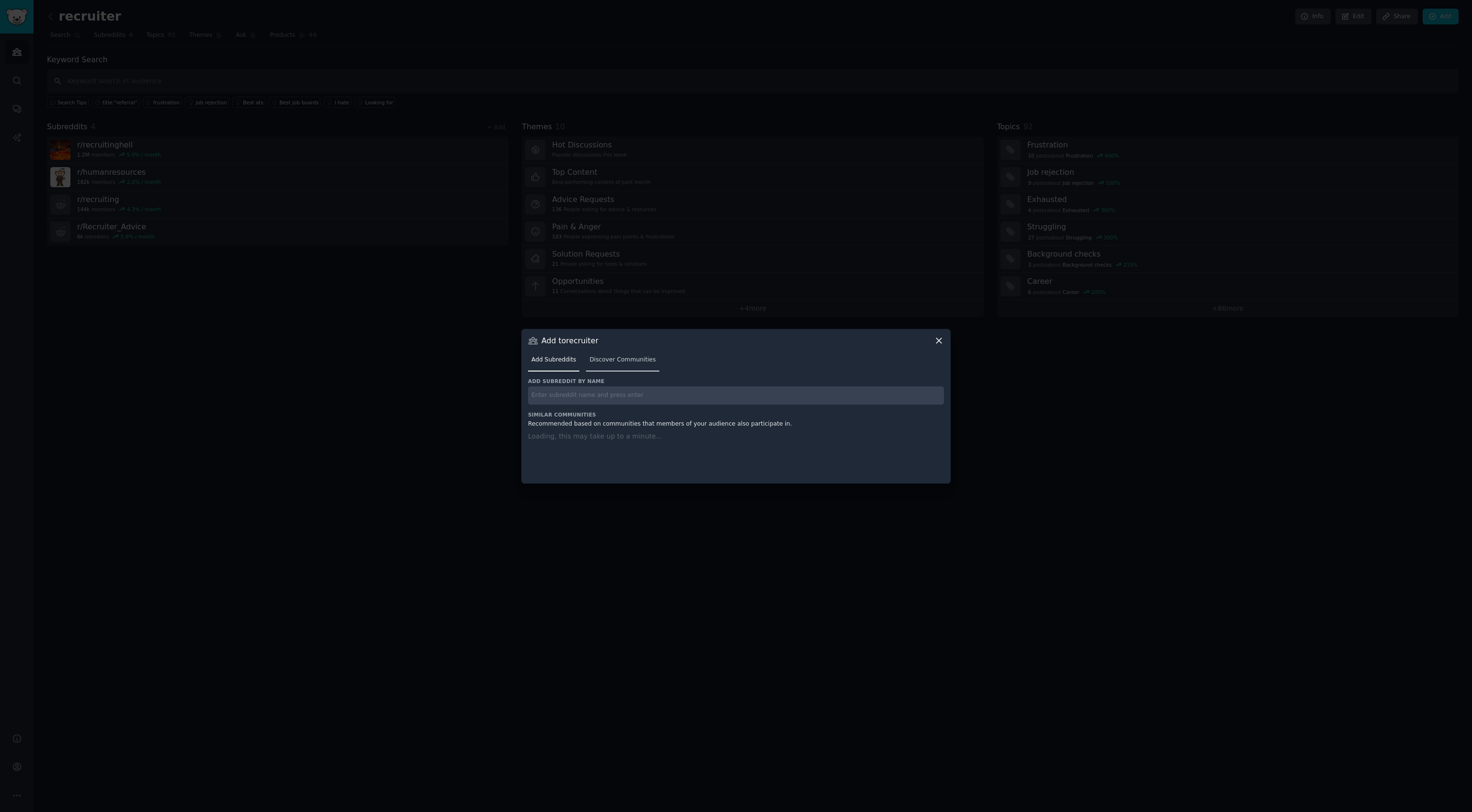
click at [626, 366] on link "Discover Communities" at bounding box center [622, 362] width 73 height 19
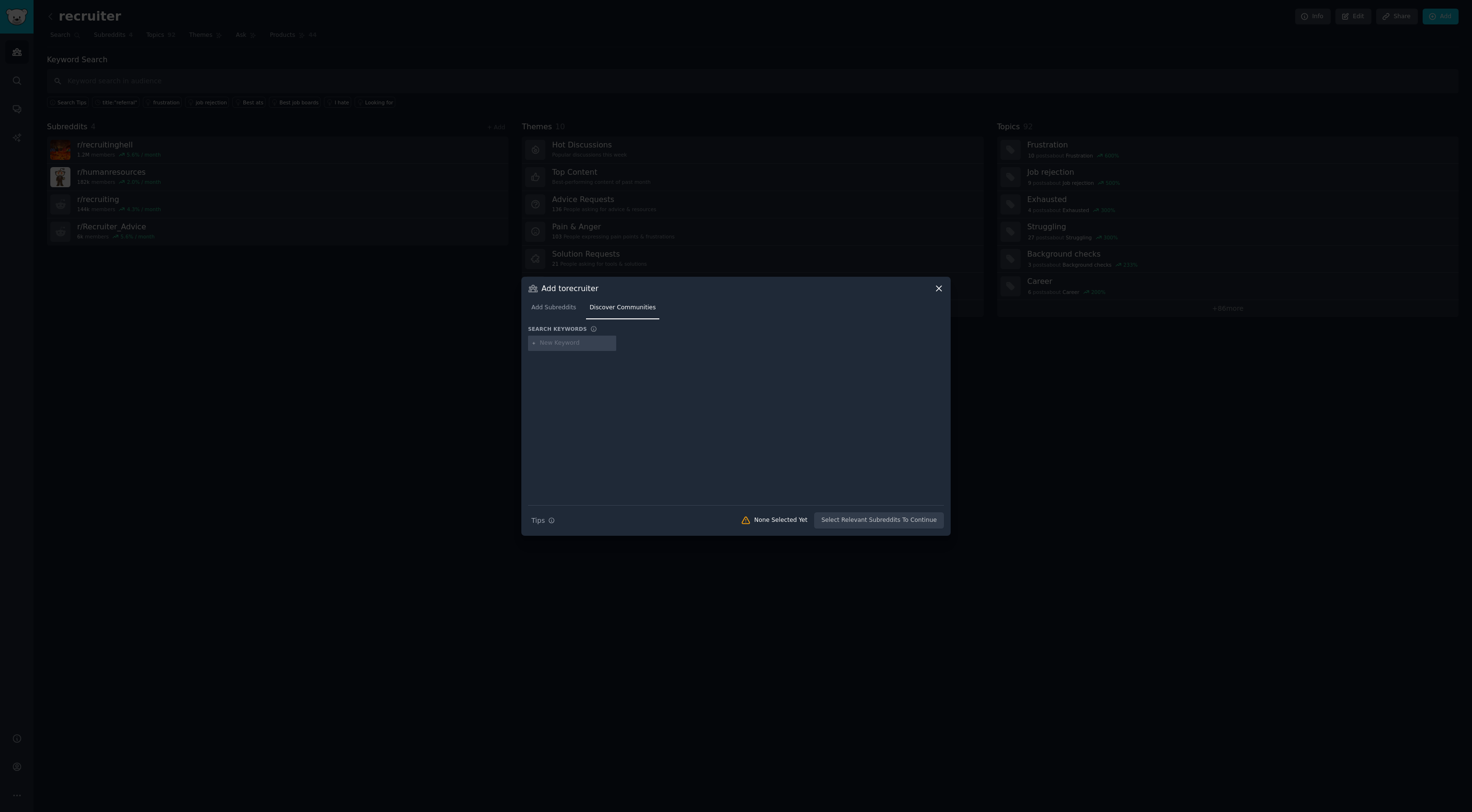
type input "r/Recruitment"
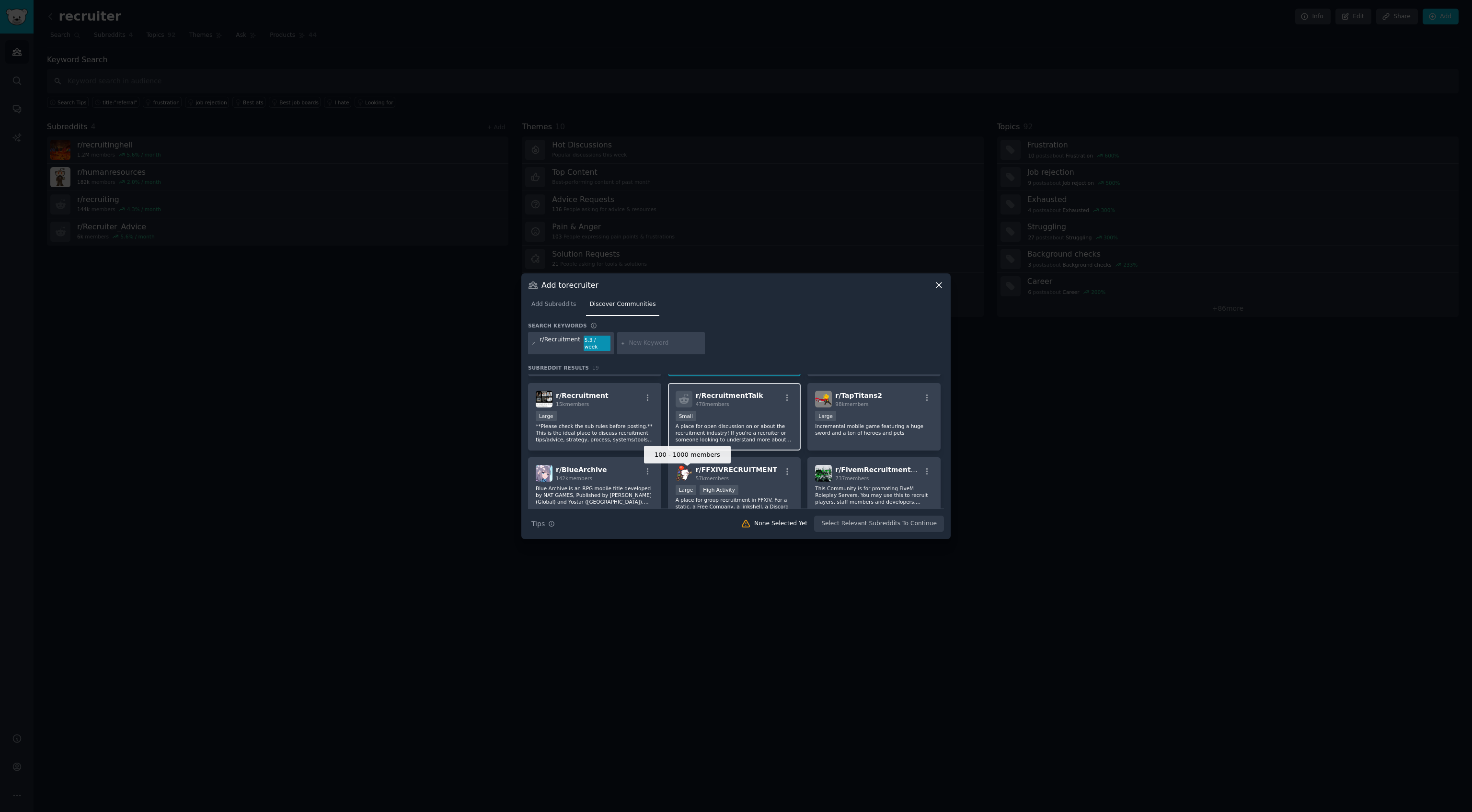
scroll to position [66, 0]
click at [600, 391] on div "r/ Recruitment 15k members" at bounding box center [595, 398] width 118 height 17
click at [769, 406] on div "r/ RecruitmentTalk 478 members 100 - 1000 members Small A place for open discus…" at bounding box center [735, 416] width 133 height 68
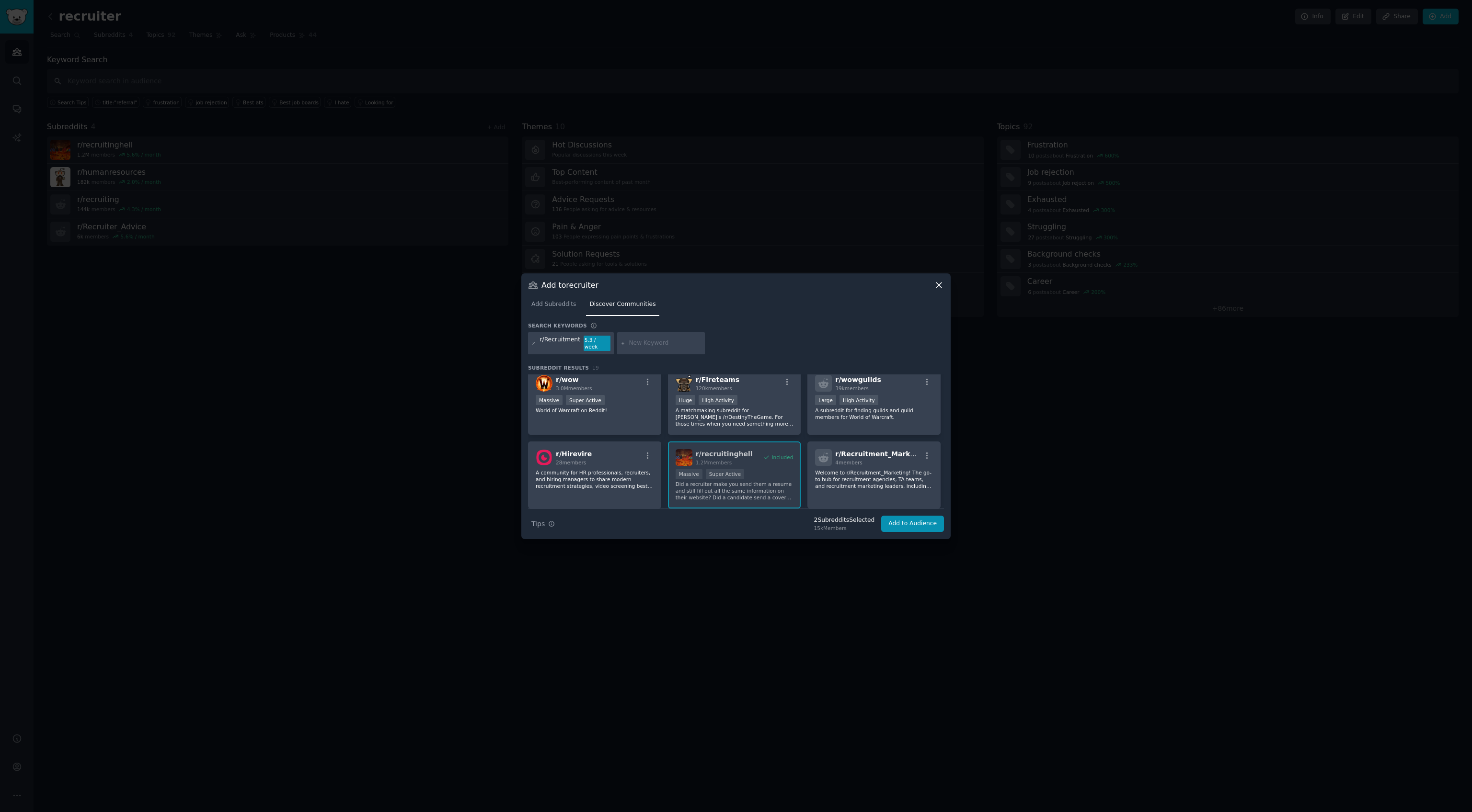
scroll to position [230, 0]
click at [615, 492] on div "r/ Hirevire 28 members A community for HR professionals, recruiters, and hiring…" at bounding box center [595, 474] width 133 height 68
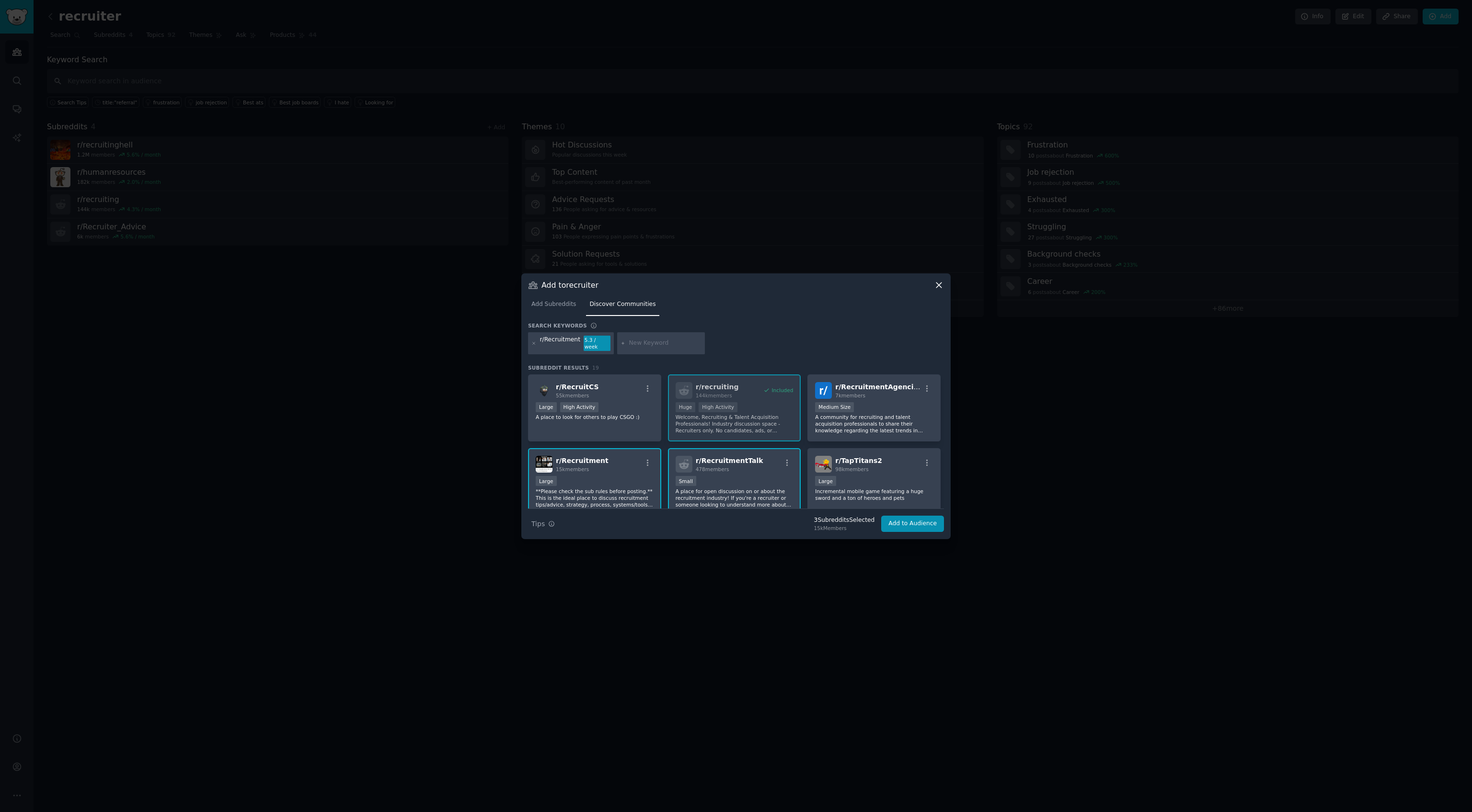
click at [648, 343] on input "text" at bounding box center [665, 344] width 73 height 8
paste input "r/RecruitmentAgencies"
type input "r/RecruitmentAgencies"
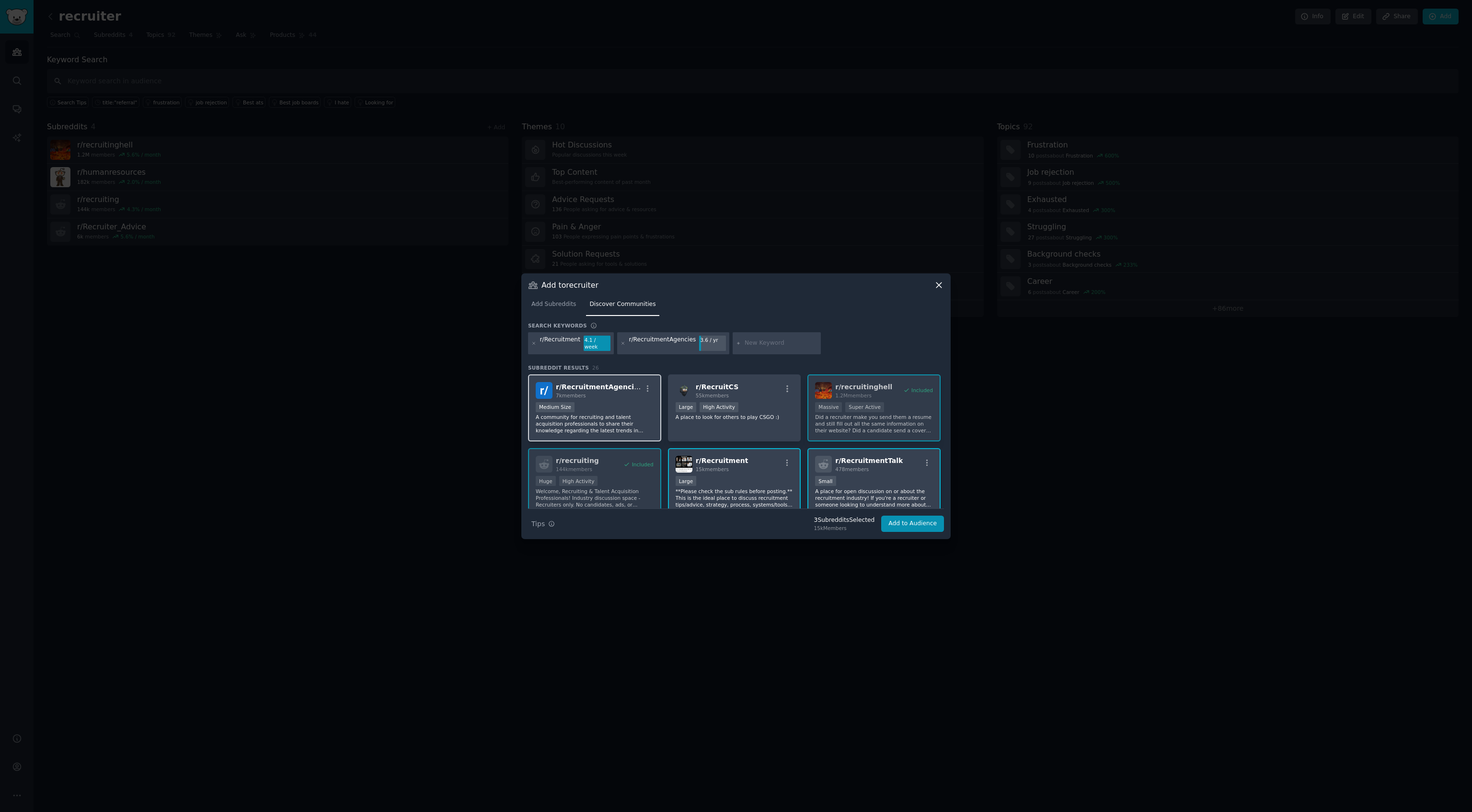
click at [636, 415] on p "A community for recruiting and talent acquisition professionals to share their …" at bounding box center [595, 424] width 118 height 20
click at [753, 332] on div "Search keywords" at bounding box center [736, 328] width 416 height 10
click at [753, 346] on input "text" at bounding box center [781, 344] width 73 height 8
type input "hiring"
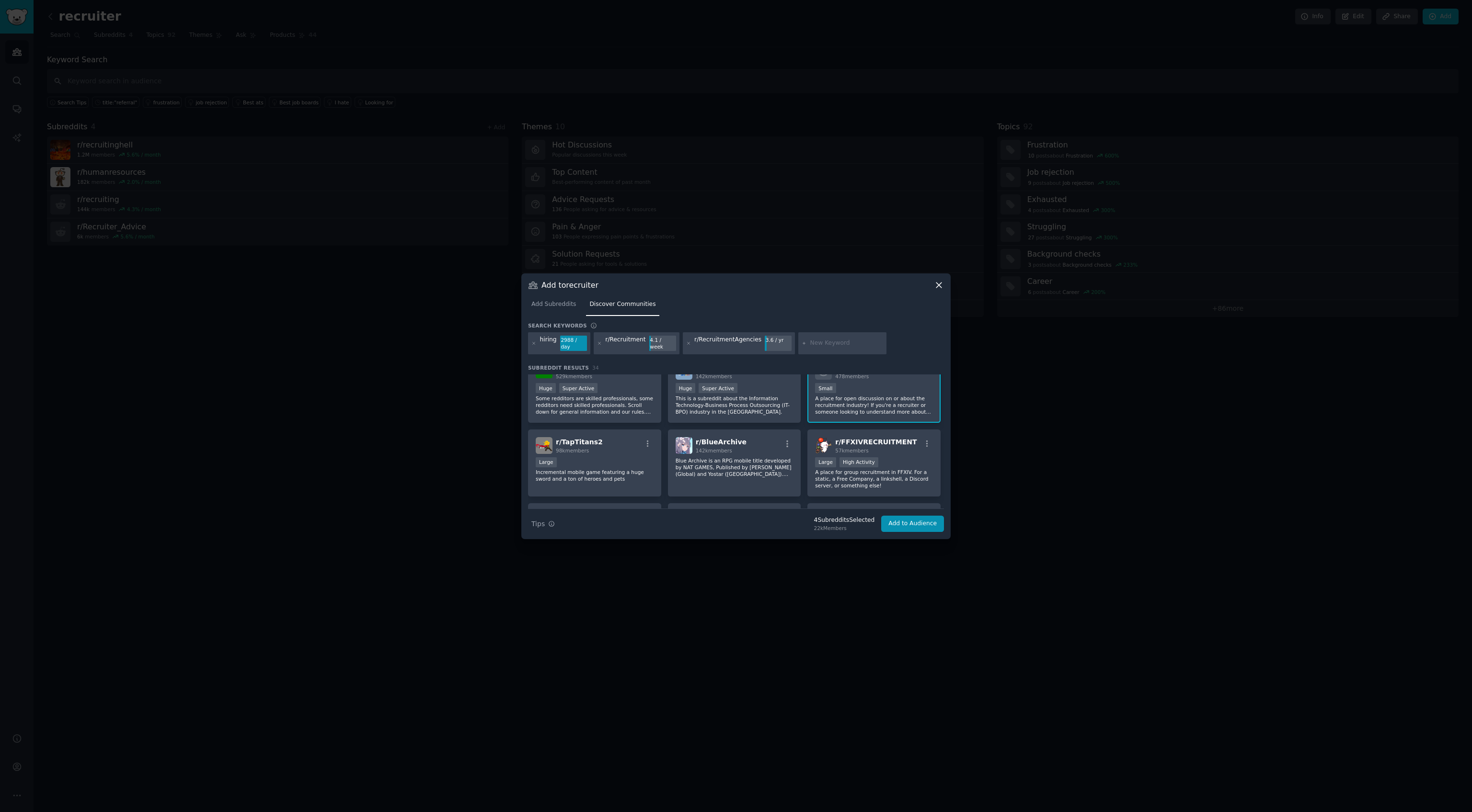
scroll to position [254, 0]
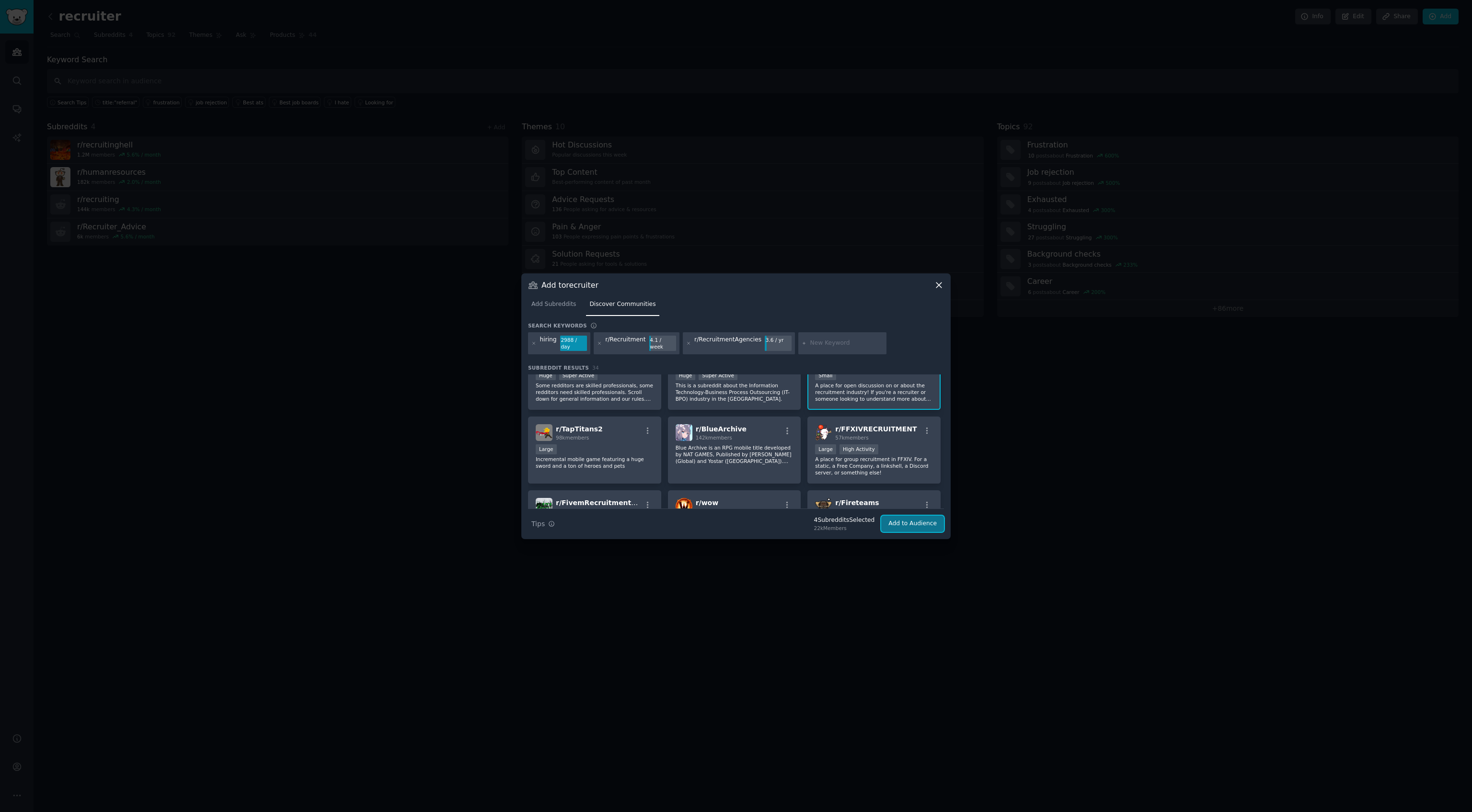
click at [926, 524] on button "Add to Audience" at bounding box center [912, 523] width 62 height 16
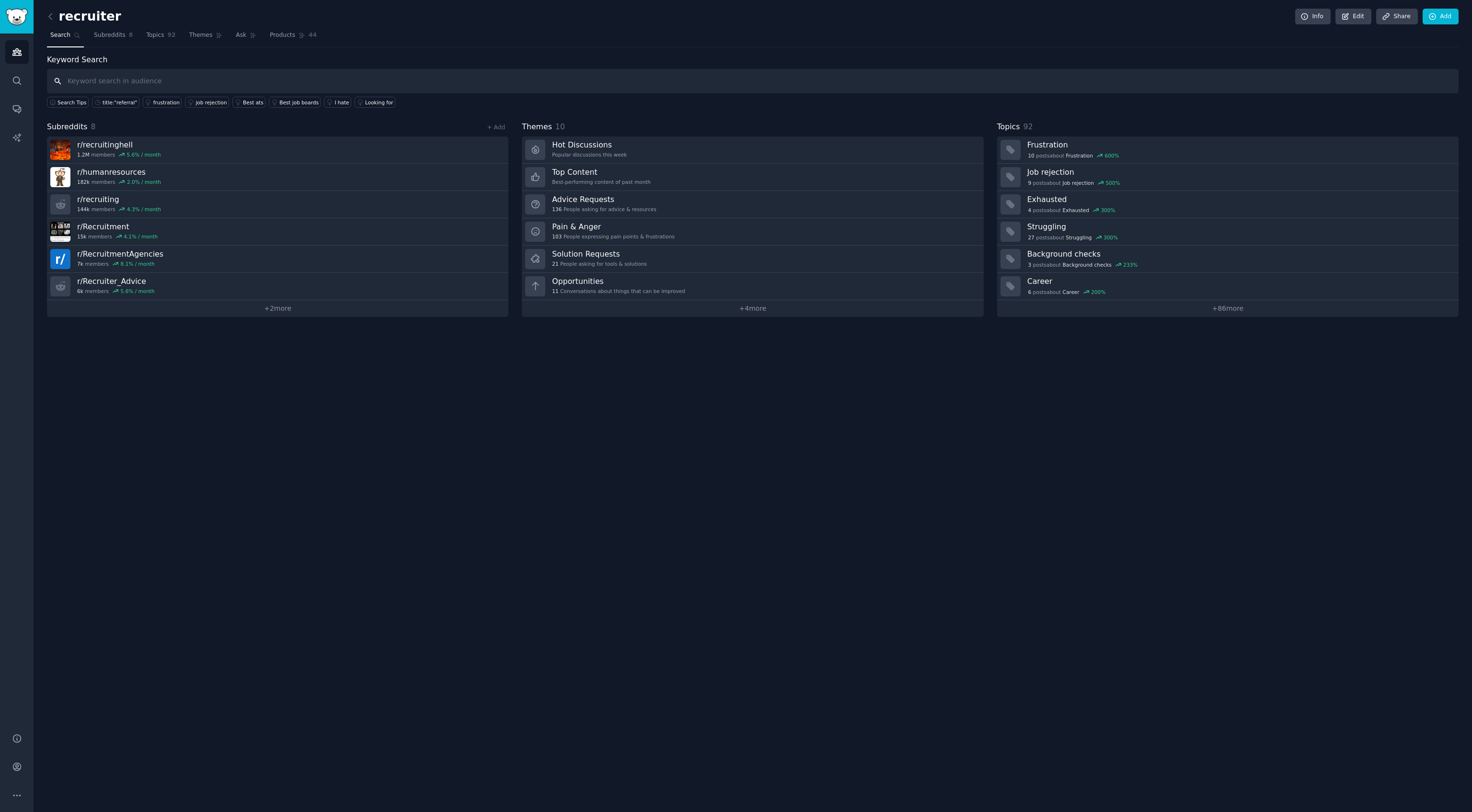
click at [113, 79] on input "text" at bounding box center [752, 81] width 1411 height 24
type input "referral app"
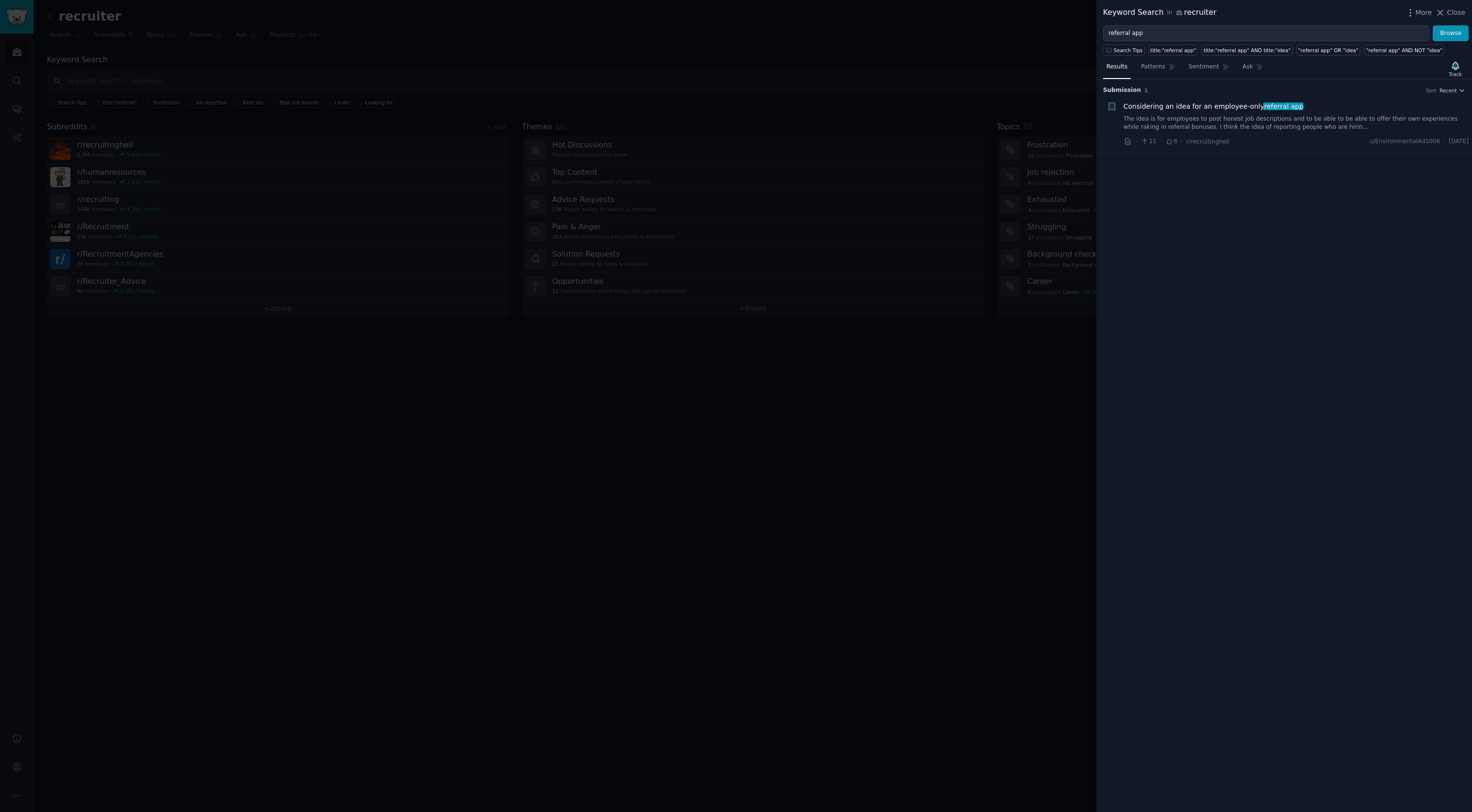
click at [1192, 104] on span "Considering an idea for an employee-only referral app" at bounding box center [1213, 106] width 180 height 10
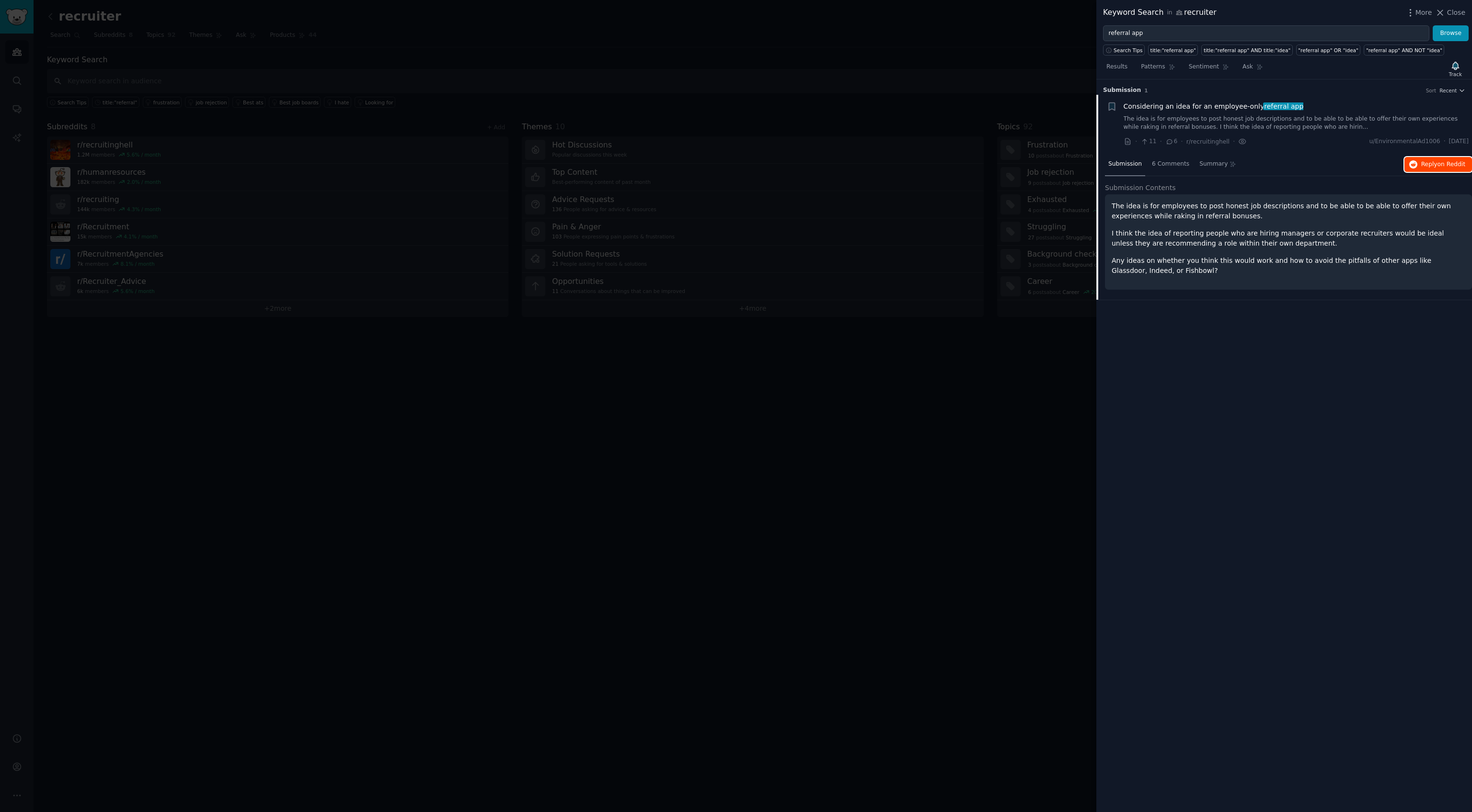
click at [1422, 168] on button "Reply on Reddit" at bounding box center [1438, 165] width 68 height 15
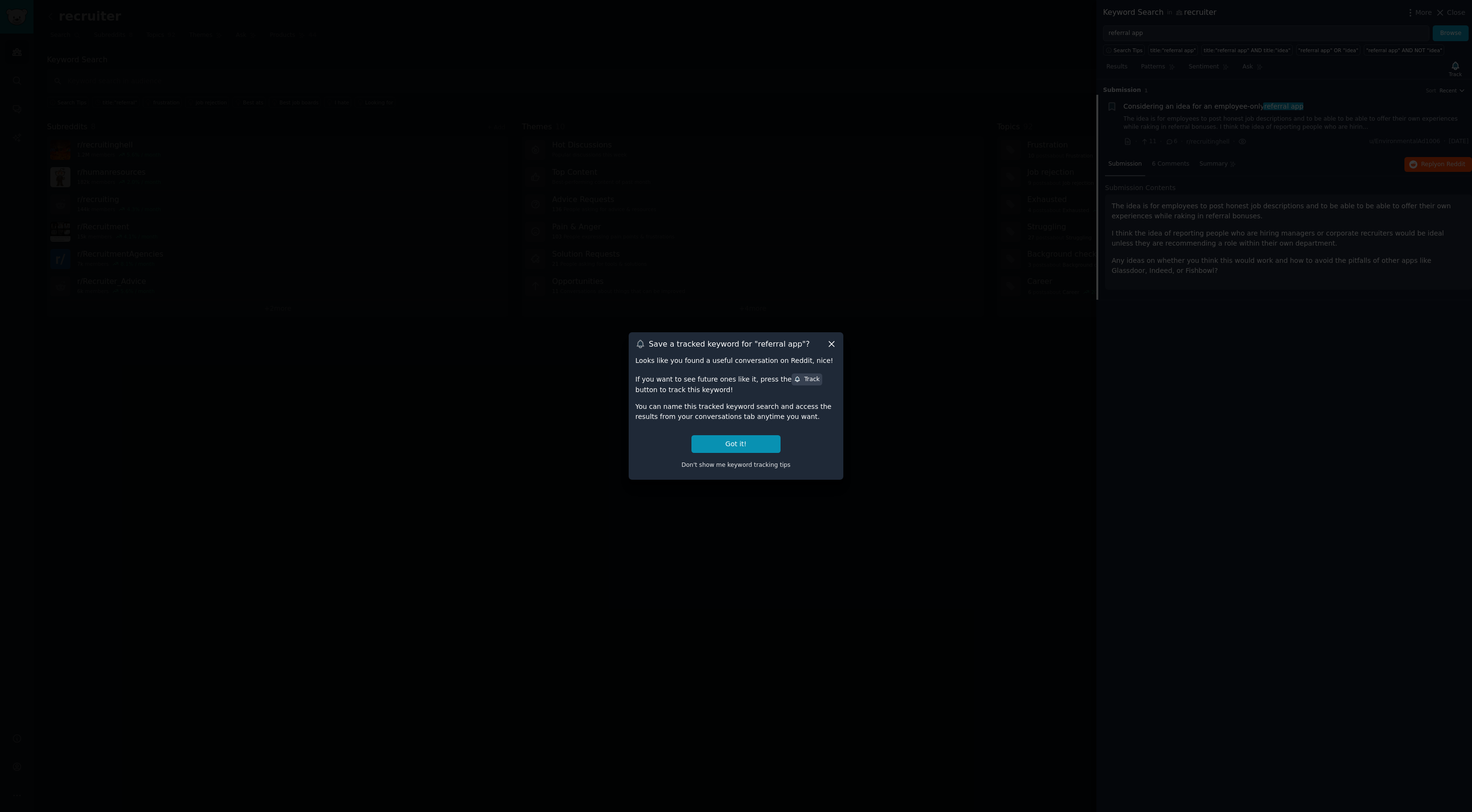
click at [409, 464] on div at bounding box center [736, 406] width 1472 height 812
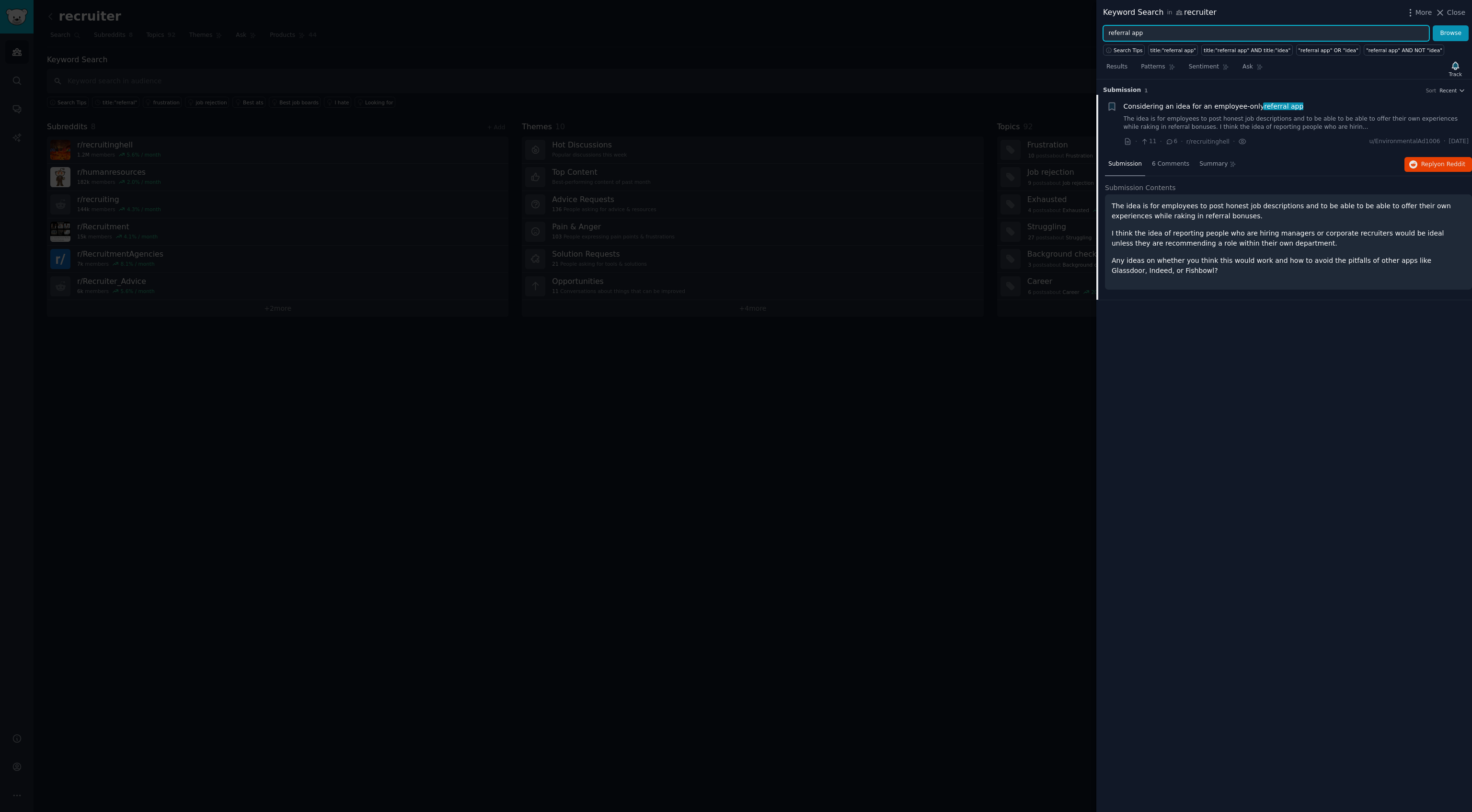
click at [1133, 31] on input "referral app" at bounding box center [1266, 33] width 326 height 16
click at [1432, 25] on button "Browse" at bounding box center [1450, 33] width 36 height 16
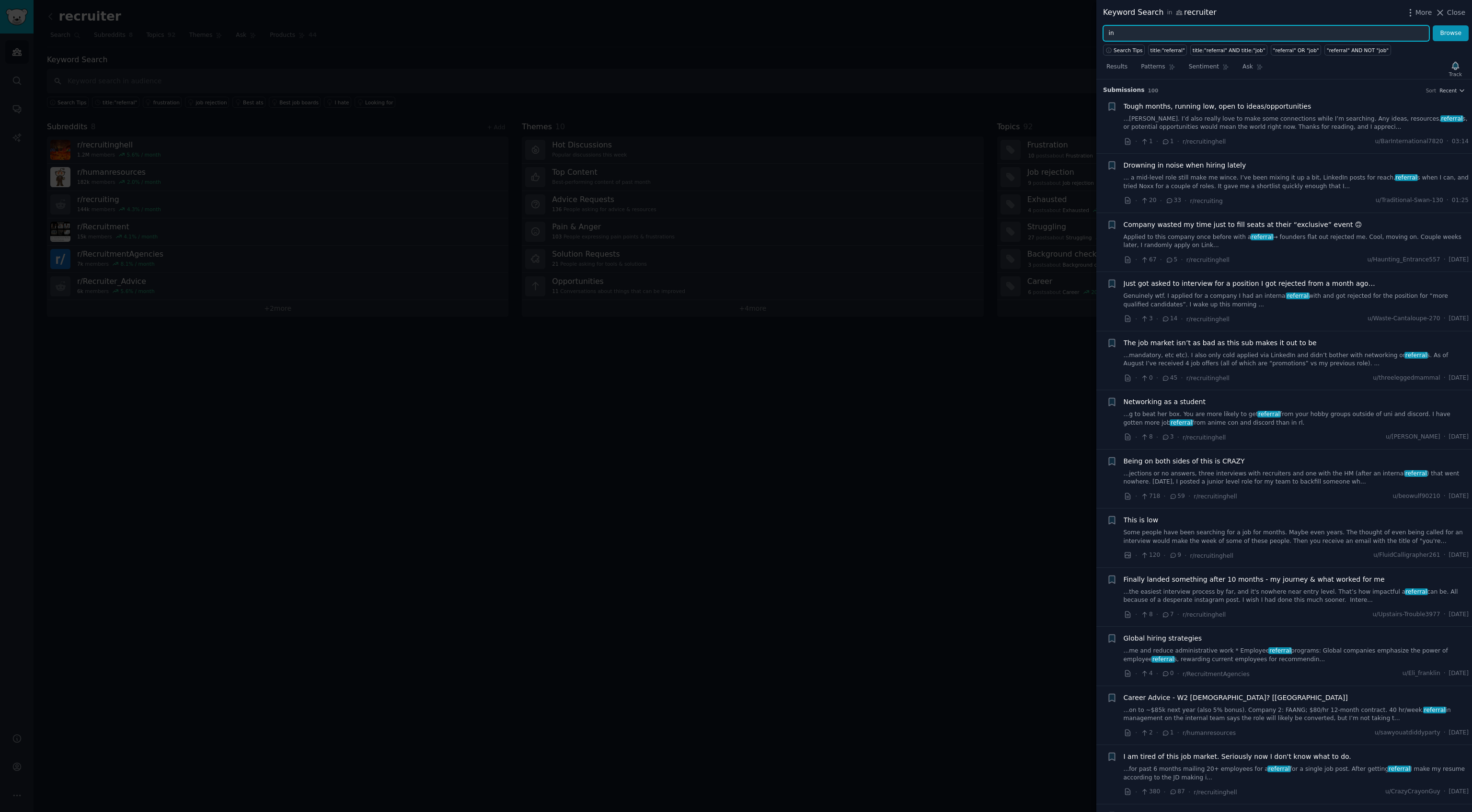
type input "i"
click at [1432, 25] on button "Browse" at bounding box center [1450, 33] width 36 height 16
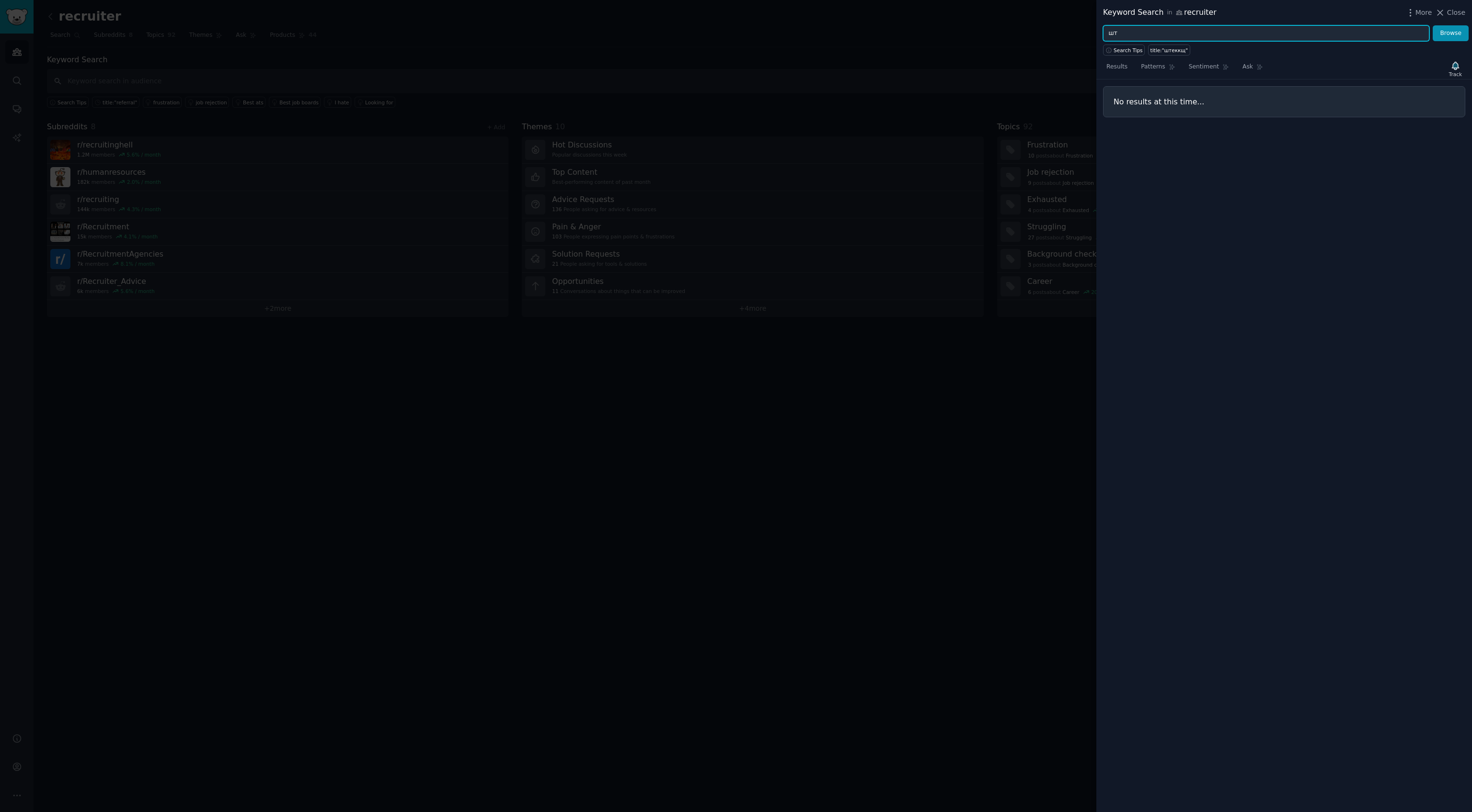
type input "ш"
click at [1432, 25] on button "Browse" at bounding box center [1450, 33] width 36 height 16
type input "erin"
click at [1432, 25] on button "Browse" at bounding box center [1450, 33] width 36 height 16
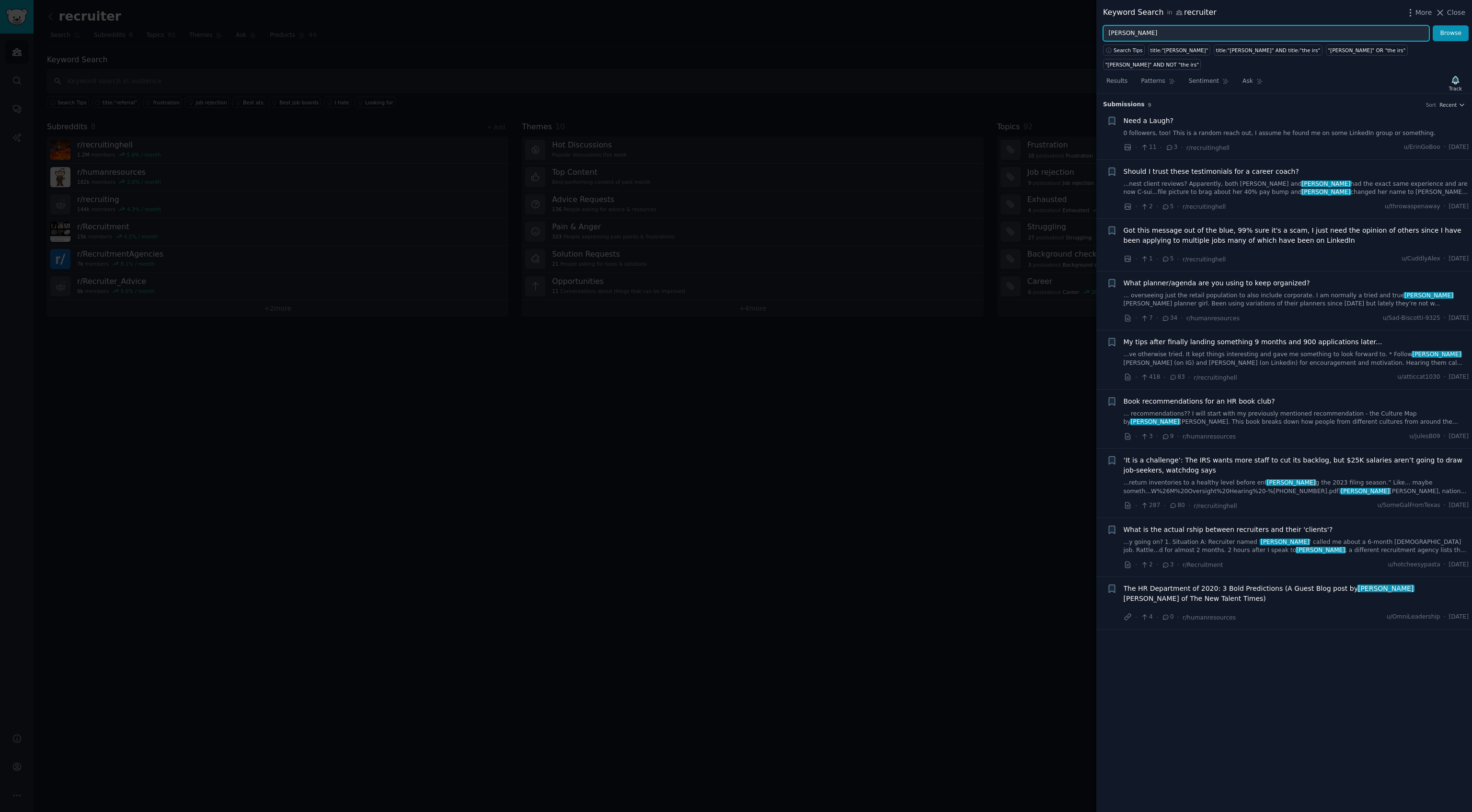
click at [1133, 34] on input "erin" at bounding box center [1266, 33] width 326 height 16
click at [476, 246] on div at bounding box center [736, 406] width 1472 height 812
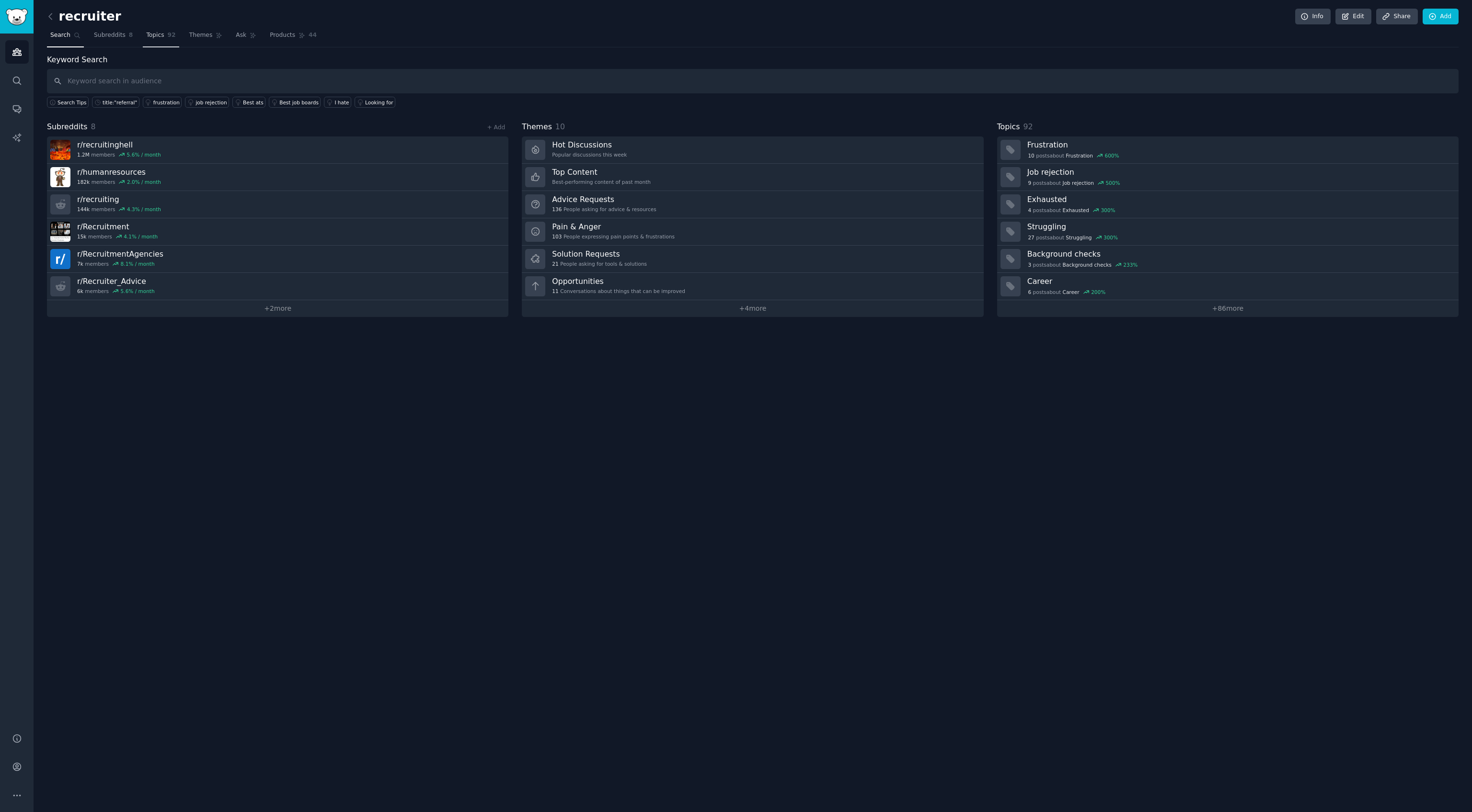
click at [154, 44] on link "Topics 92" at bounding box center [160, 37] width 36 height 19
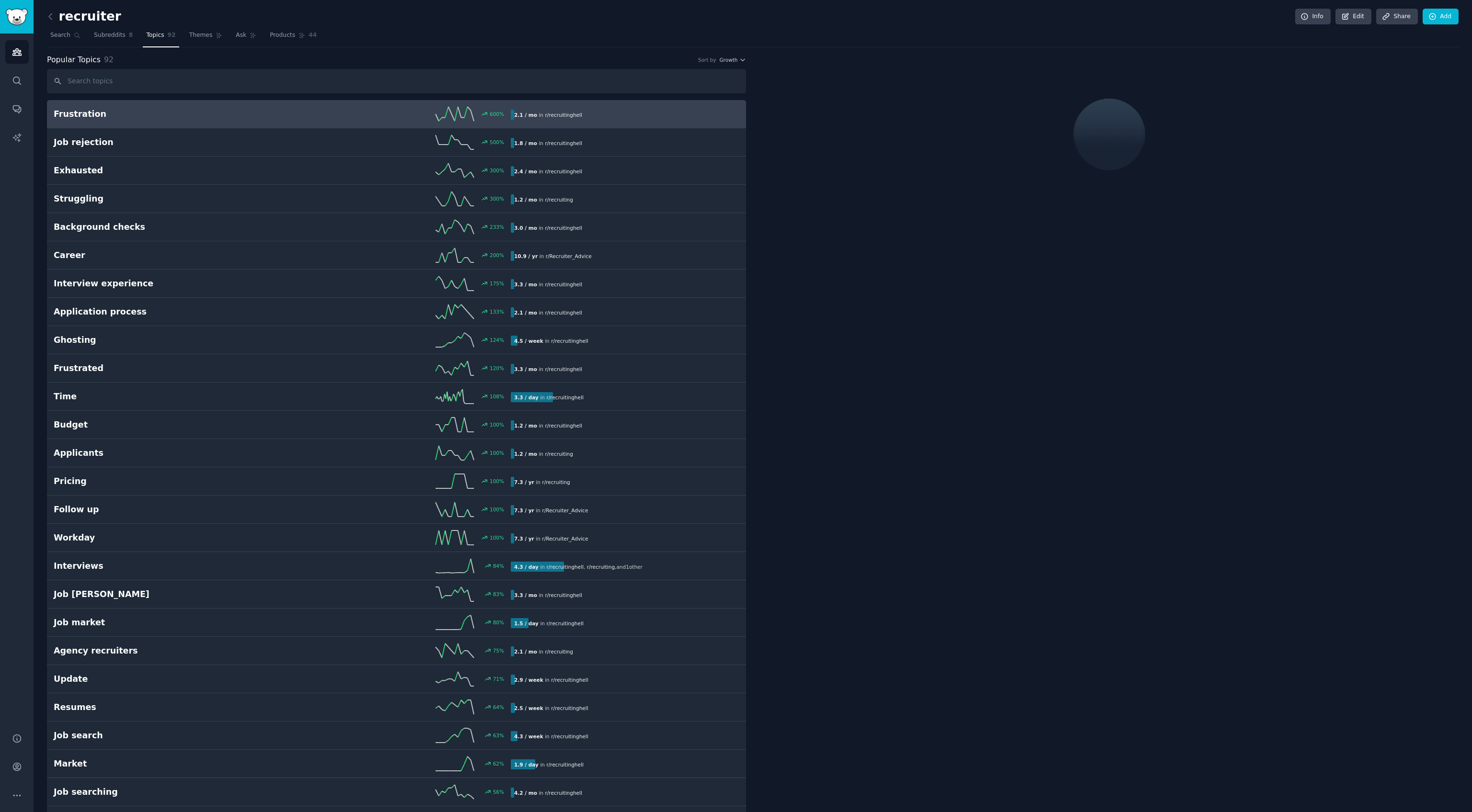
click at [122, 84] on input "text" at bounding box center [397, 81] width 699 height 24
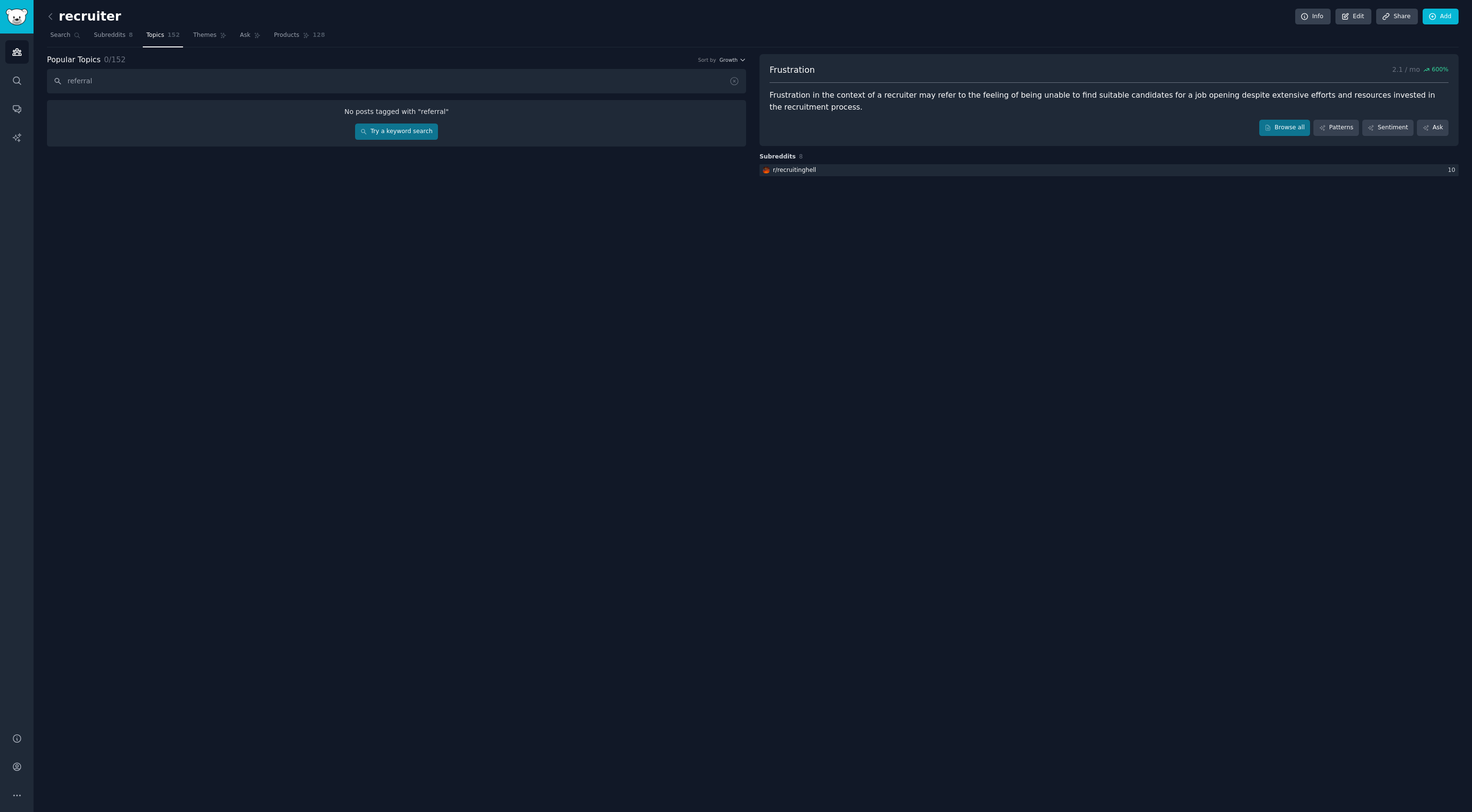
type input "referral"
click at [400, 138] on link "Try a keyword search" at bounding box center [396, 131] width 83 height 16
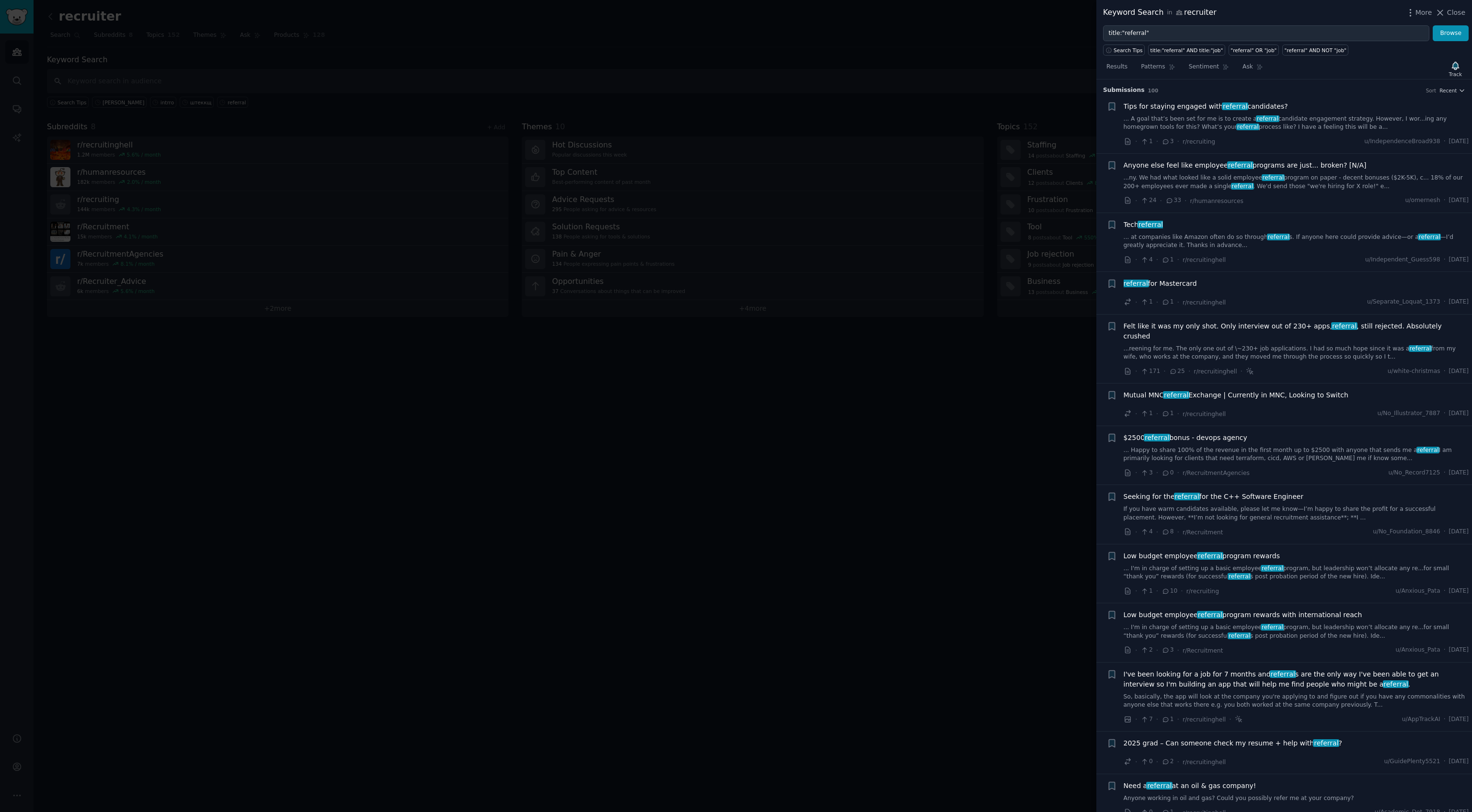
click at [1261, 122] on span "referral" at bounding box center [1267, 119] width 23 height 7
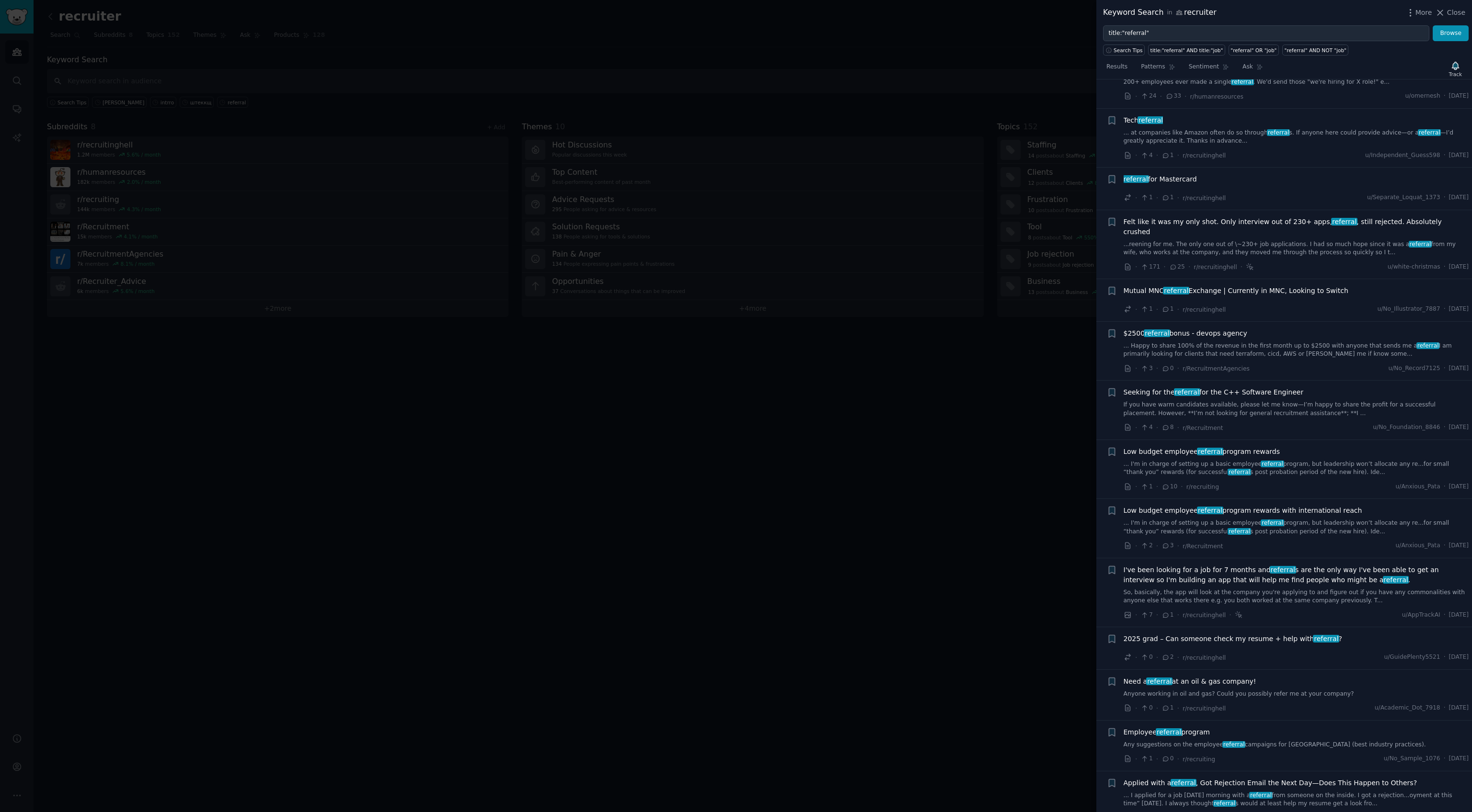
scroll to position [296, 0]
click at [1259, 400] on link "If you have warm candidates available, please let me know—I’m happy to share th…" at bounding box center [1295, 409] width 345 height 17
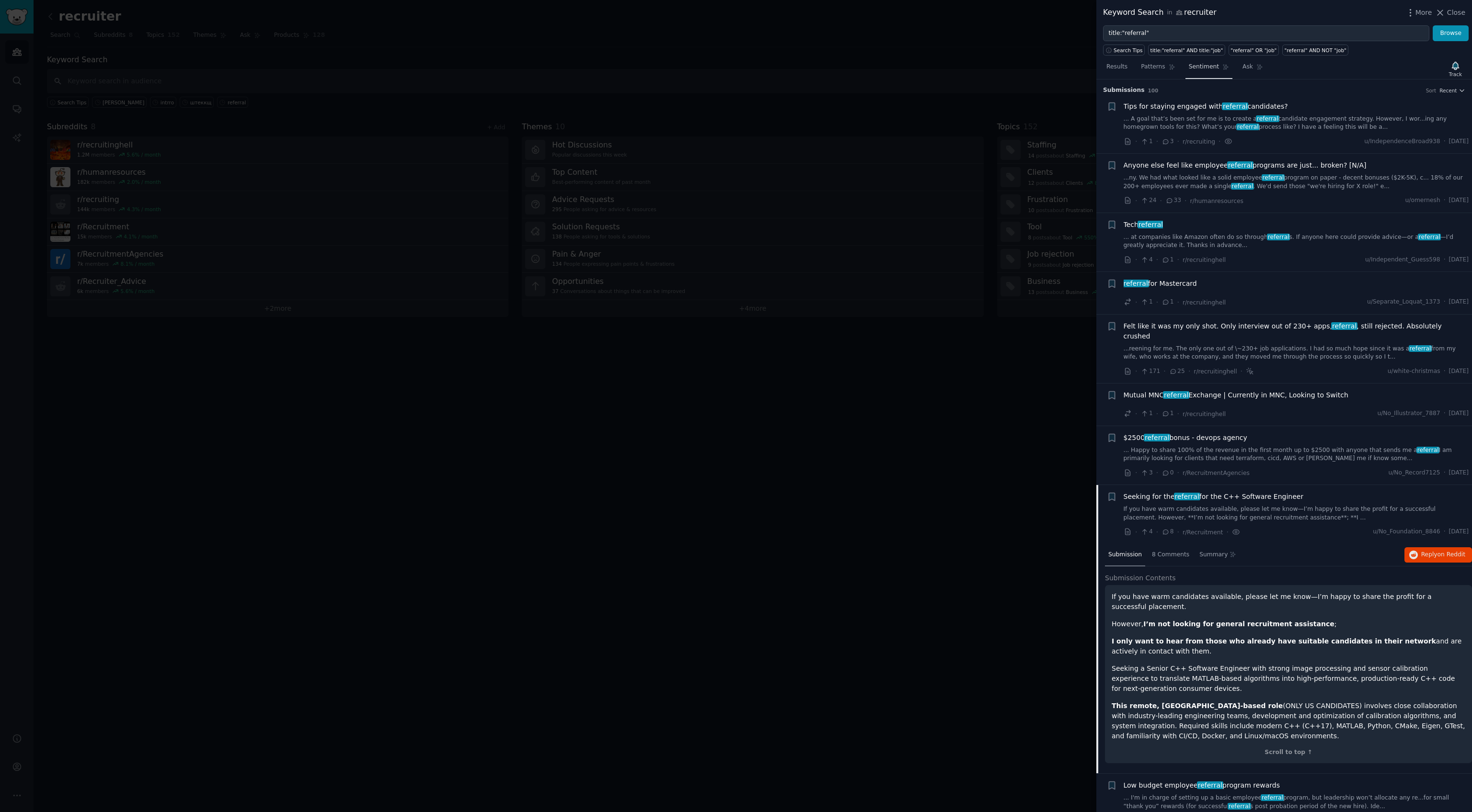
click at [1192, 73] on link "Sentiment" at bounding box center [1209, 68] width 47 height 19
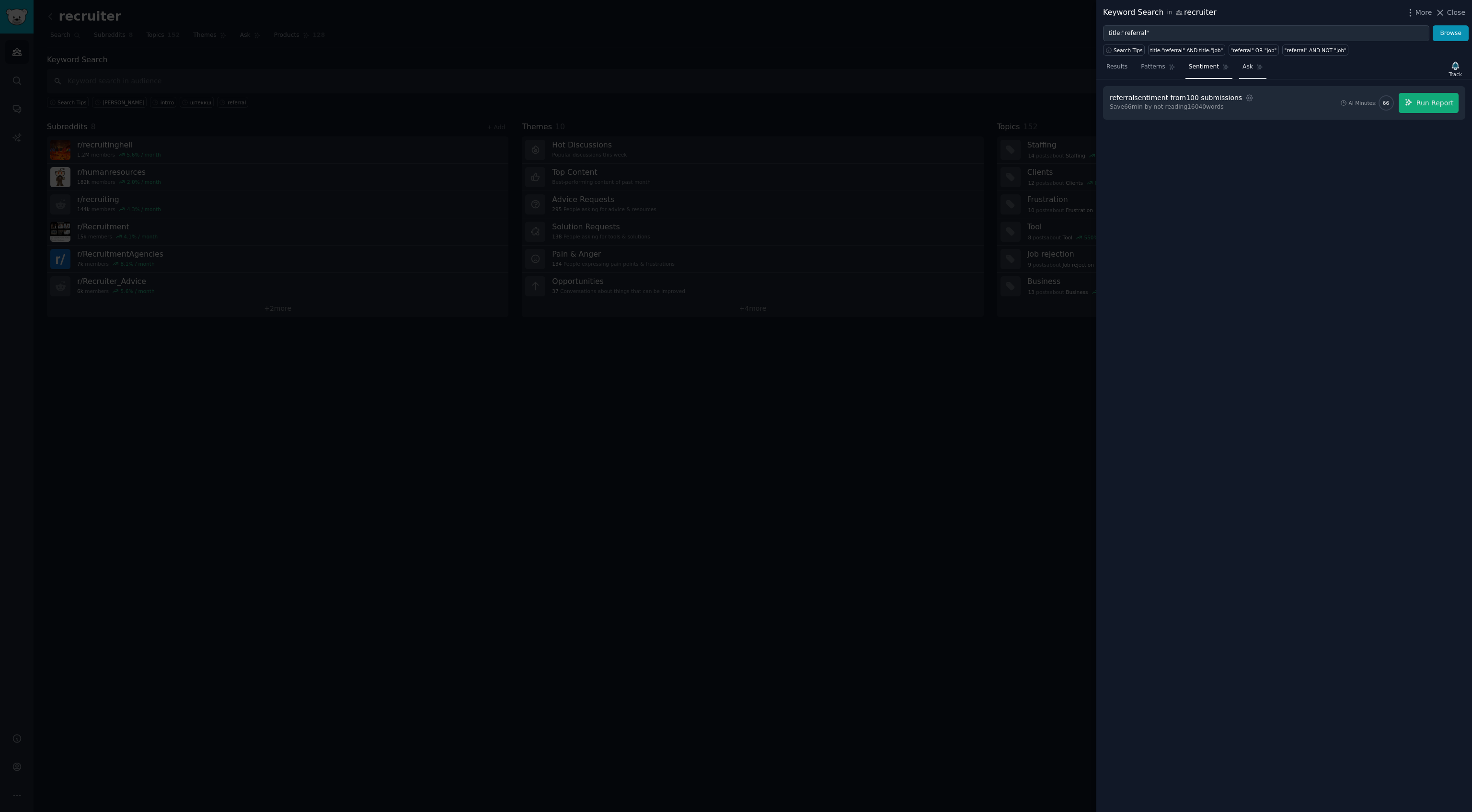
click at [1242, 68] on span "Ask" at bounding box center [1247, 67] width 10 height 8
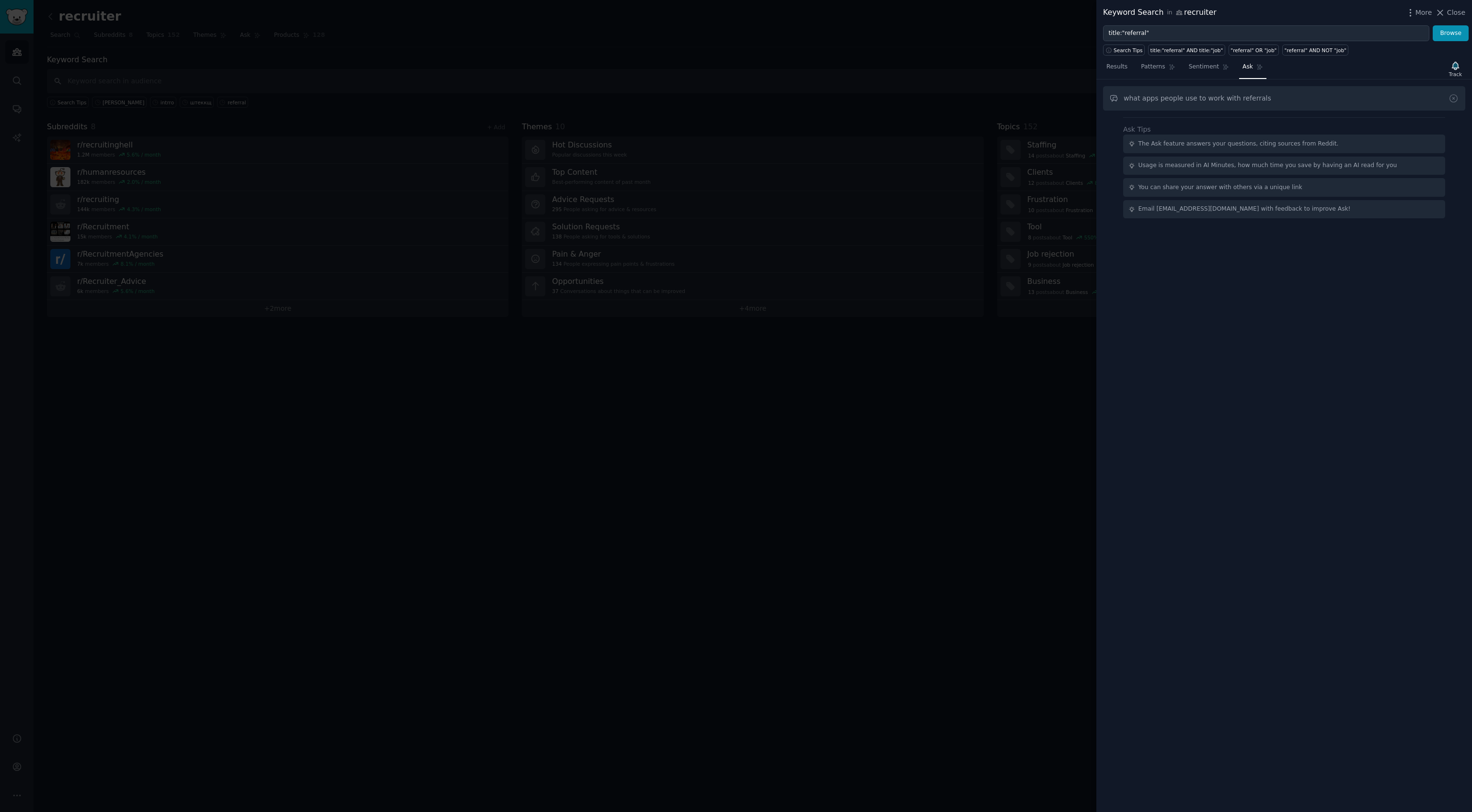
type input "what apps people use to work with referrals"
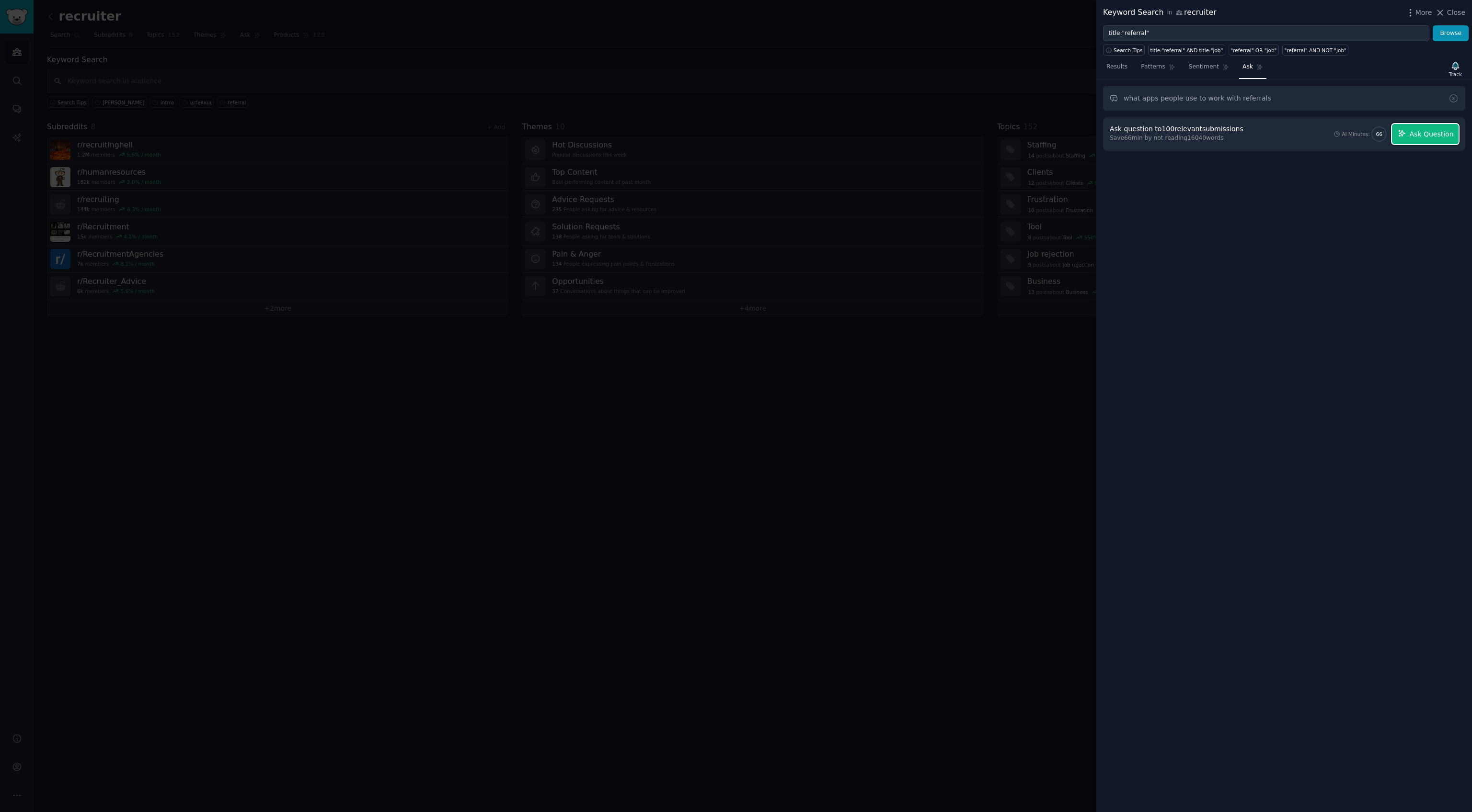
click at [1421, 140] on button "Ask Question" at bounding box center [1425, 134] width 67 height 20
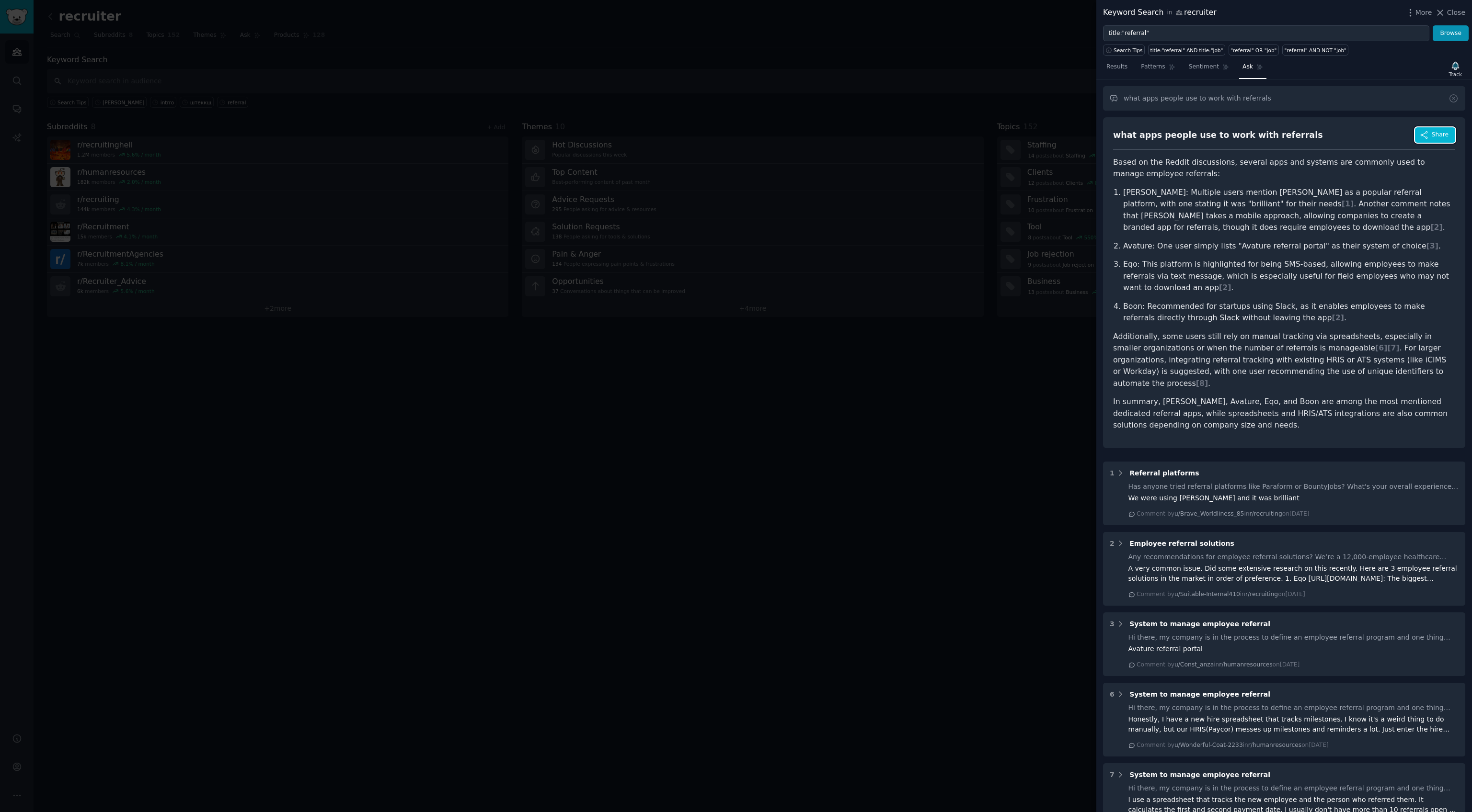
click at [1421, 140] on button "Share" at bounding box center [1435, 135] width 41 height 15
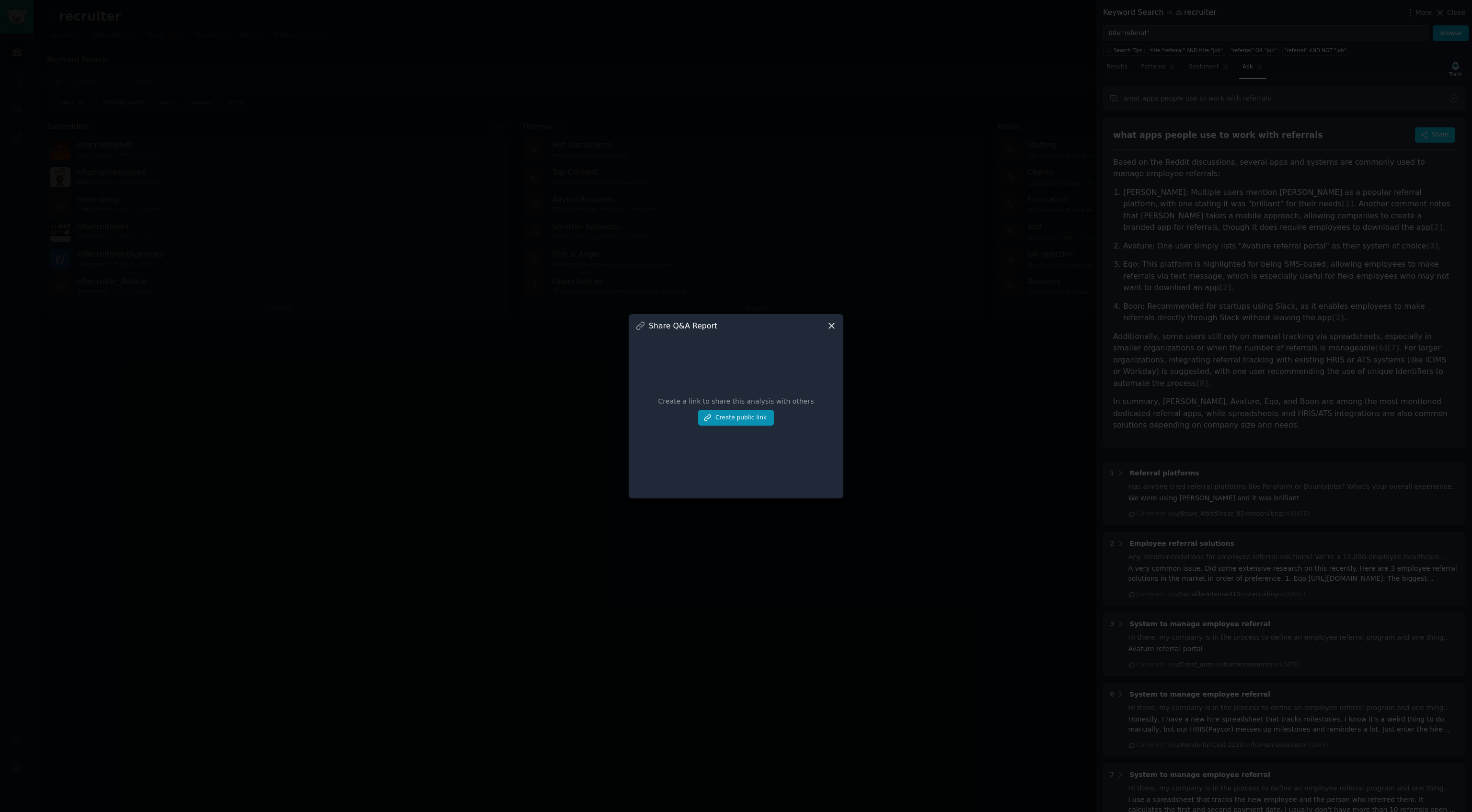
click at [832, 325] on icon at bounding box center [832, 326] width 10 height 10
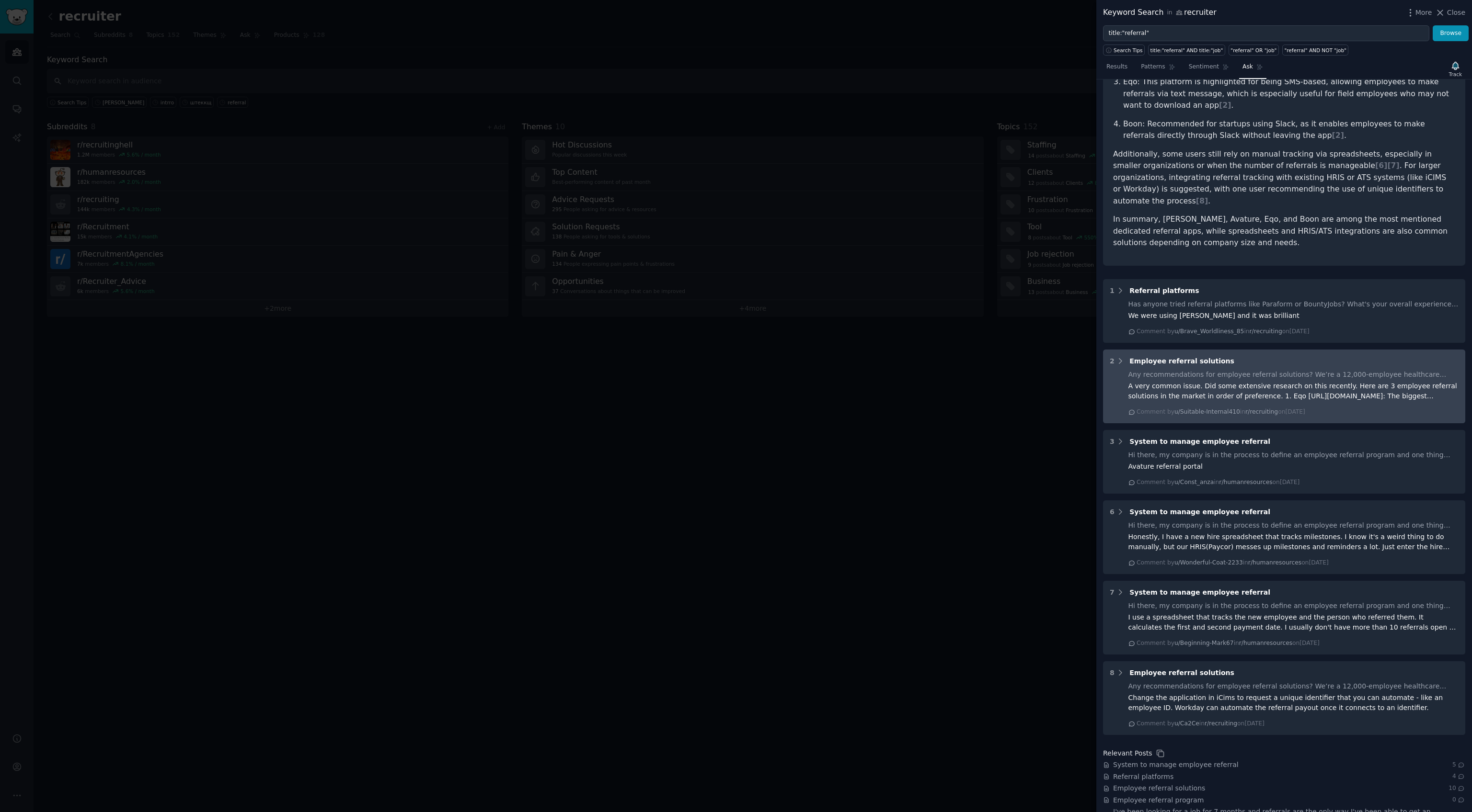
scroll to position [183, 0]
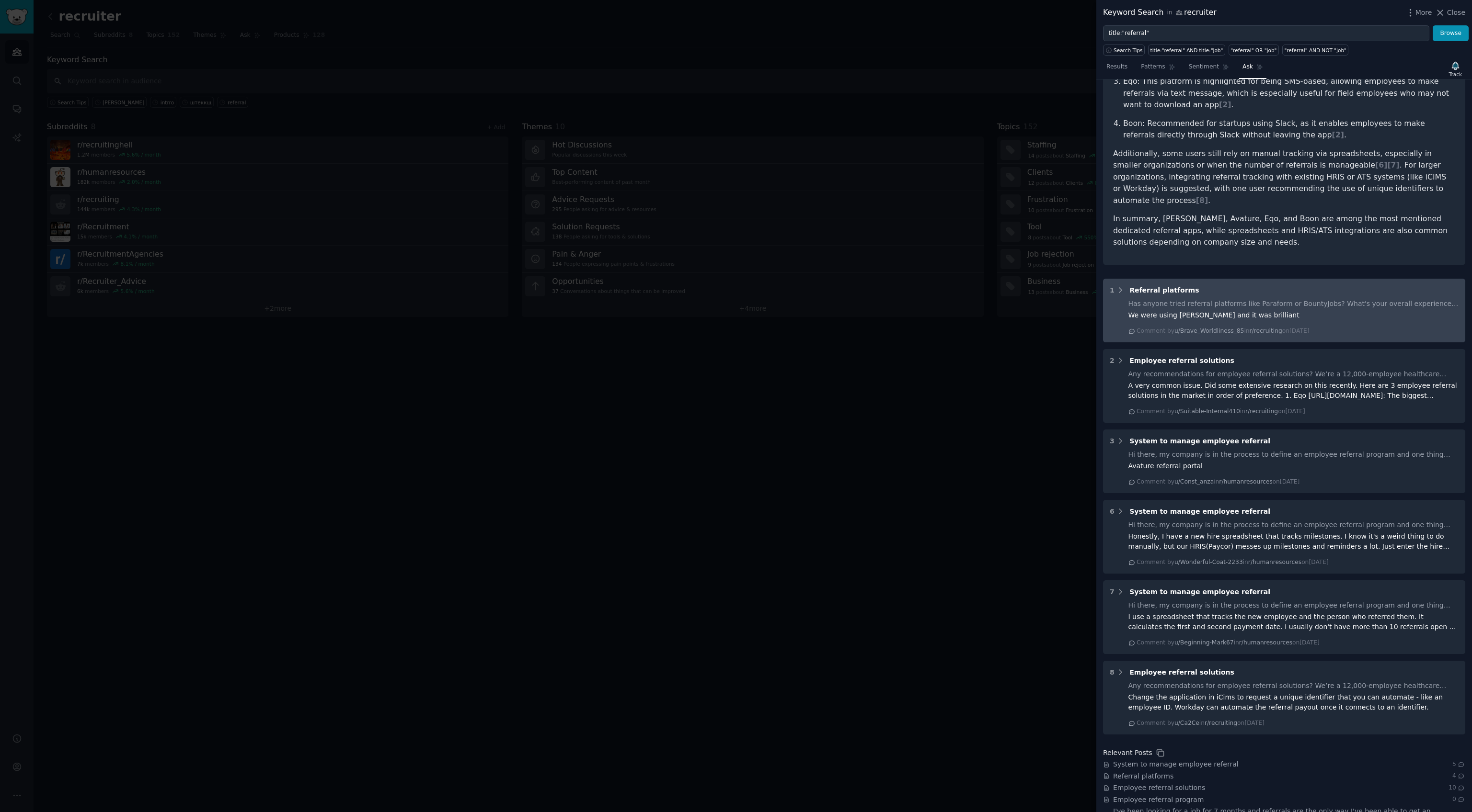
click at [1323, 311] on div "We were using Erin and it was brilliant" at bounding box center [1293, 316] width 330 height 10
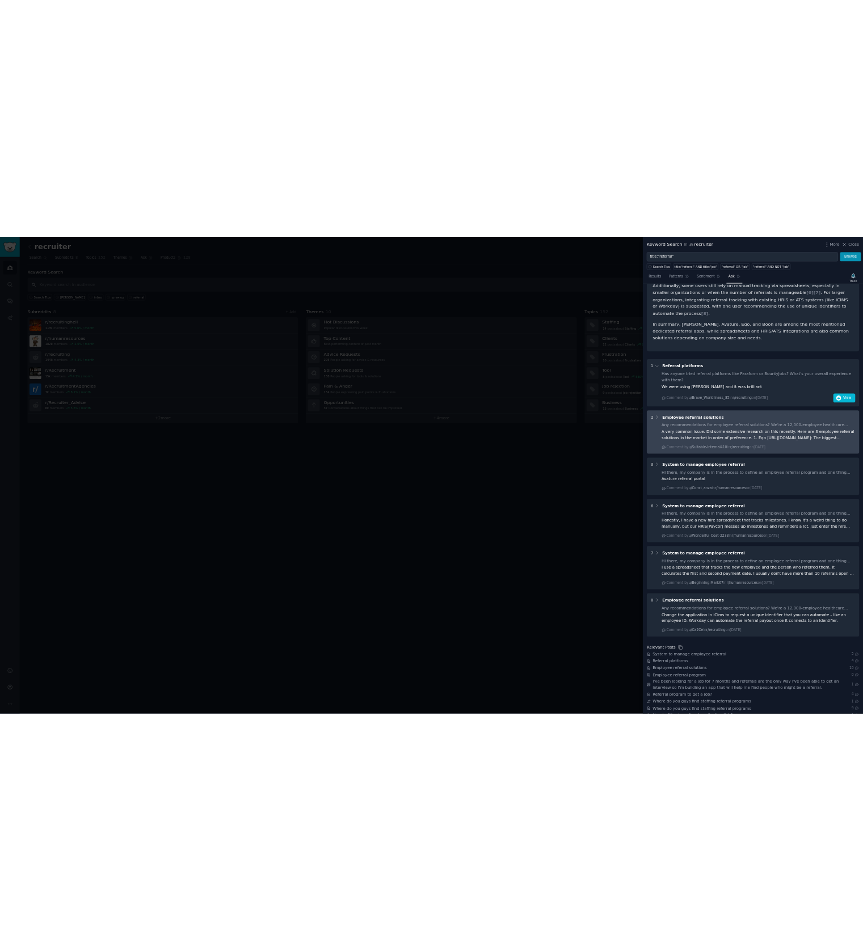
scroll to position [300, 0]
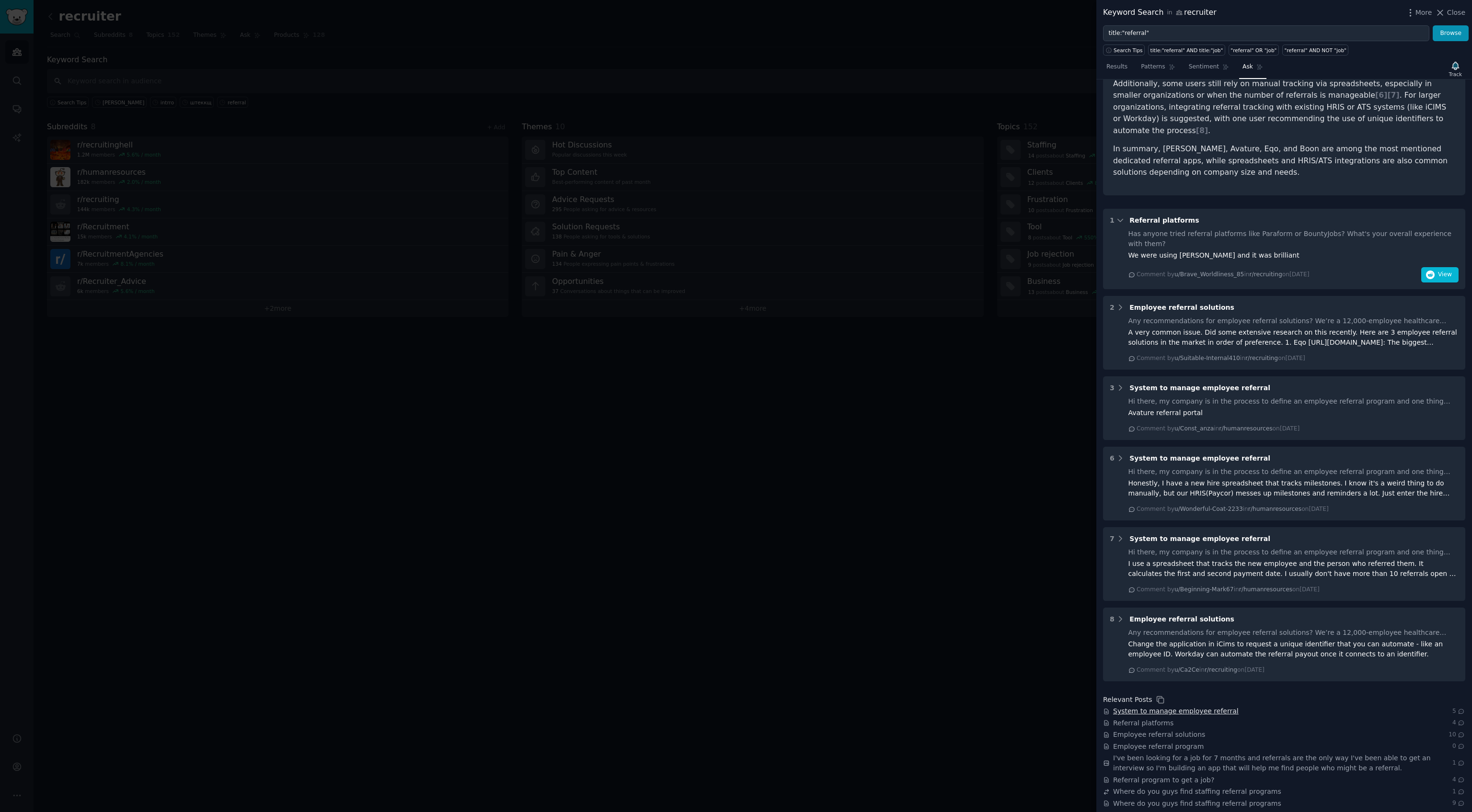
click at [1212, 706] on span "System to manage employee referral" at bounding box center [1176, 712] width 126 height 10
click at [1142, 718] on span "Referral platforms" at bounding box center [1143, 723] width 60 height 10
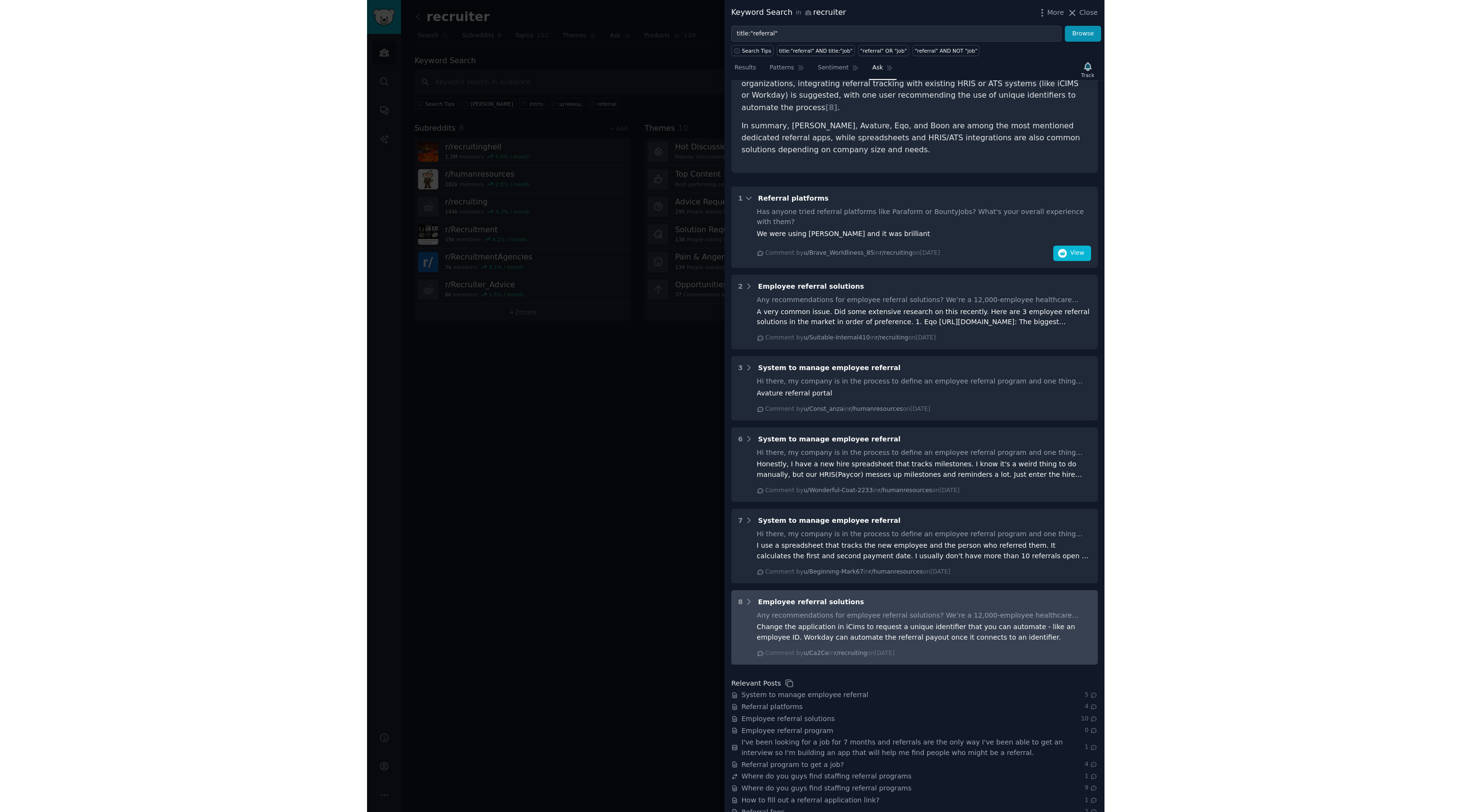
scroll to position [268, 0]
